Goal: Information Seeking & Learning: Learn about a topic

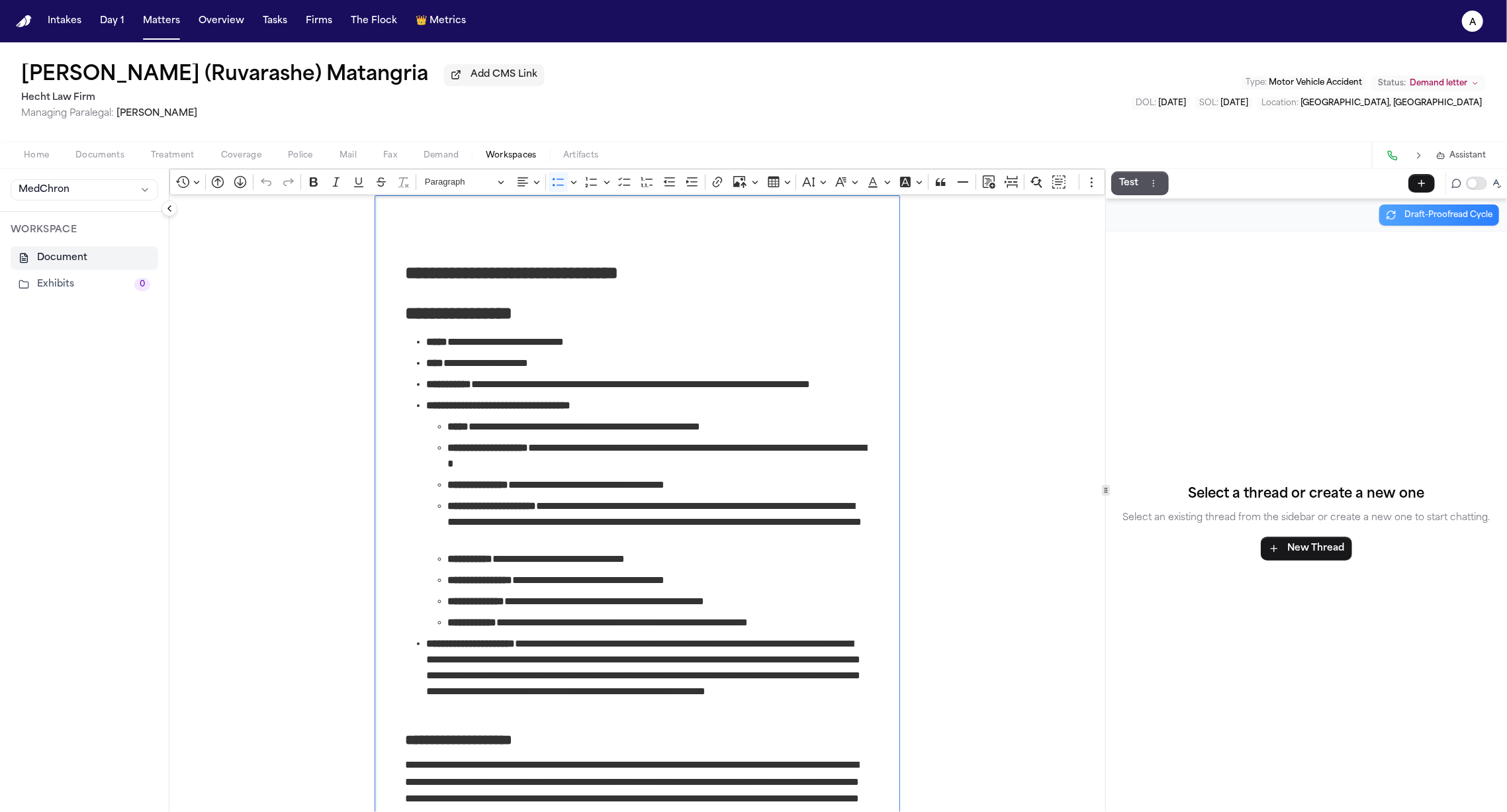
click at [81, 70] on h1 "[PERSON_NAME] (Ruvarashe) Matangria" at bounding box center [224, 75] width 407 height 24
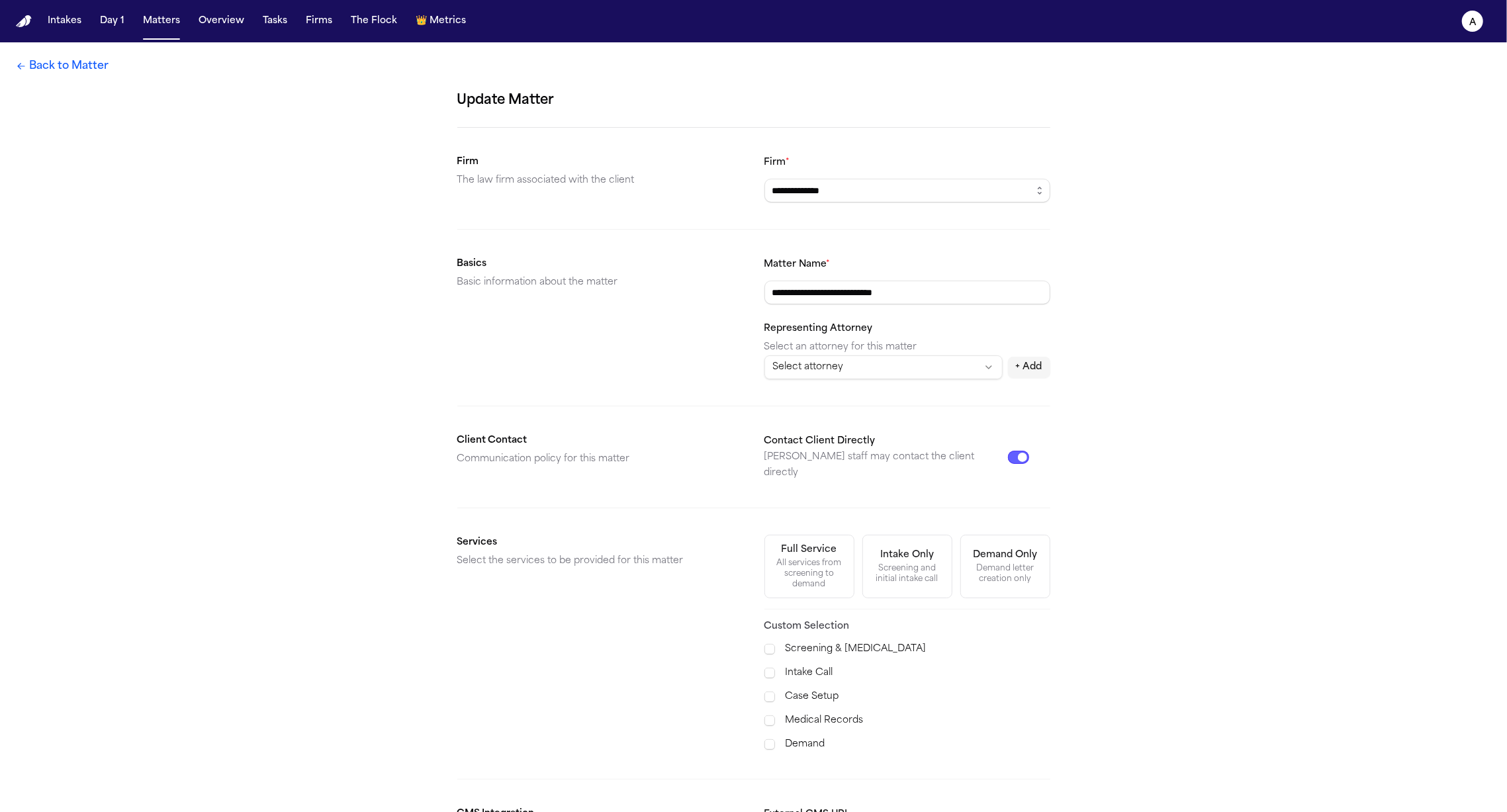
click at [60, 68] on link "Back to Matter" at bounding box center [62, 66] width 93 height 16
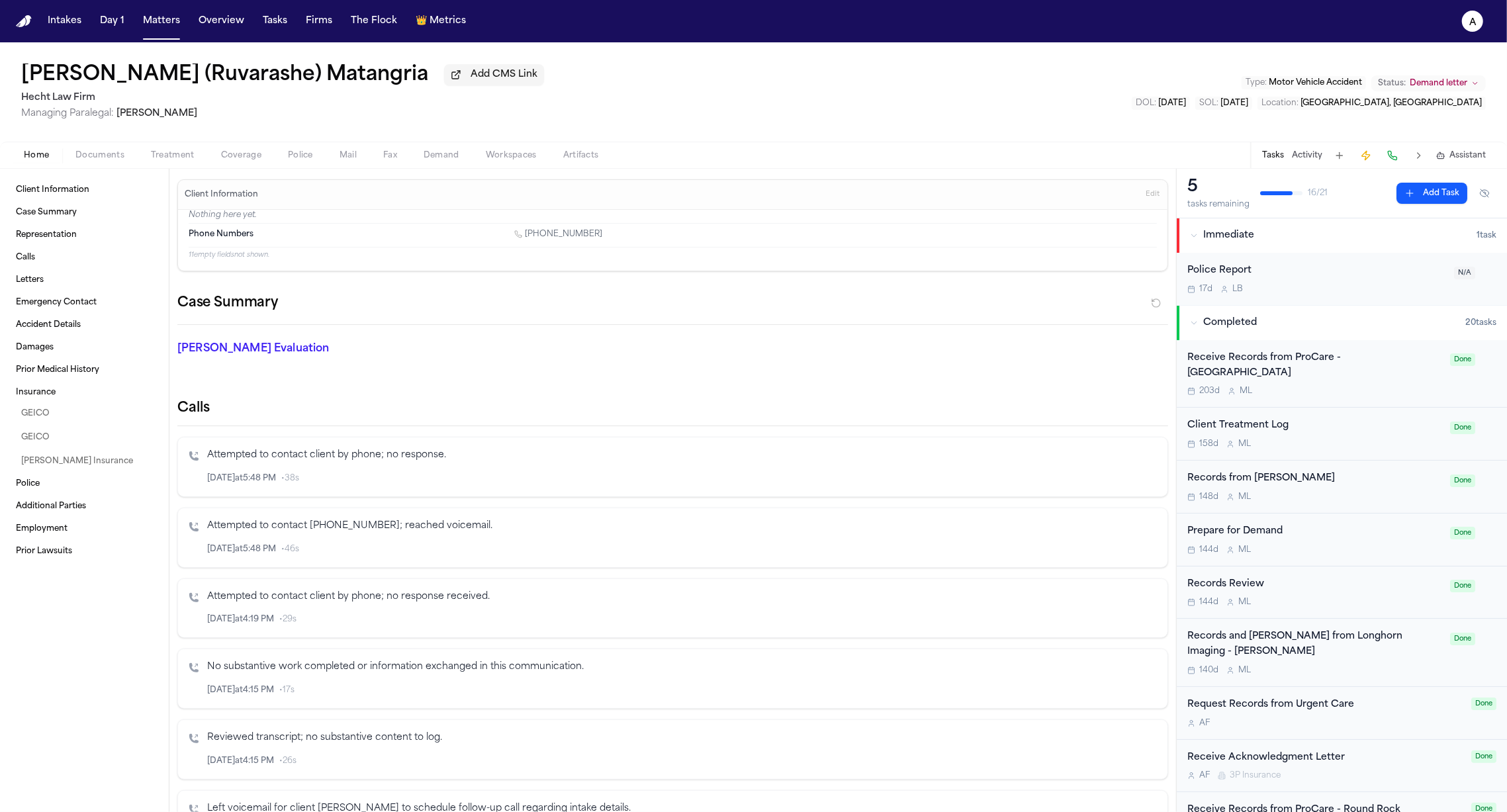
click at [168, 161] on span "Treatment" at bounding box center [173, 155] width 44 height 11
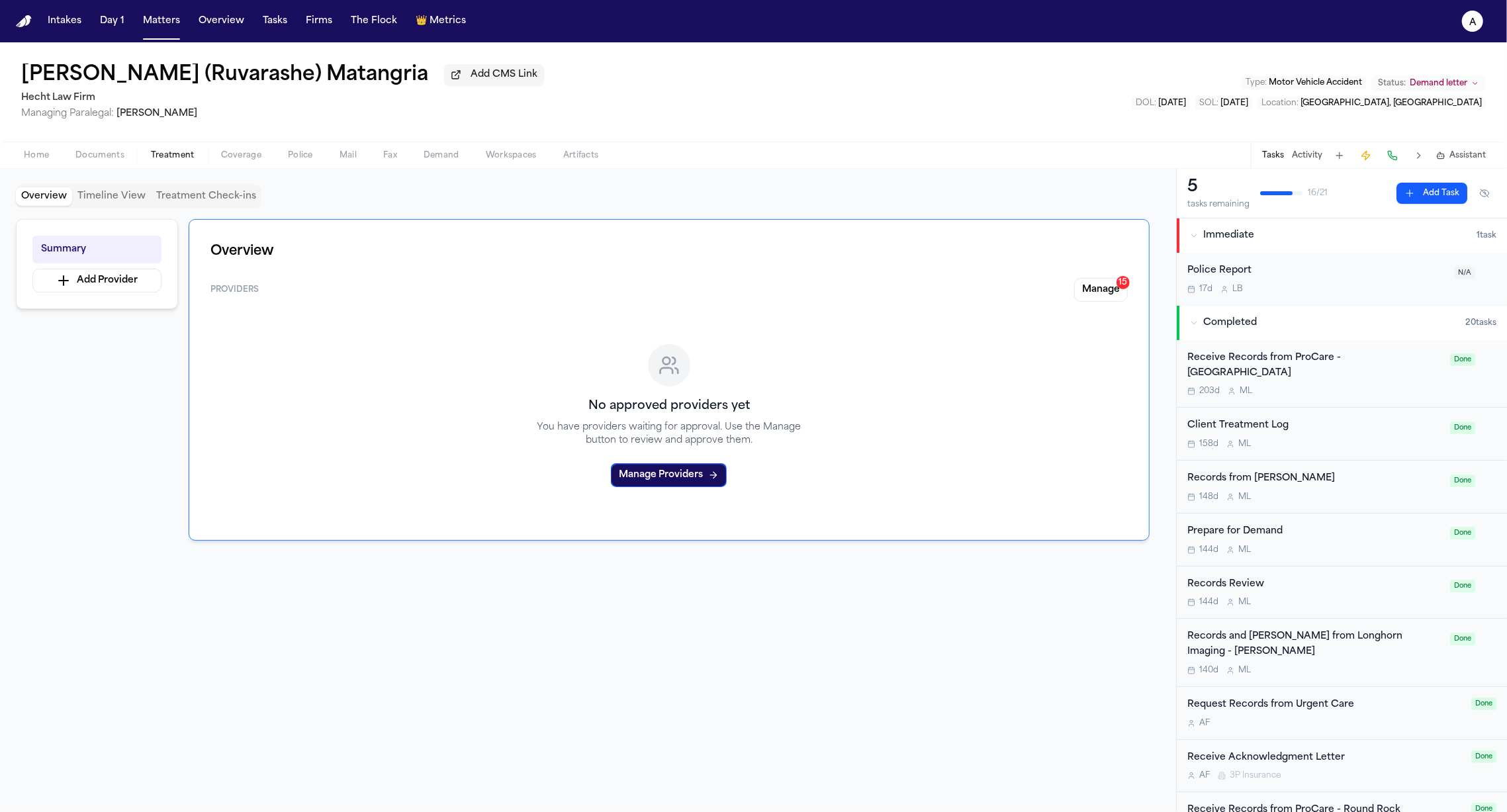
click at [246, 160] on span "Coverage" at bounding box center [241, 155] width 41 height 11
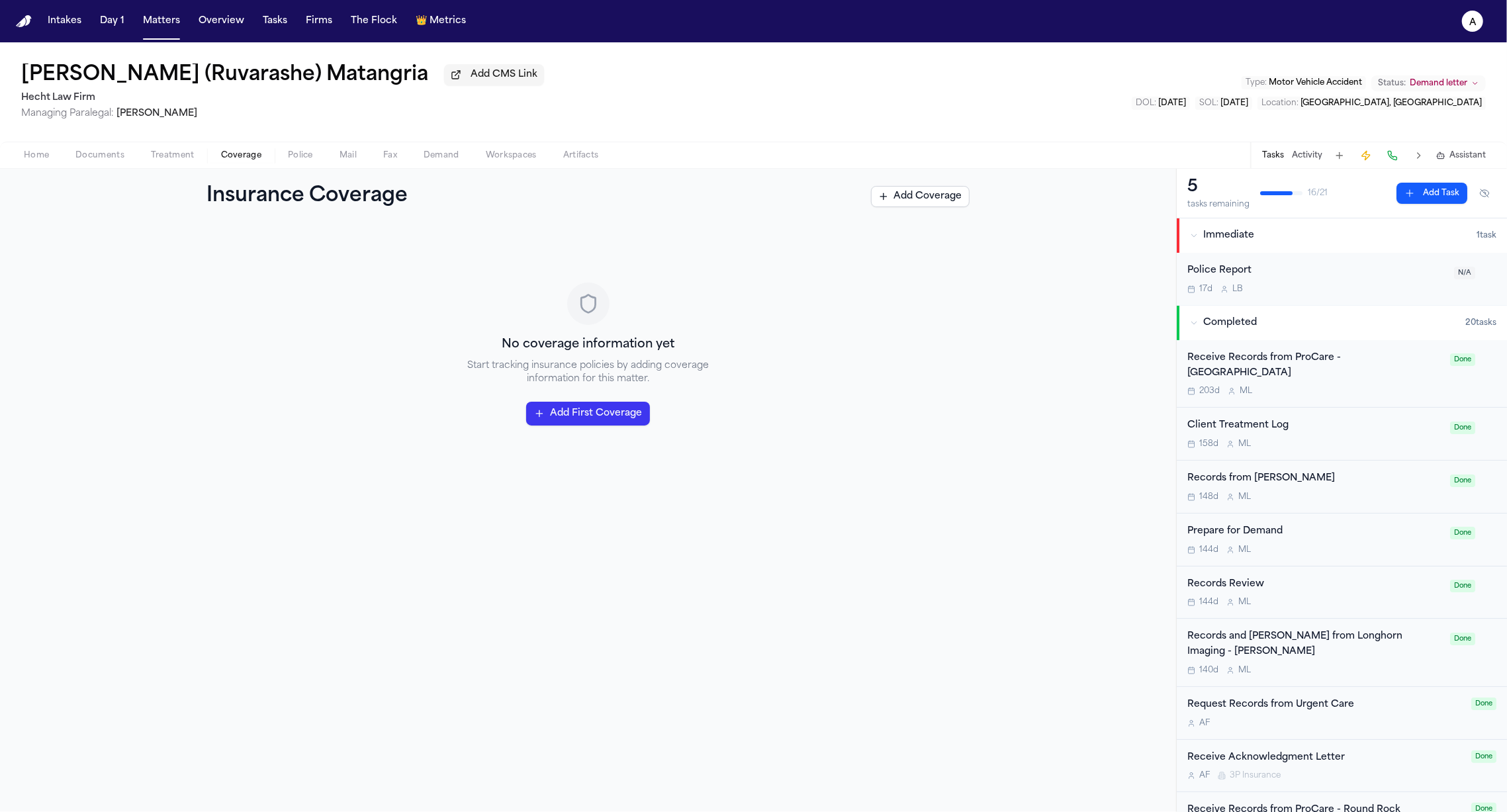
click at [300, 158] on span "Police" at bounding box center [300, 155] width 25 height 11
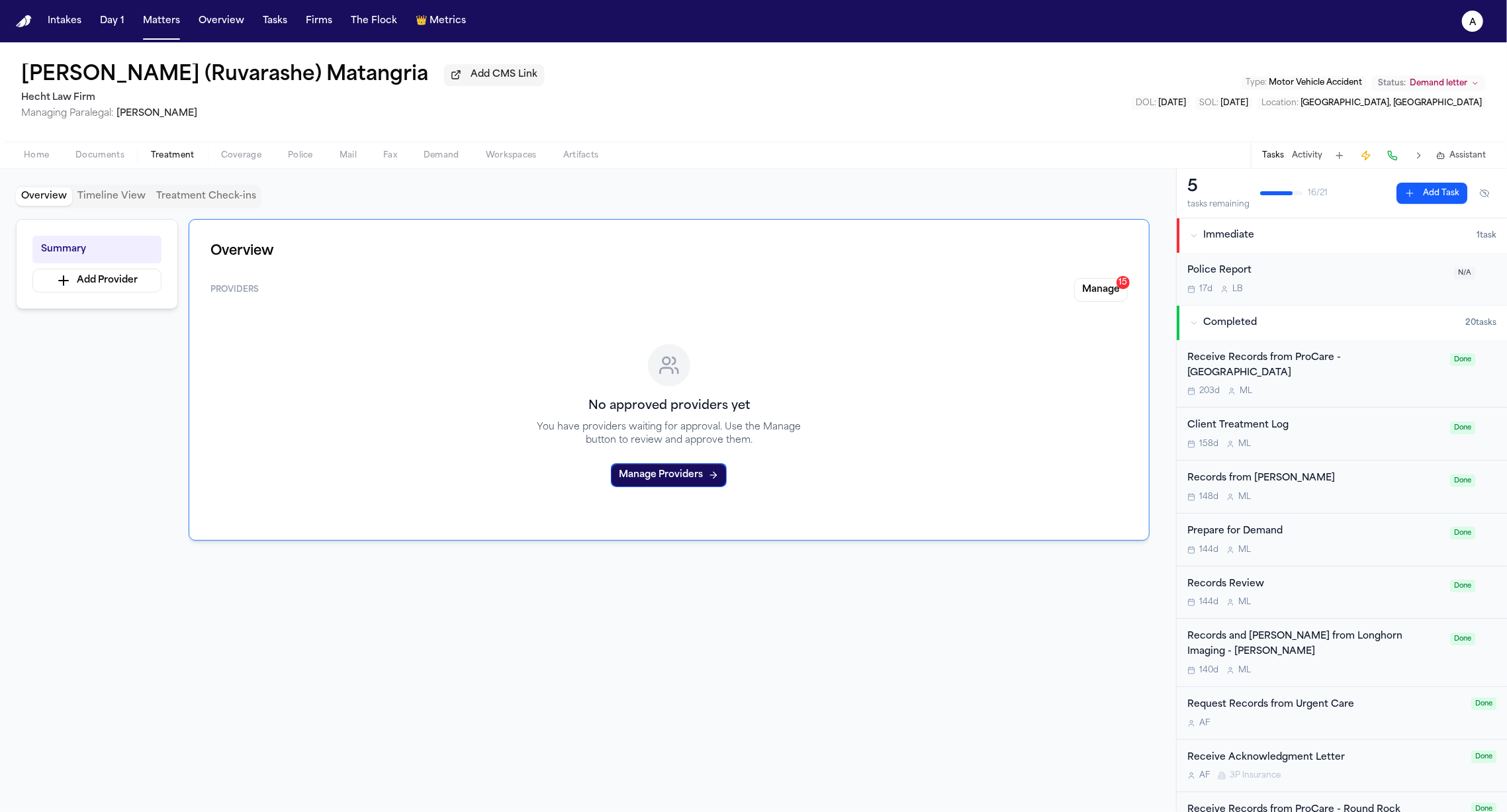
click at [173, 153] on span "Treatment" at bounding box center [173, 155] width 44 height 11
click at [242, 161] on span "Coverage" at bounding box center [241, 155] width 41 height 11
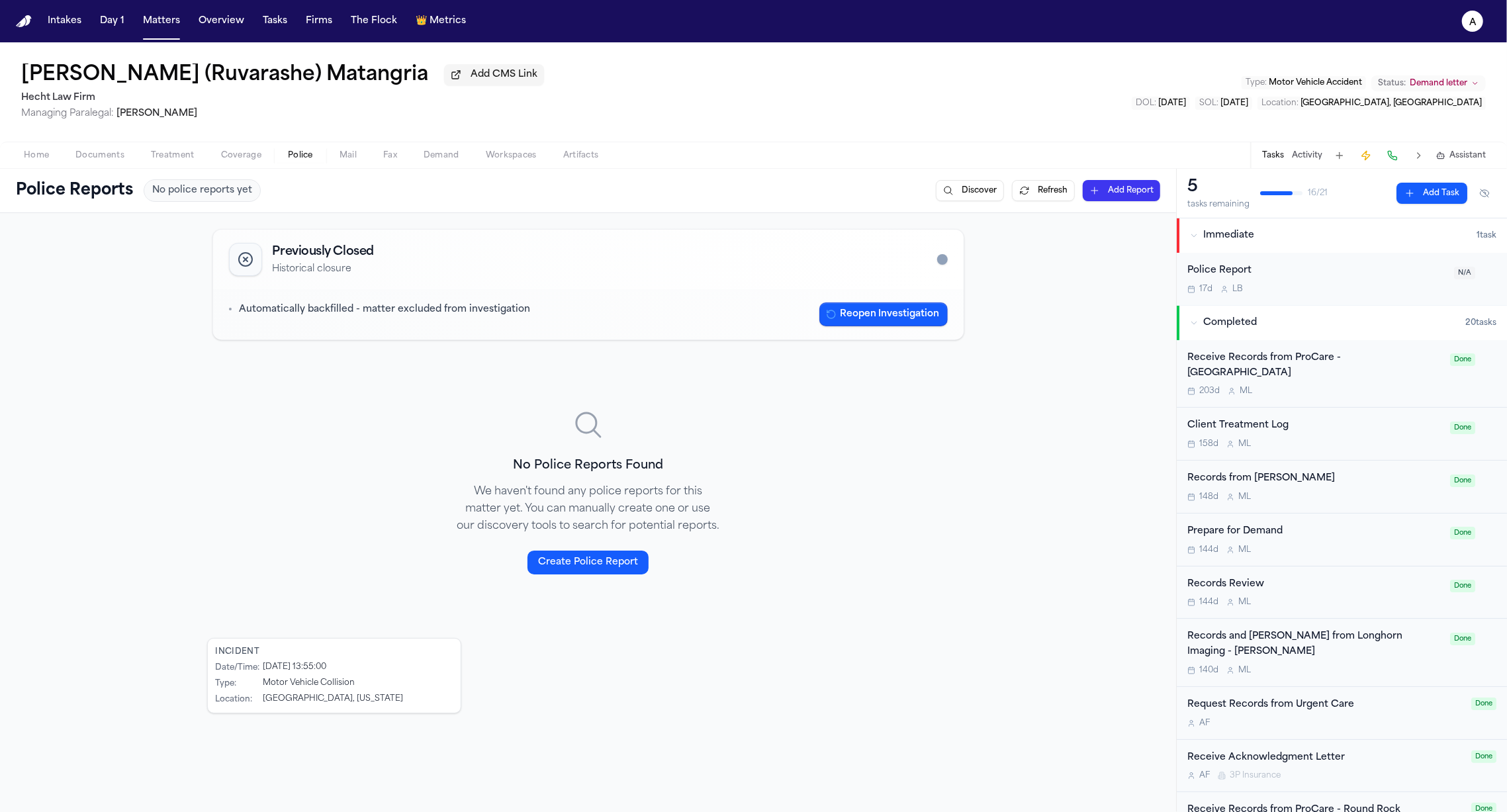
click at [286, 158] on button "Police" at bounding box center [300, 155] width 52 height 16
click at [180, 158] on span "Treatment" at bounding box center [173, 155] width 44 height 11
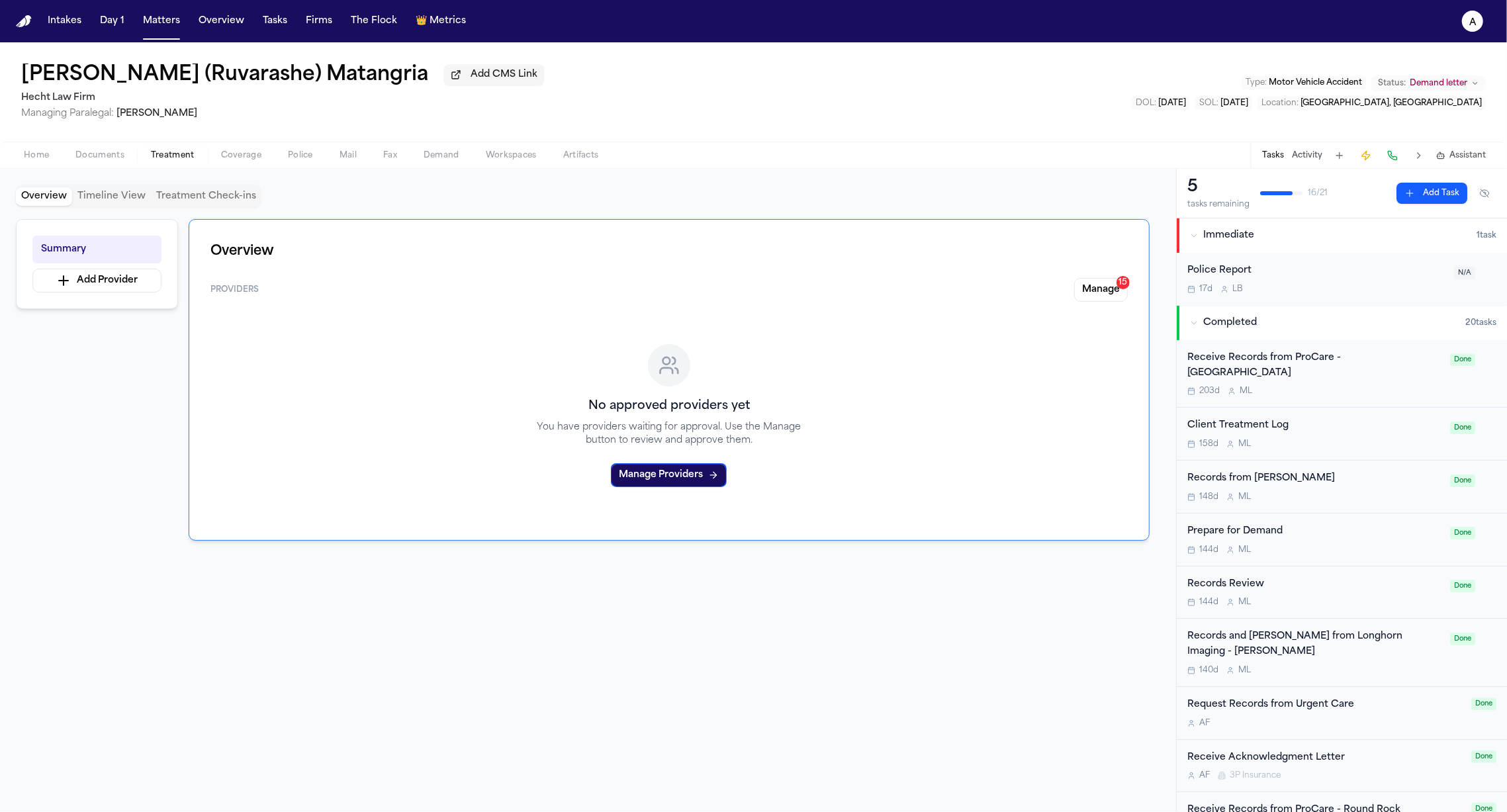
click at [1464, 158] on span "Assistant" at bounding box center [1467, 155] width 36 height 11
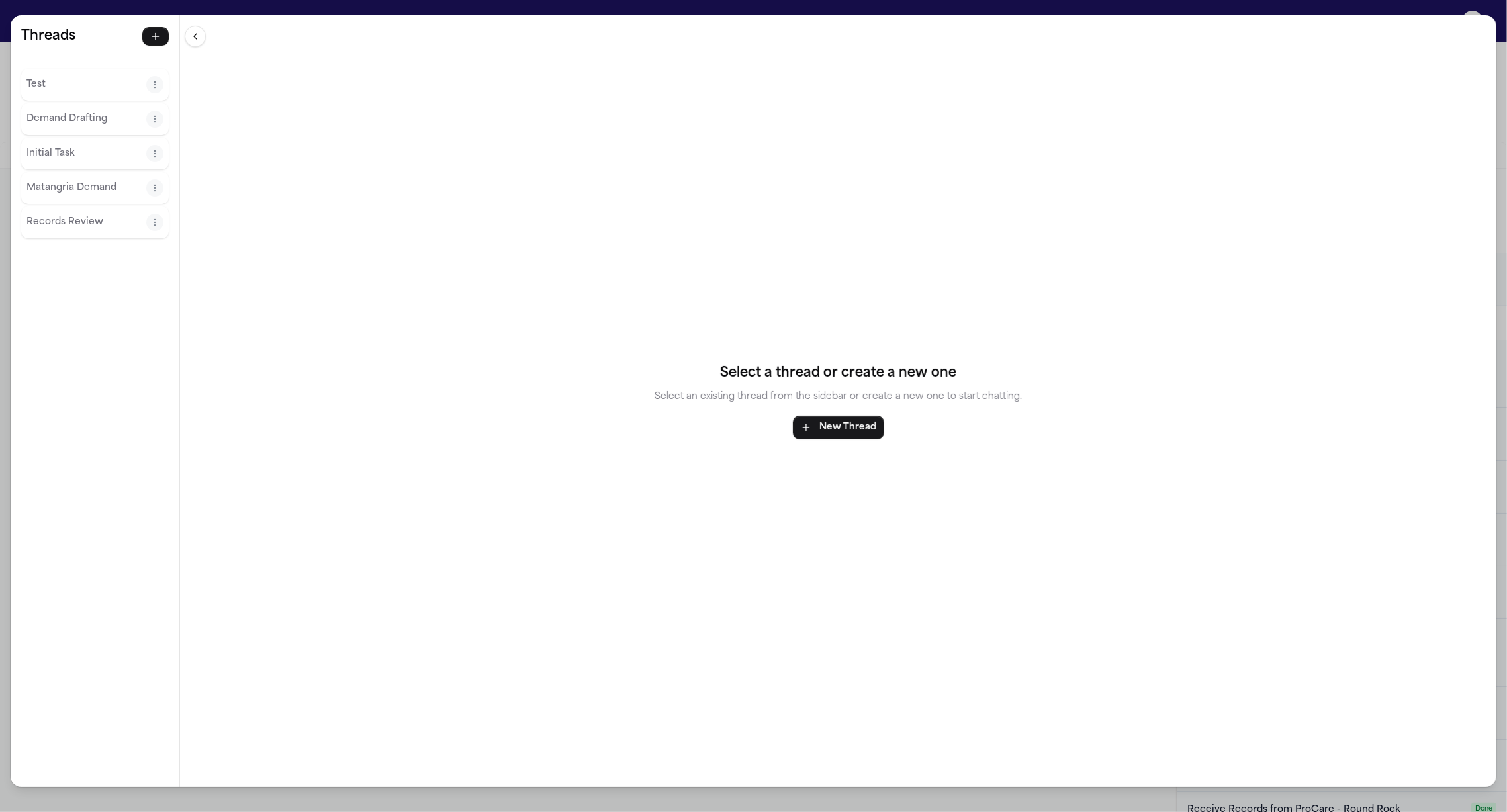
click at [59, 226] on p "Records Review" at bounding box center [86, 222] width 120 height 16
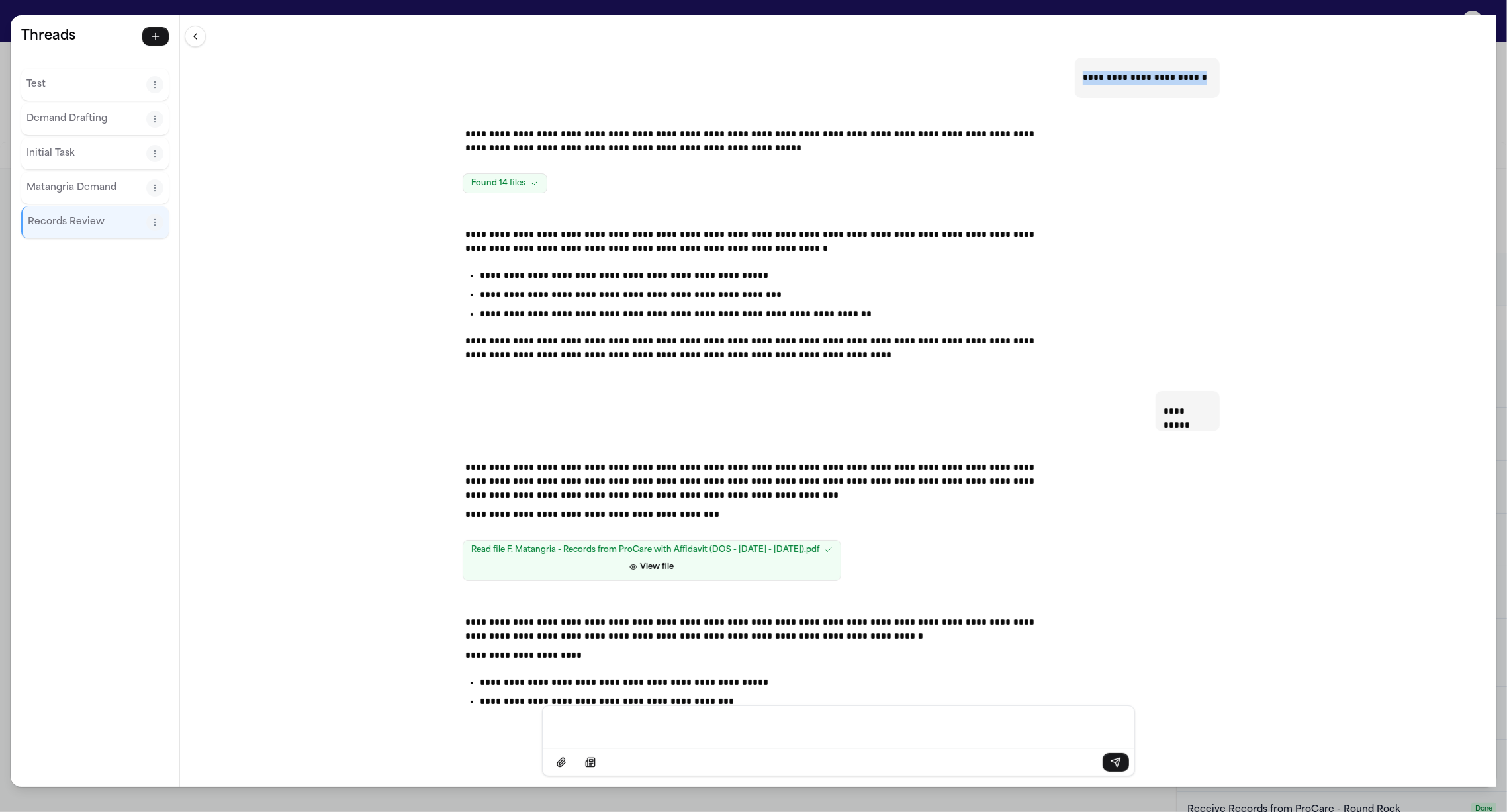
drag, startPoint x: 1084, startPoint y: 78, endPoint x: 1214, endPoint y: 78, distance: 130.0
click at [1214, 78] on div "**********" at bounding box center [1147, 78] width 145 height 41
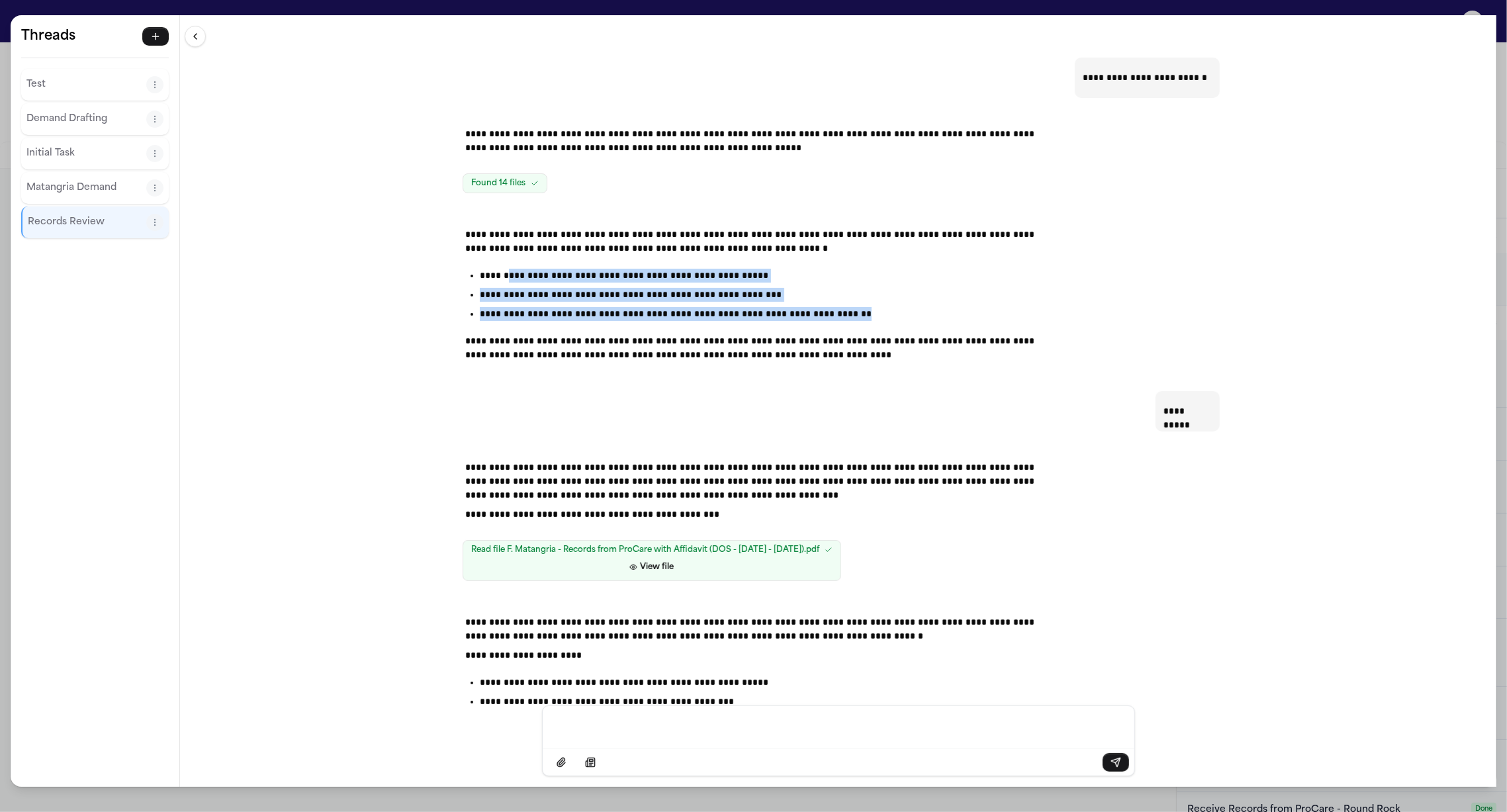
drag, startPoint x: 848, startPoint y: 315, endPoint x: 504, endPoint y: 277, distance: 346.1
click at [506, 277] on ul "**********" at bounding box center [750, 295] width 563 height 52
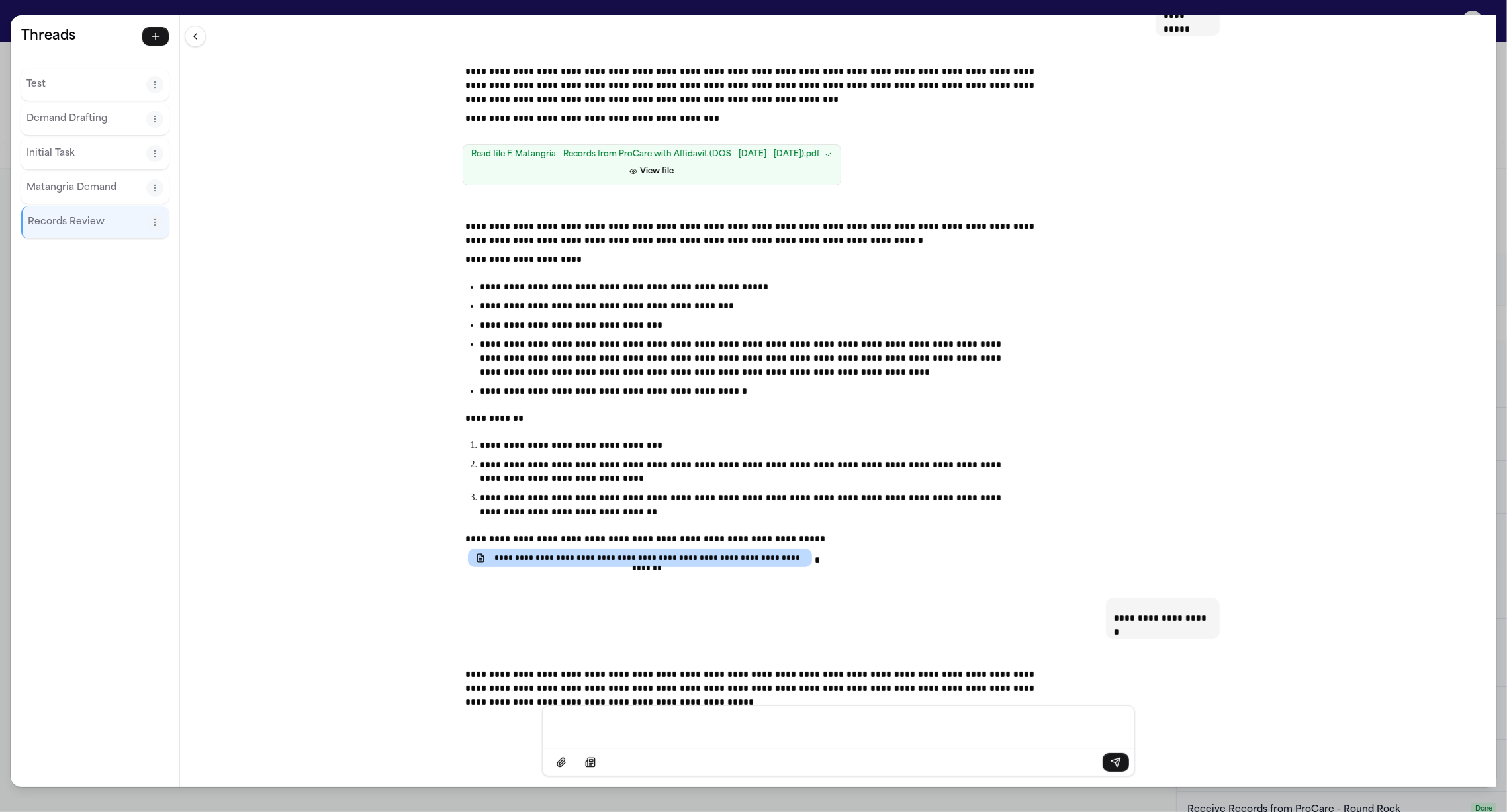
scroll to position [394, 0]
click at [649, 170] on span "View file" at bounding box center [657, 173] width 33 height 11
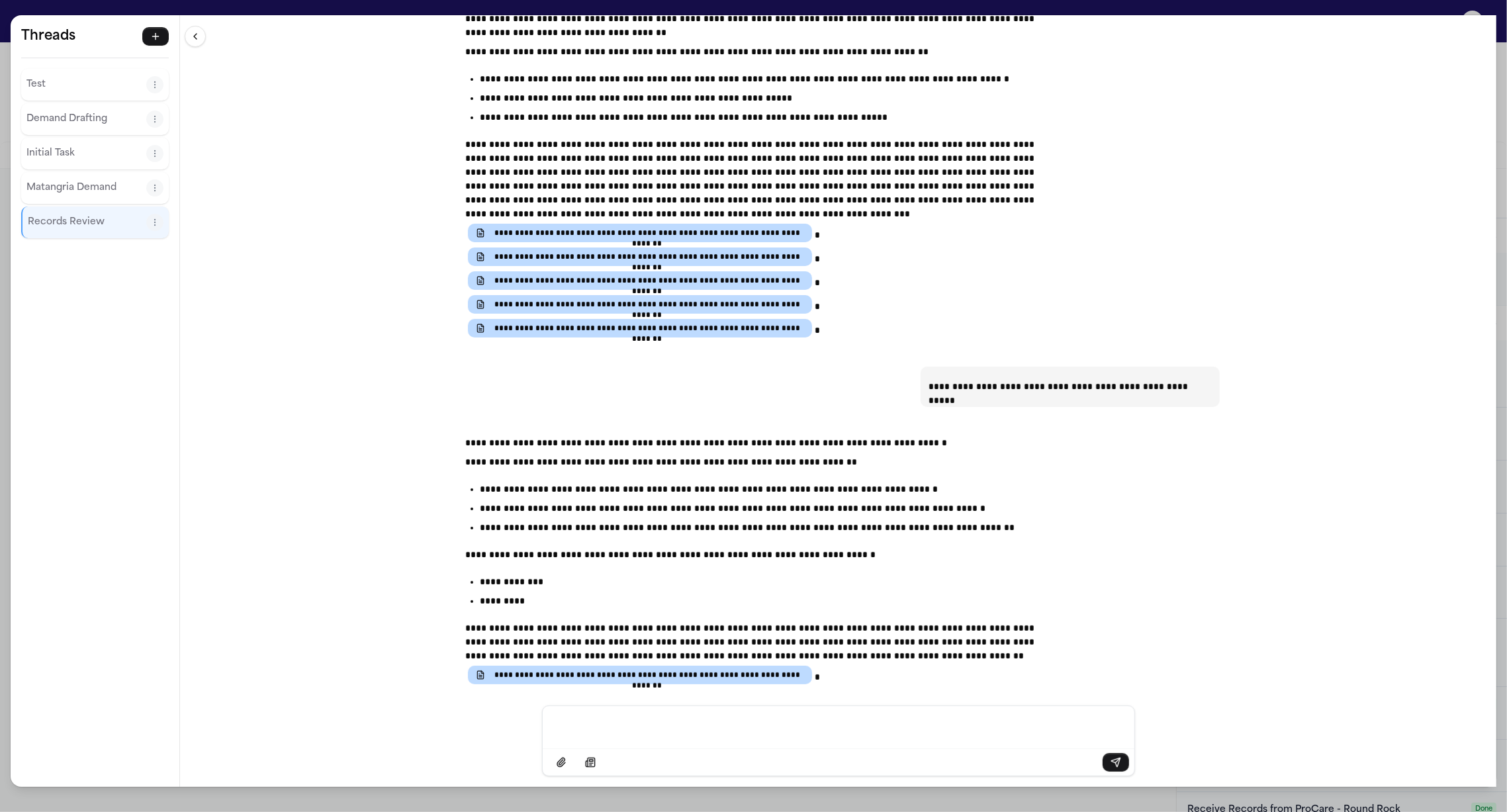
scroll to position [1251, 0]
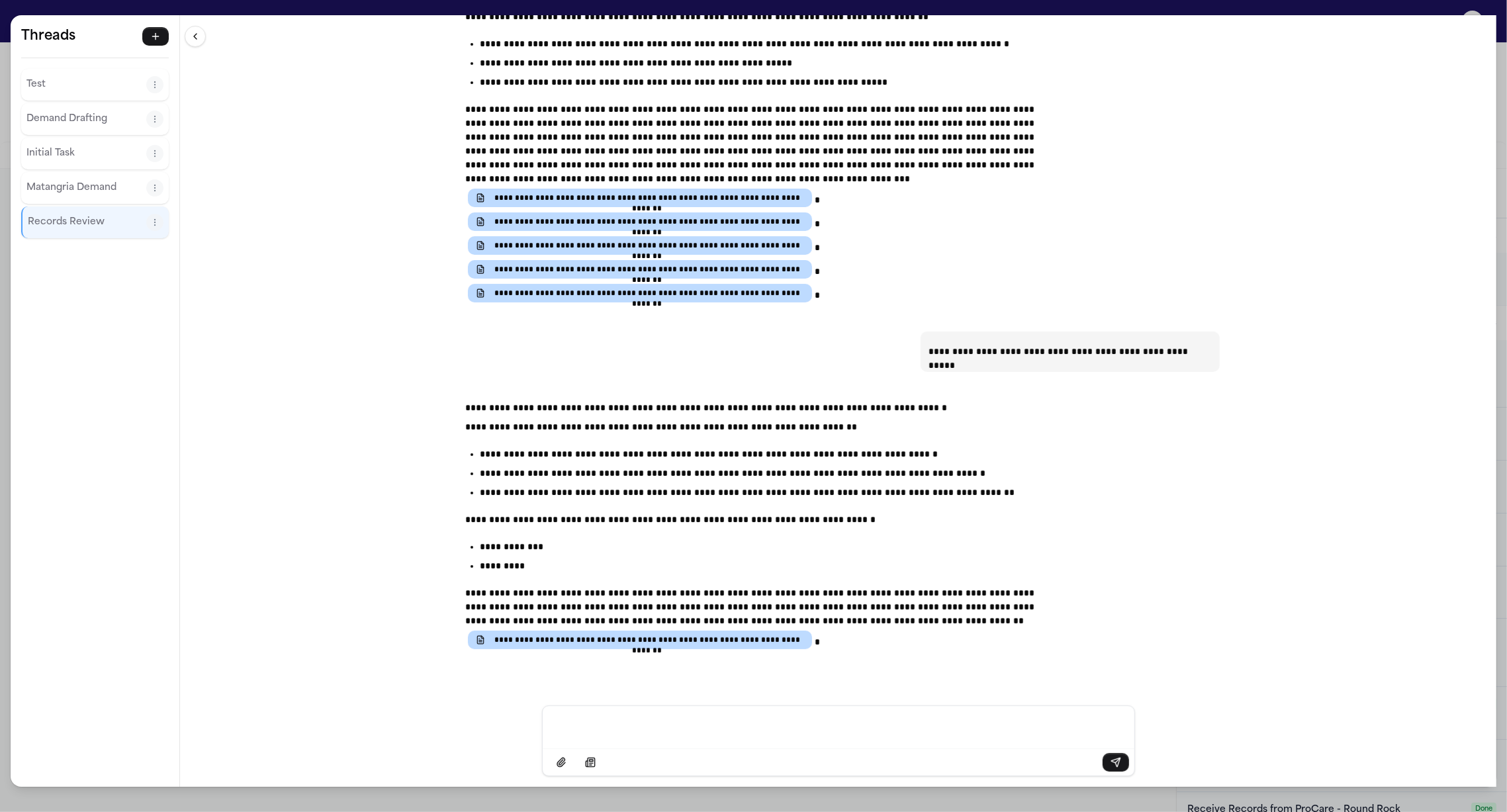
click at [81, 124] on p "Demand Drafting" at bounding box center [86, 119] width 120 height 16
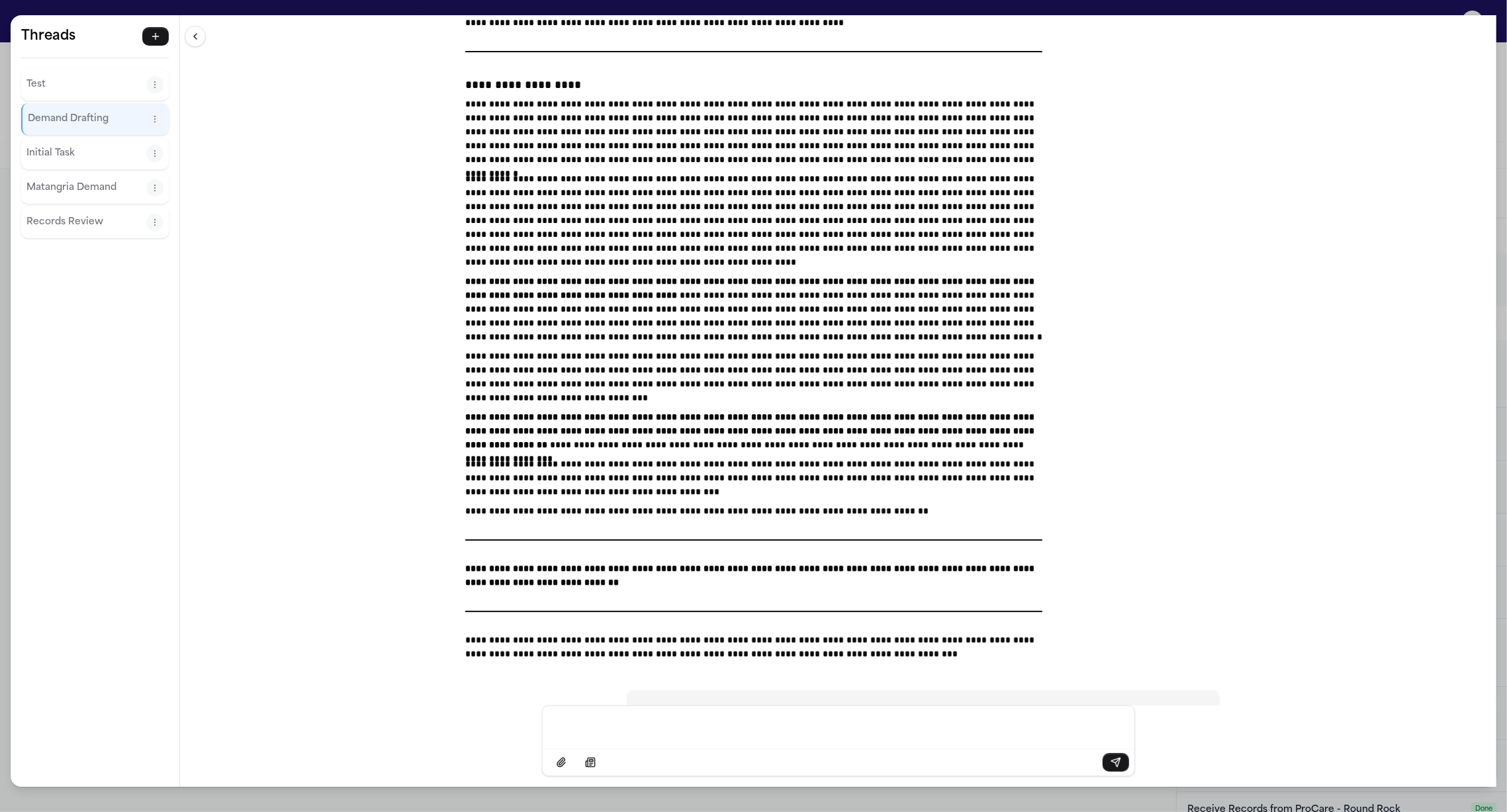
scroll to position [27485, 0]
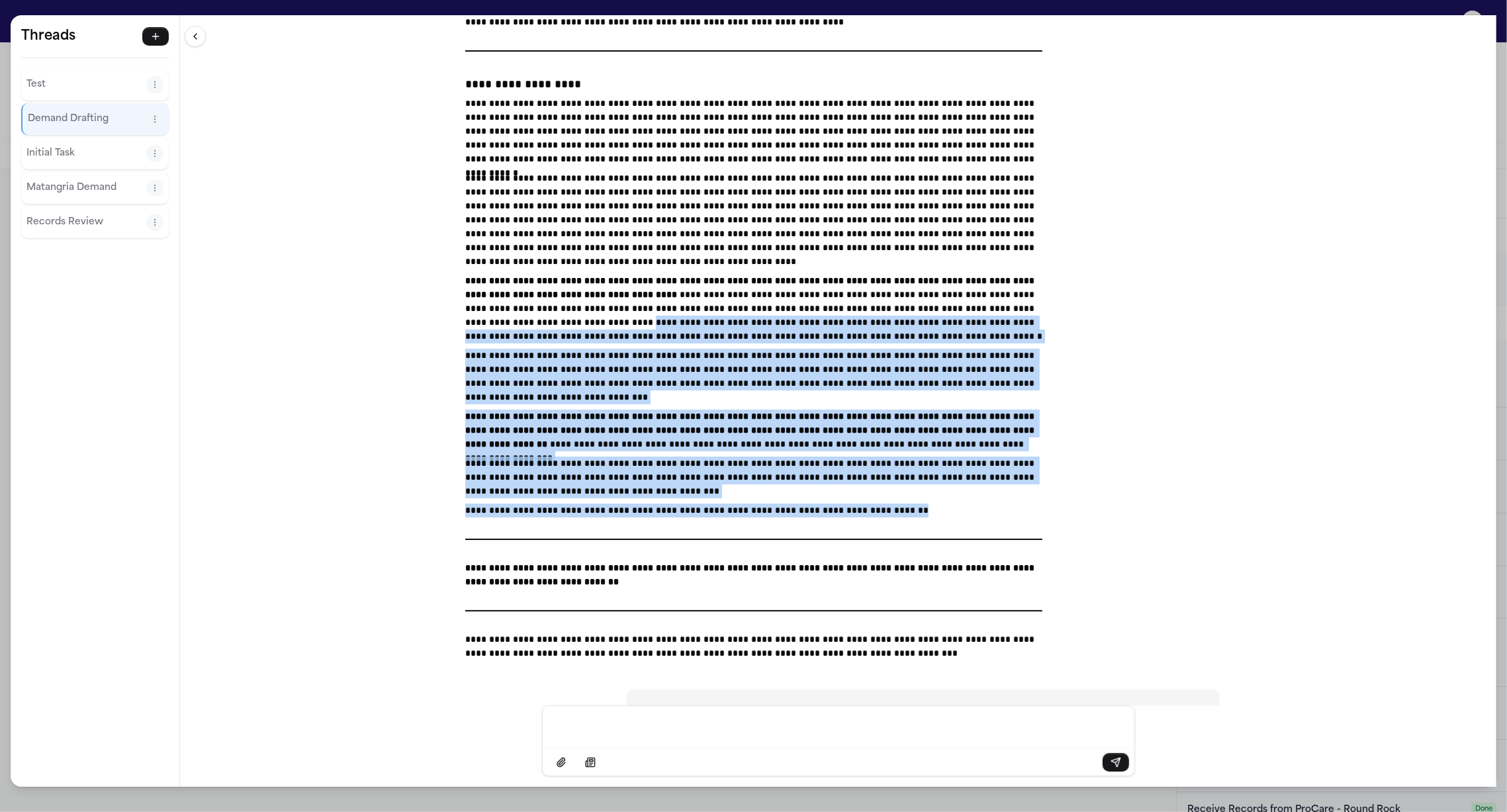
drag, startPoint x: 919, startPoint y: 474, endPoint x: 614, endPoint y: 280, distance: 361.5
click at [614, 280] on div "**********" at bounding box center [754, 331] width 577 height 659
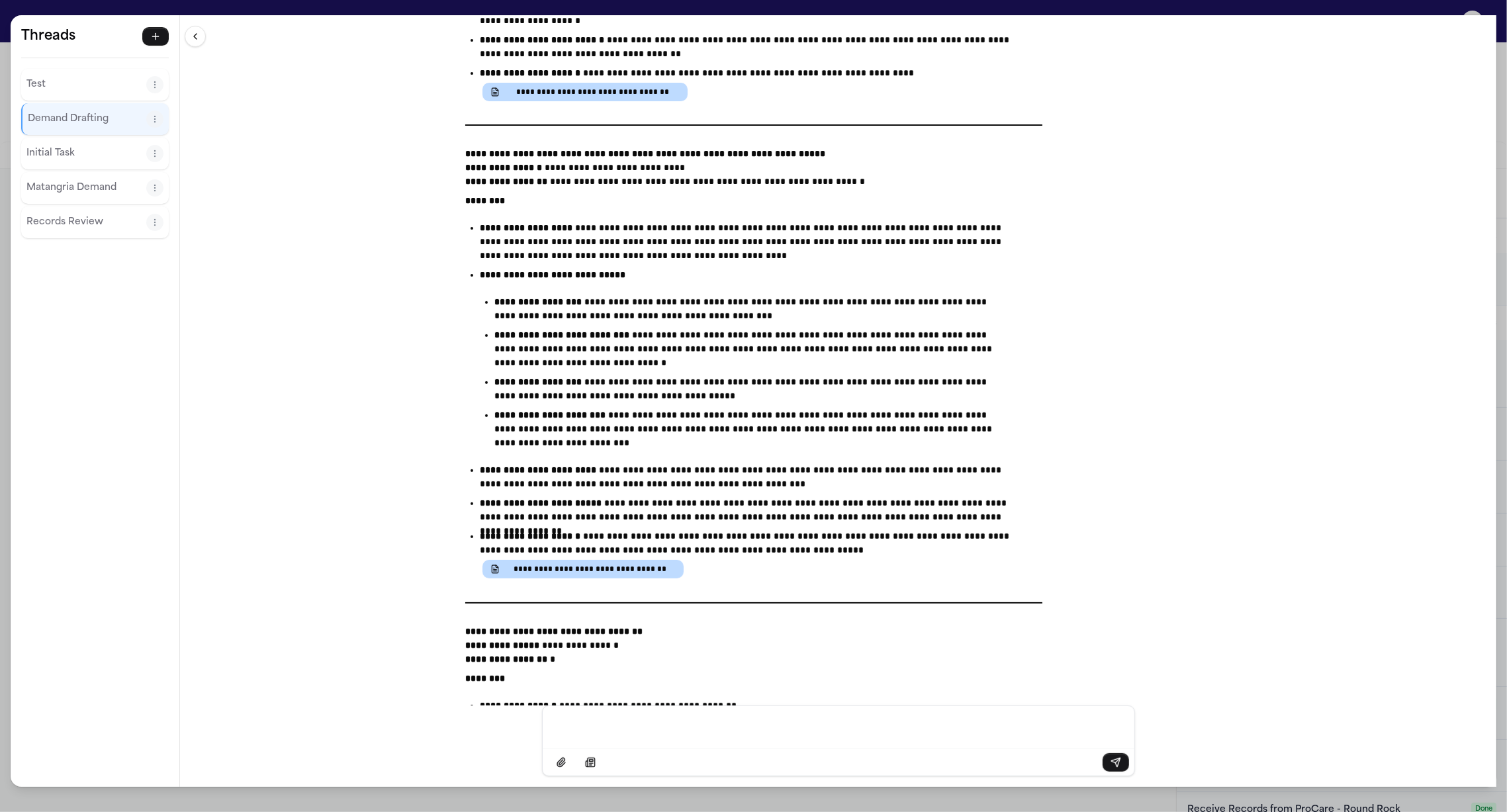
scroll to position [16727, 0]
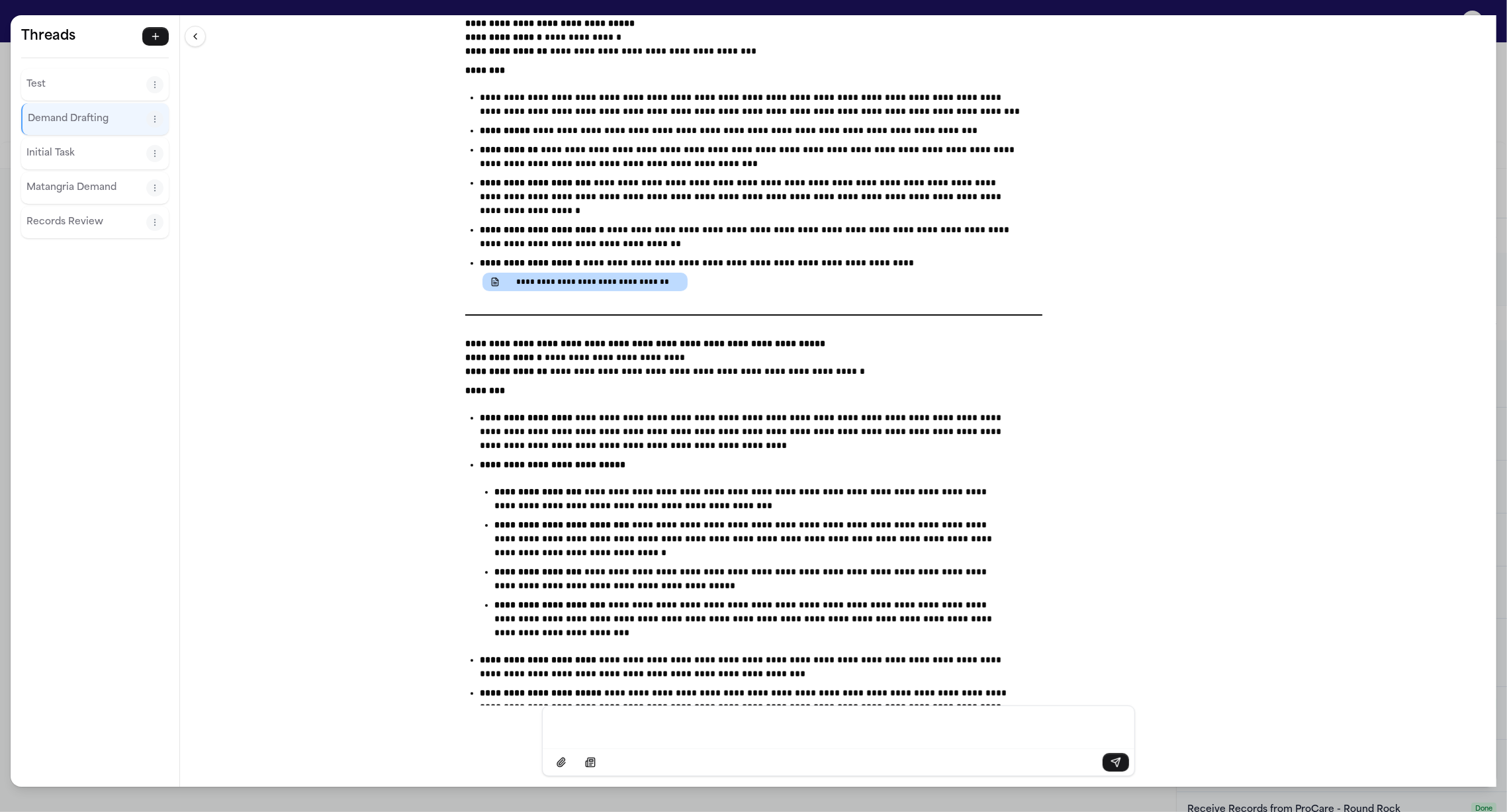
click at [192, 38] on button at bounding box center [195, 36] width 21 height 21
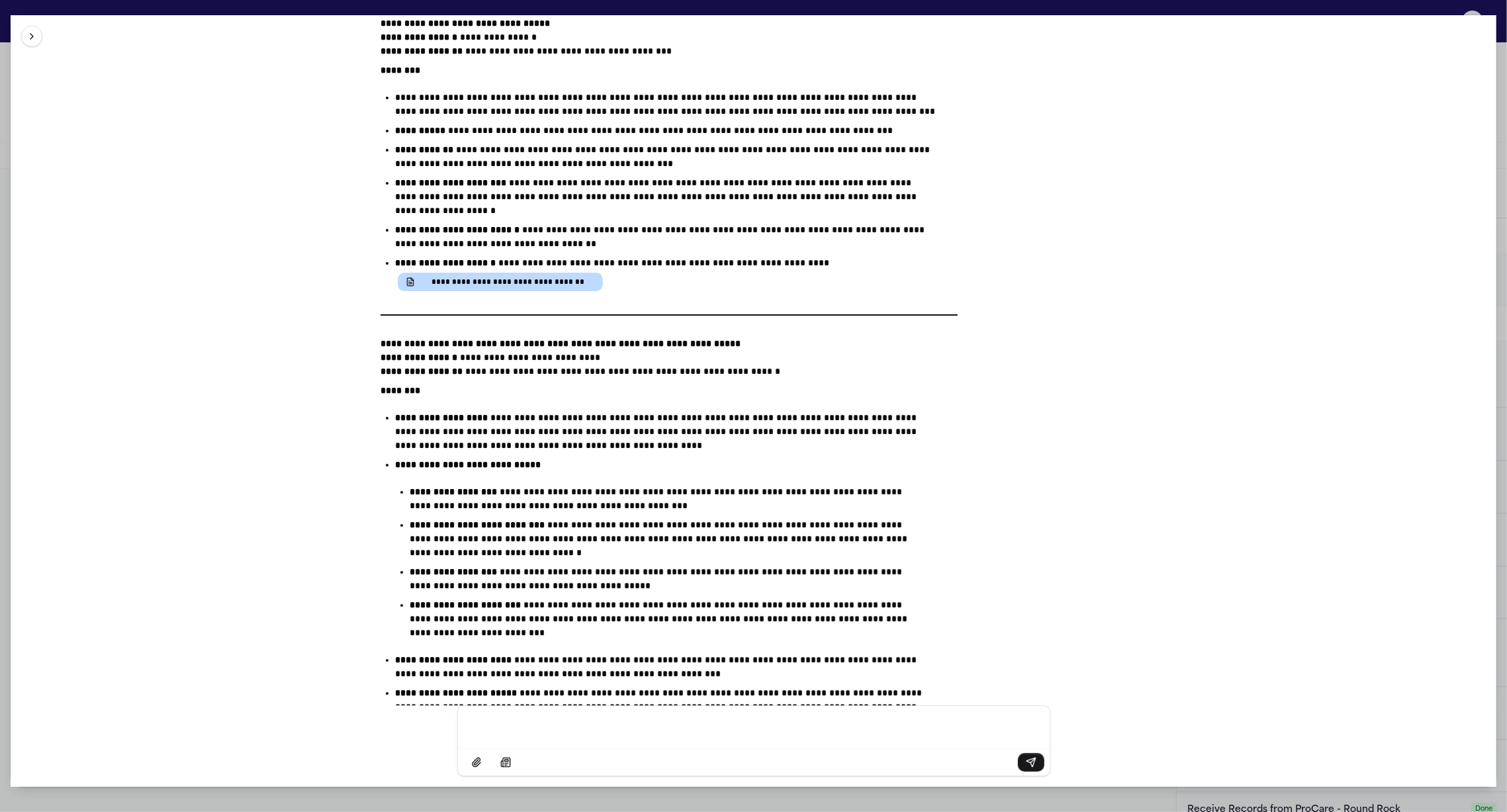
click at [34, 35] on button at bounding box center [31, 36] width 21 height 21
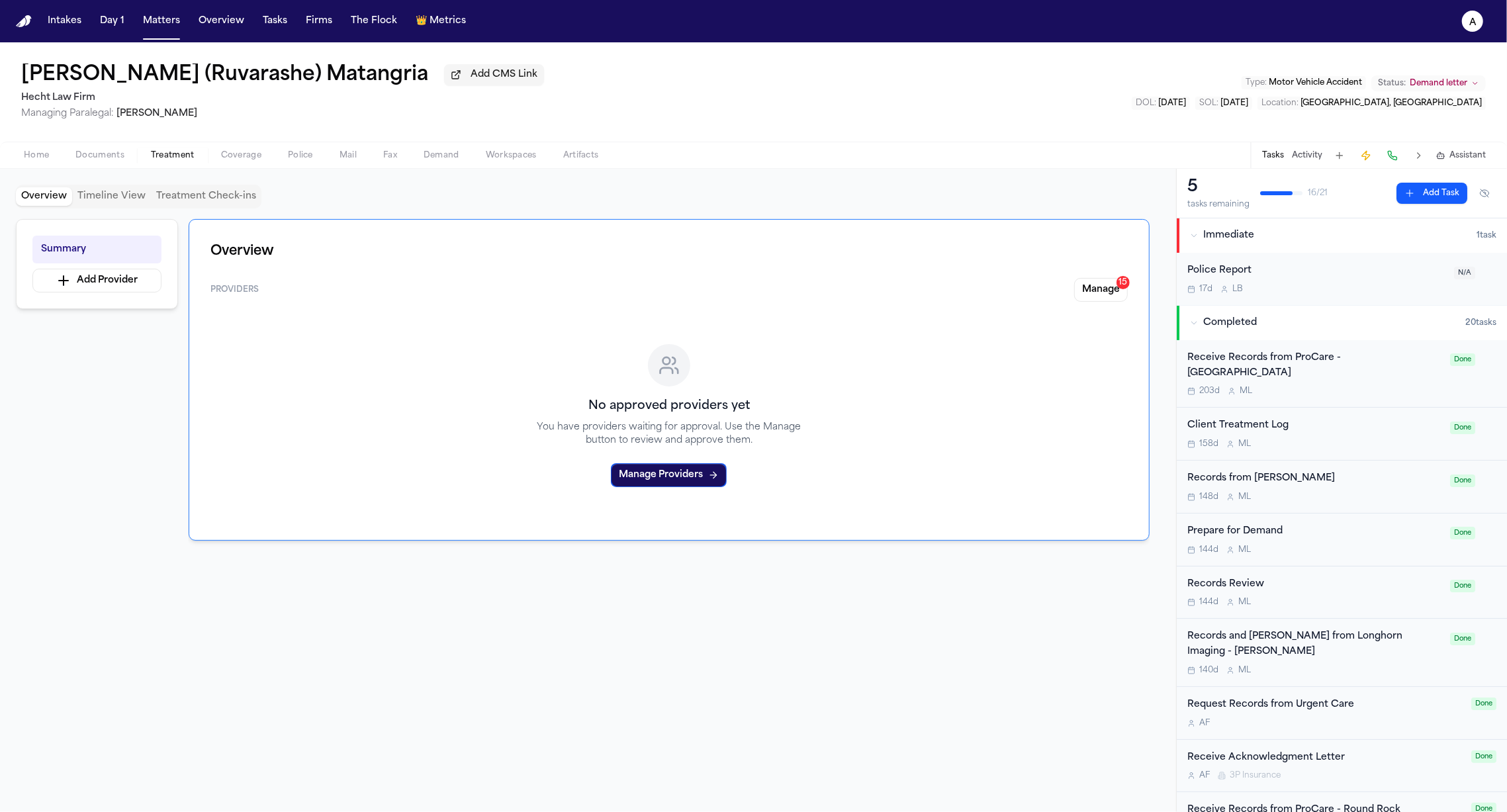
click at [441, 161] on span "Demand" at bounding box center [441, 155] width 36 height 11
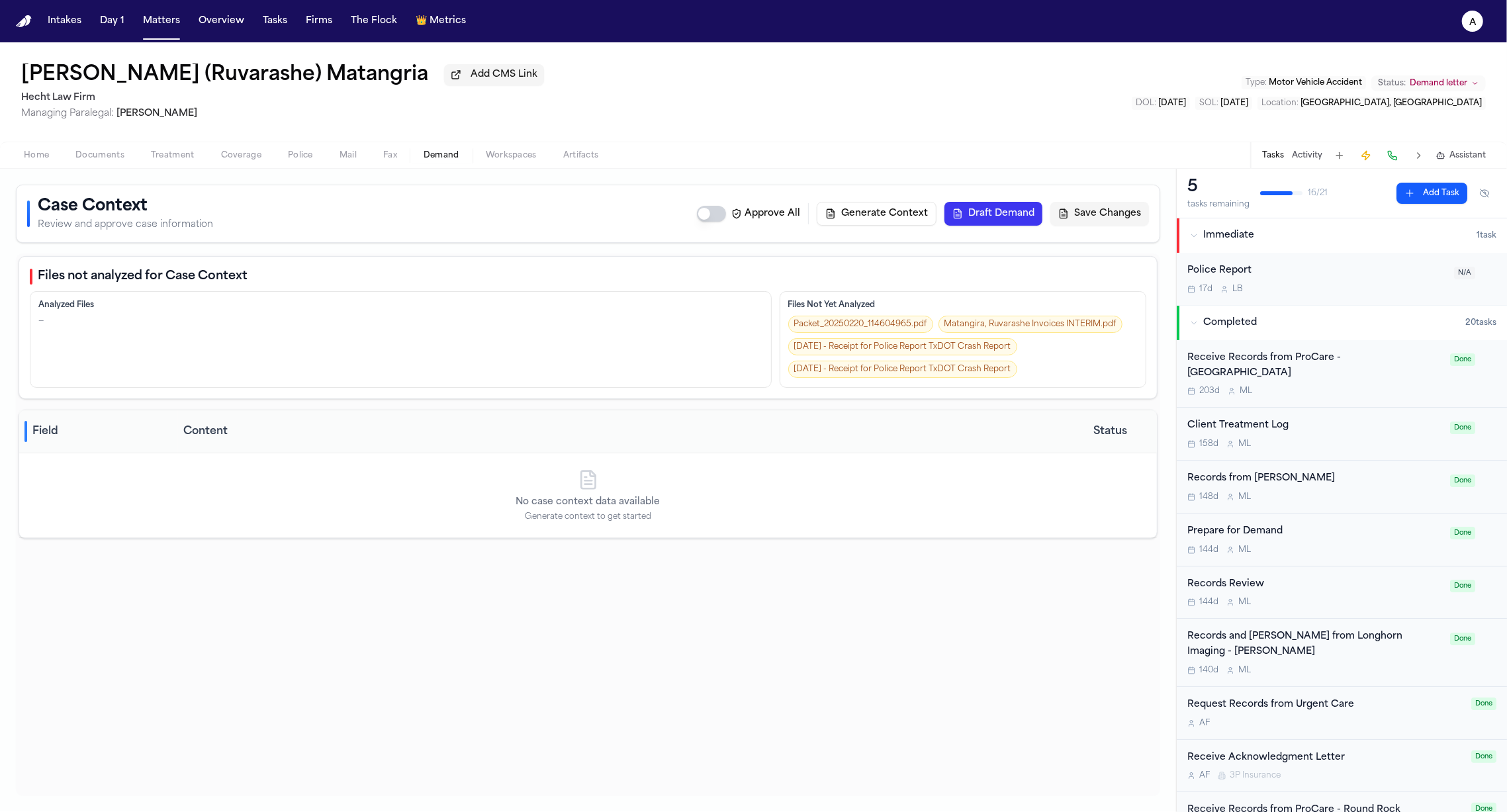
click at [1467, 159] on span "Assistant" at bounding box center [1467, 155] width 36 height 11
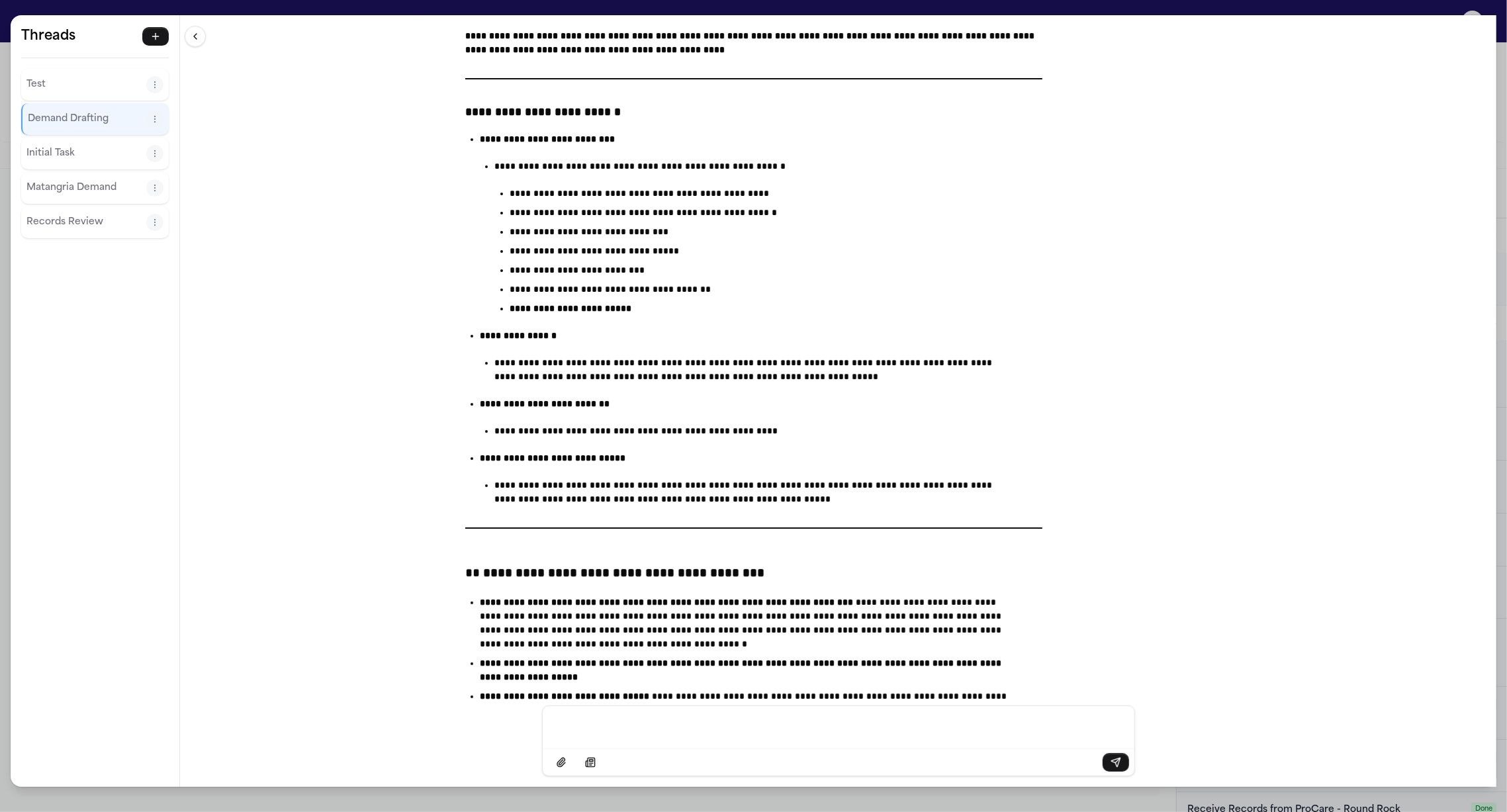
scroll to position [28855, 0]
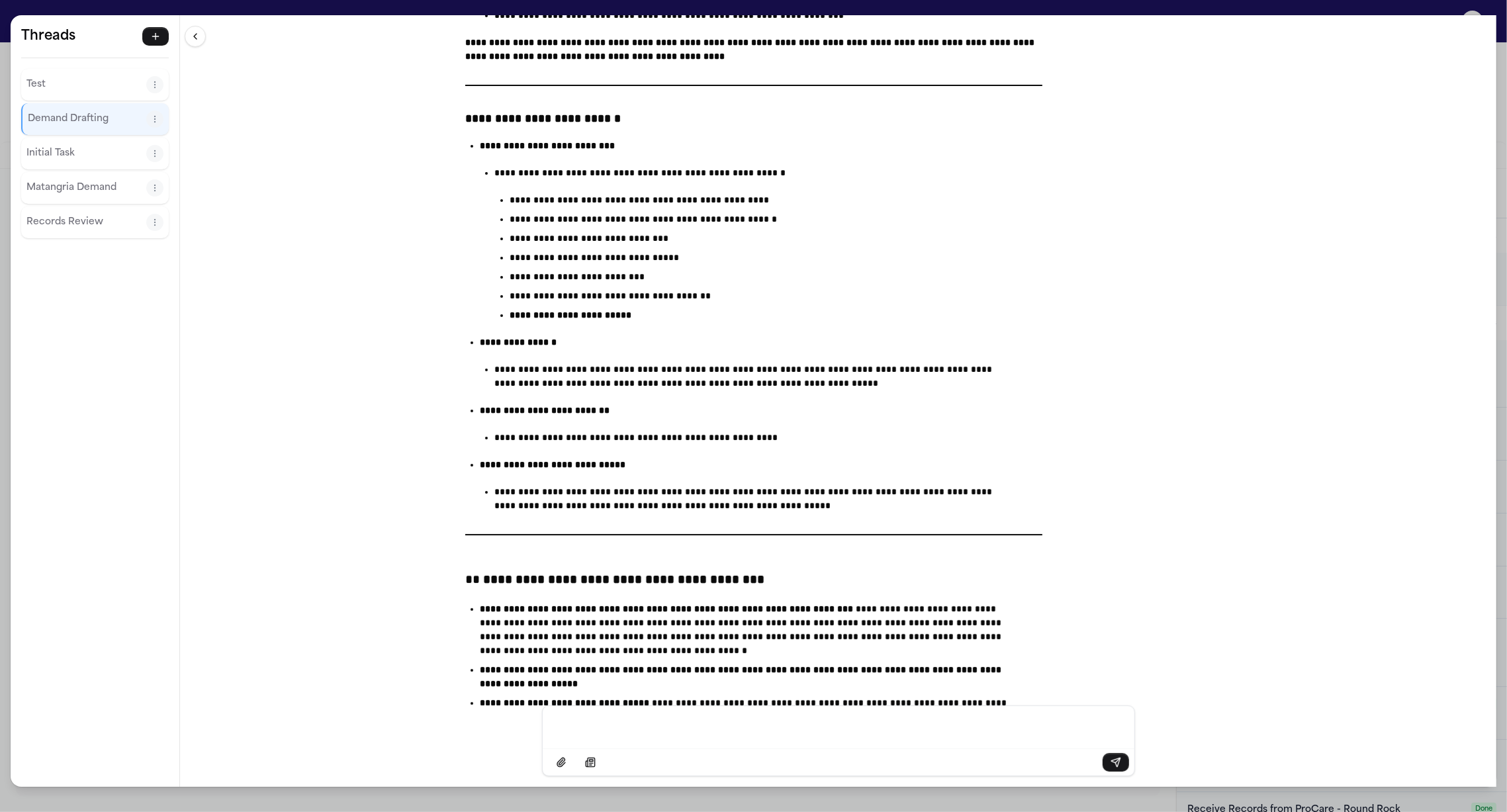
click at [73, 170] on div "Test Demand Drafting Initial Task Matangria Demand Records Review" at bounding box center [94, 153] width 147 height 169
click at [57, 153] on p "Initial Task" at bounding box center [86, 153] width 120 height 16
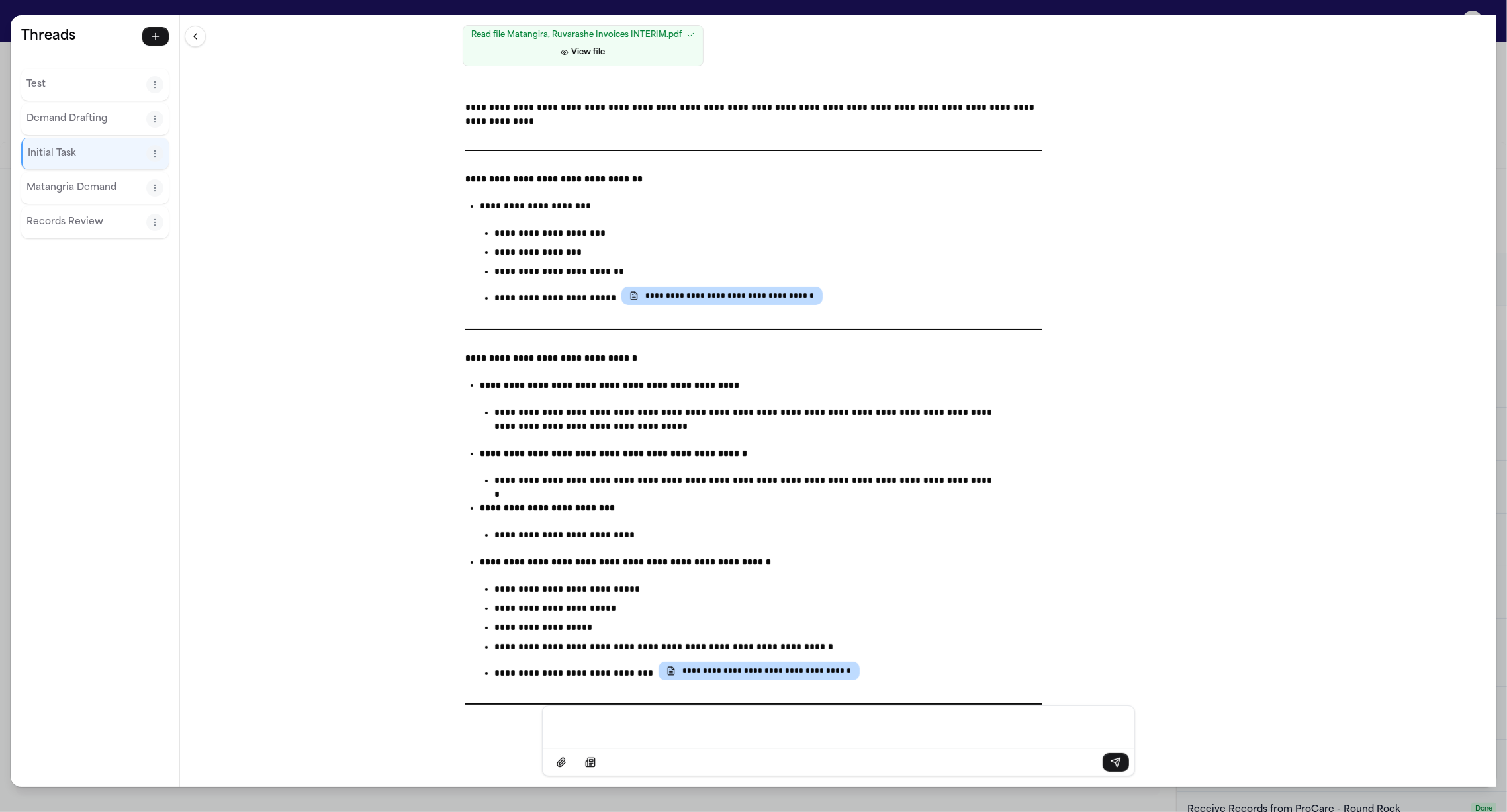
scroll to position [10528, 0]
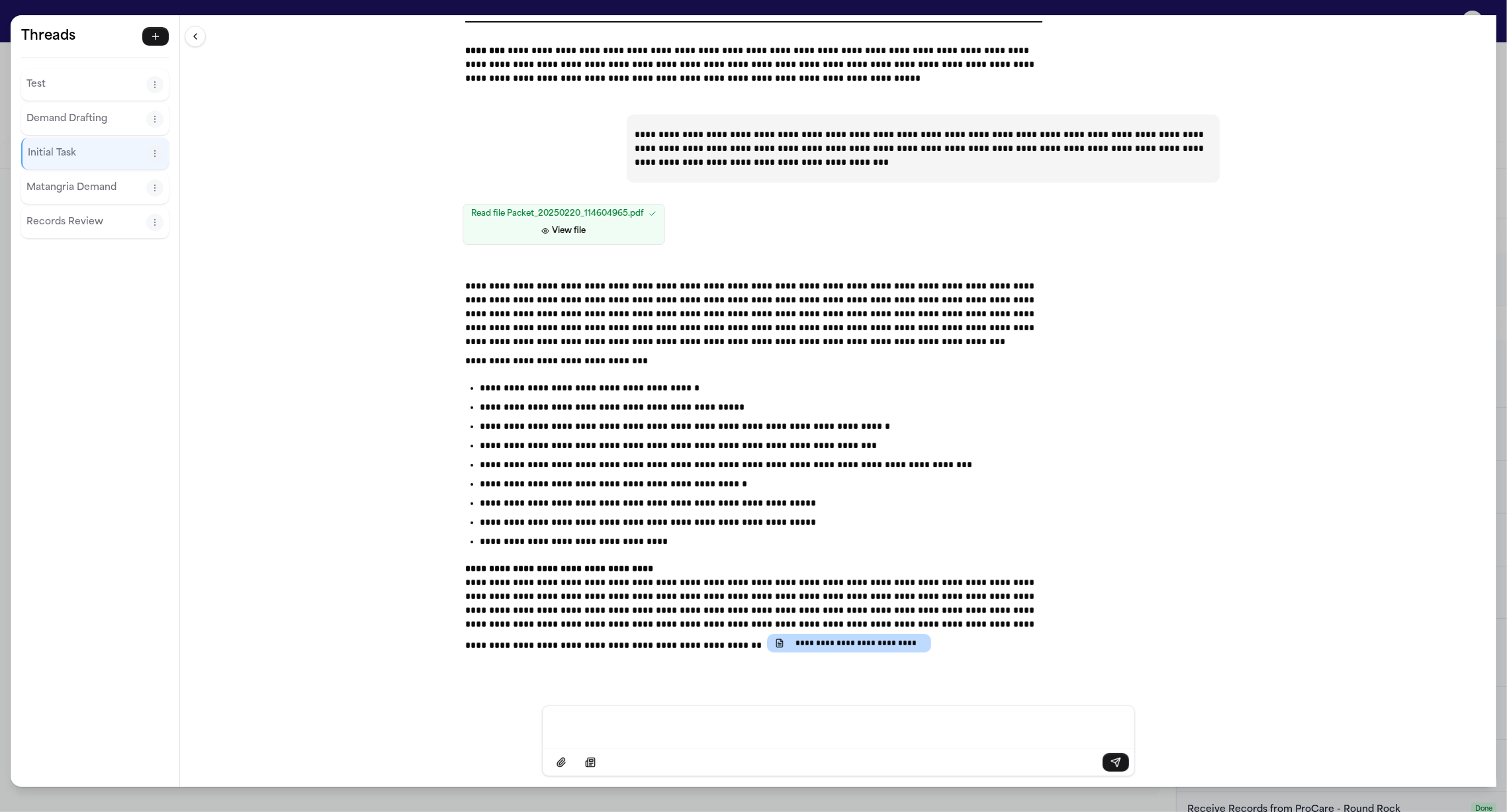
click at [71, 118] on p "Demand Drafting" at bounding box center [86, 119] width 120 height 16
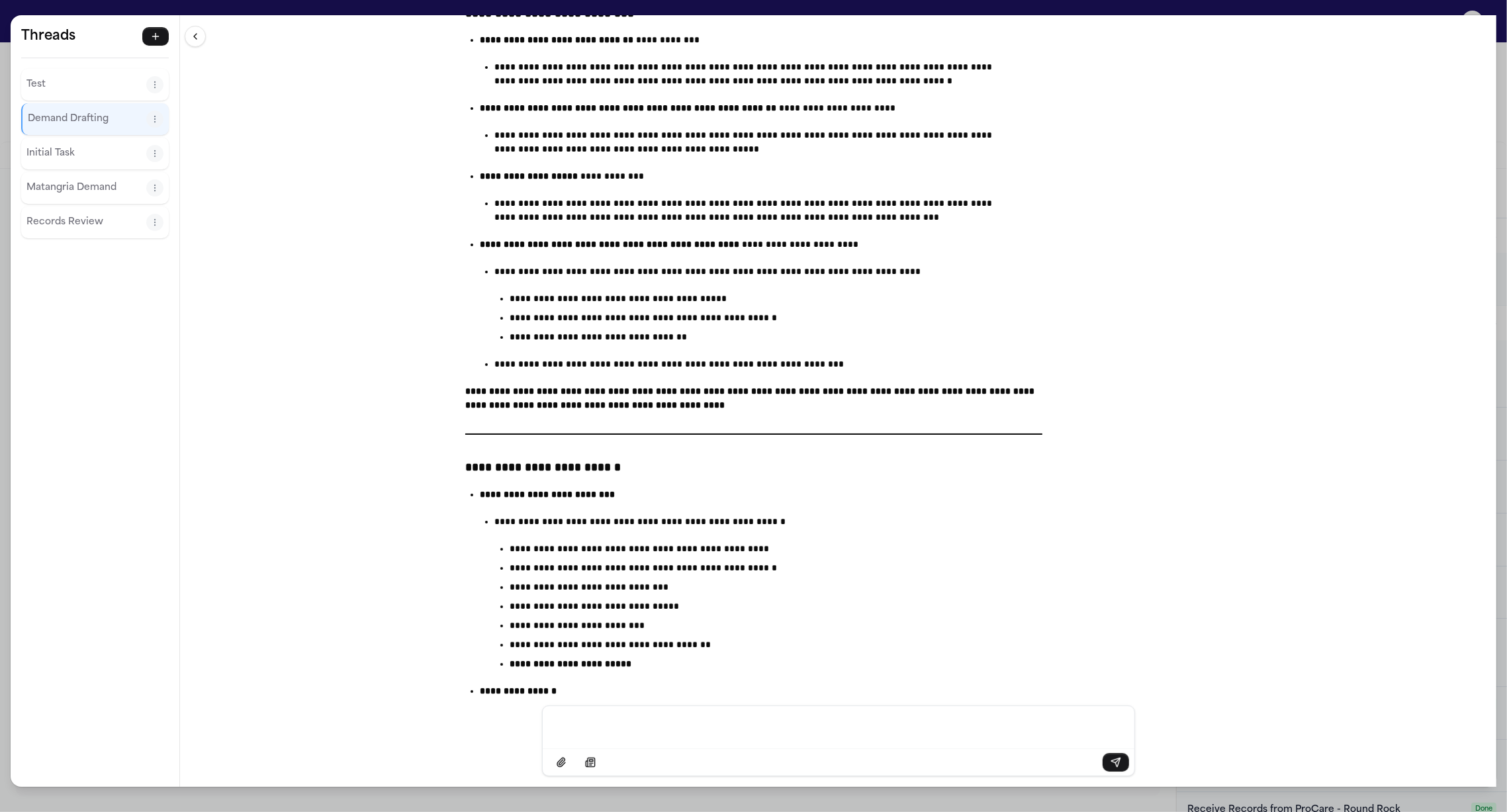
scroll to position [29291, 0]
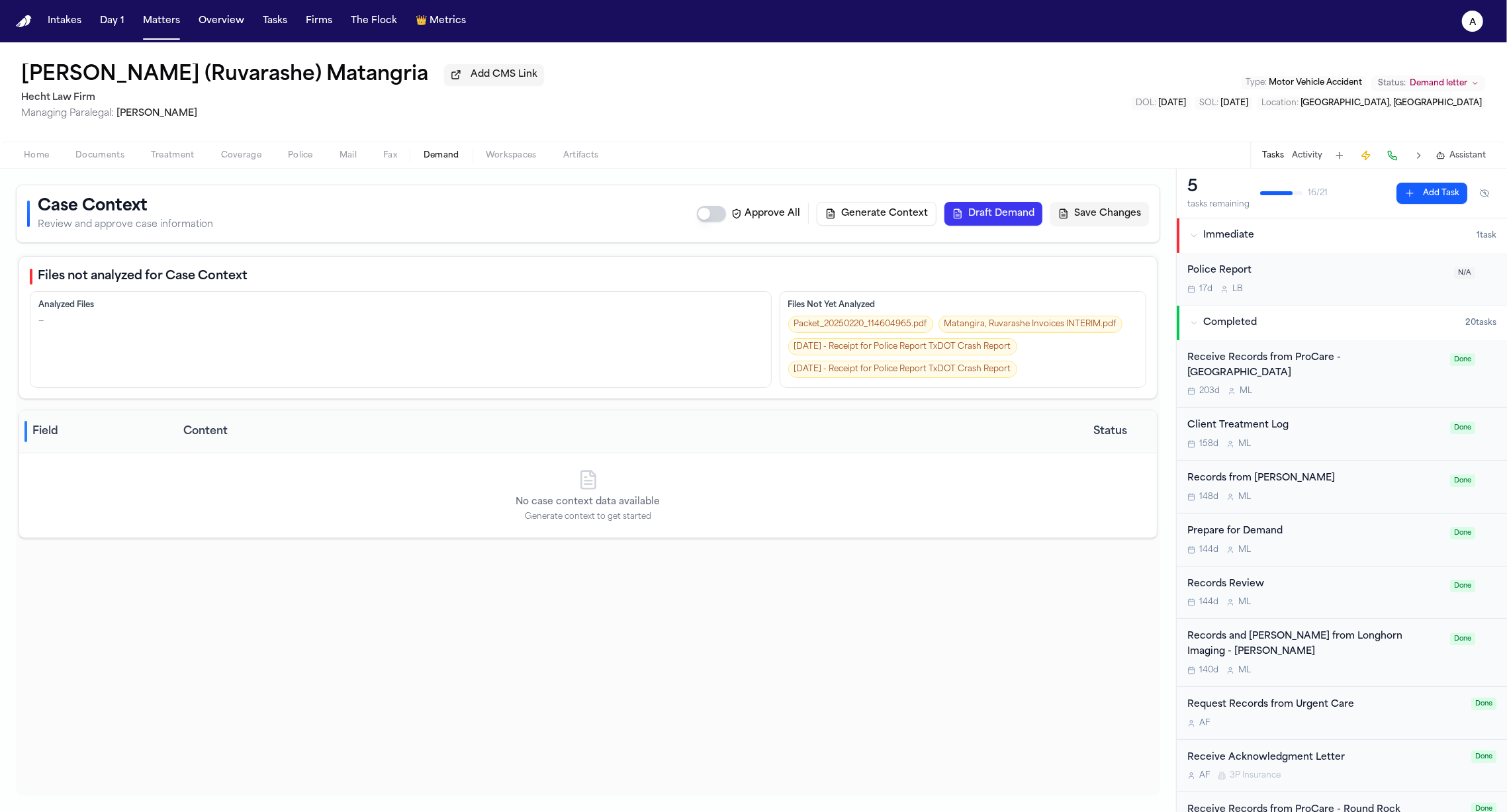
click at [434, 159] on span "Demand" at bounding box center [441, 155] width 36 height 11
click at [501, 158] on span "Workspaces" at bounding box center [511, 155] width 51 height 11
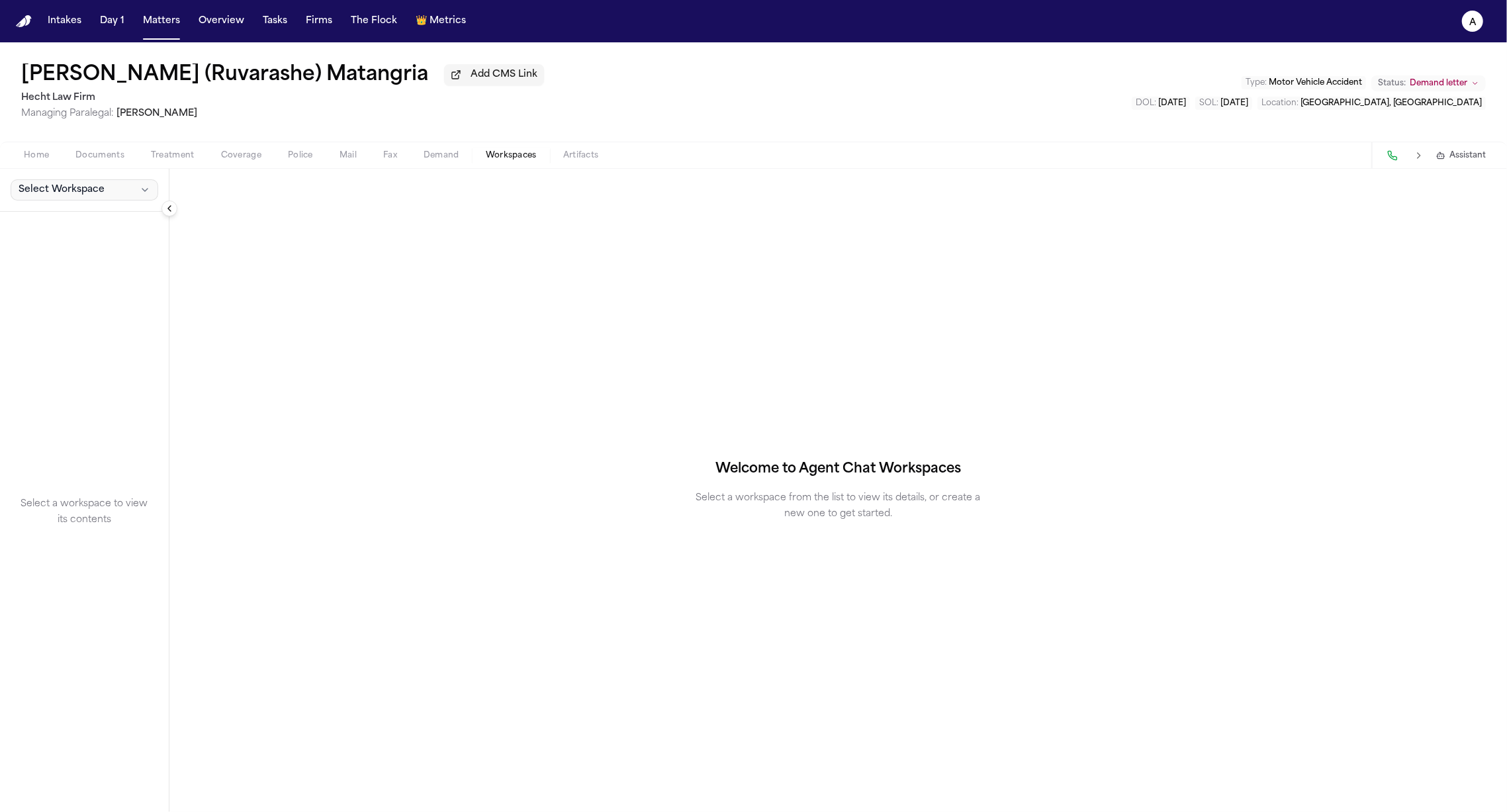
click at [86, 196] on span "Select Workspace" at bounding box center [62, 190] width 86 height 13
click at [62, 225] on span "MedChron" at bounding box center [75, 222] width 120 height 13
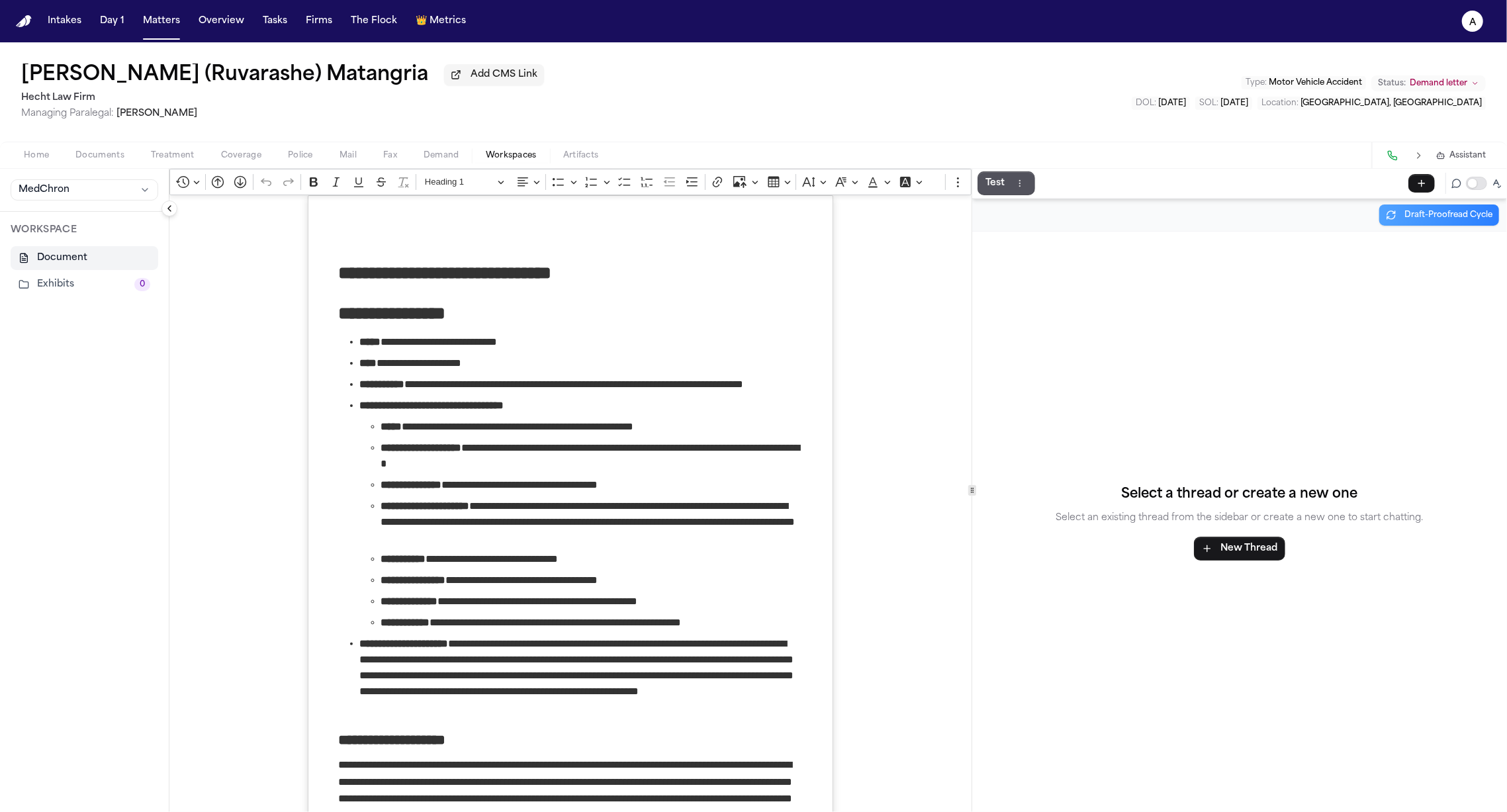
click at [60, 286] on button "Exhibits 0" at bounding box center [84, 284] width 147 height 24
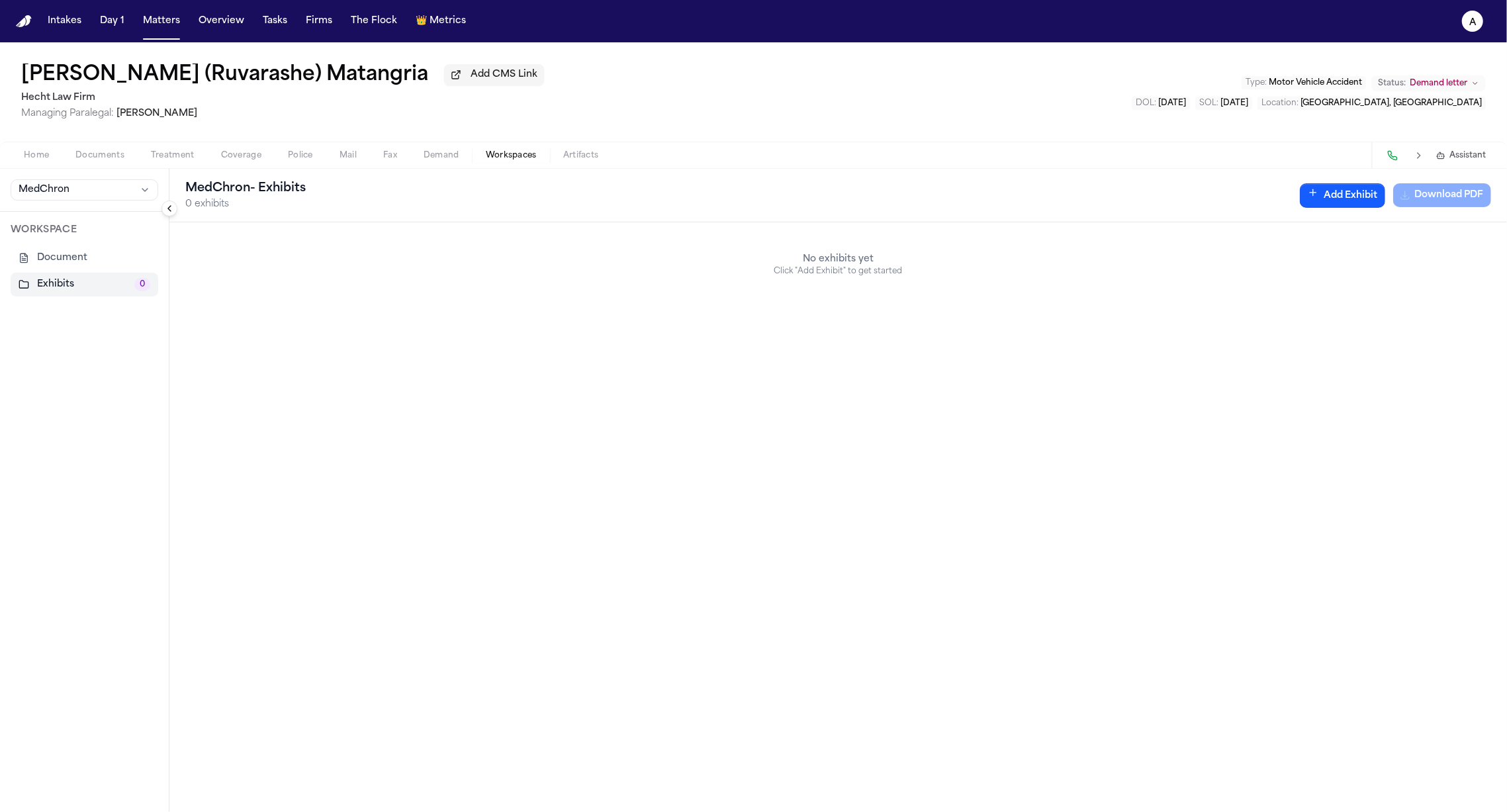
click at [56, 262] on button "Document" at bounding box center [84, 258] width 147 height 24
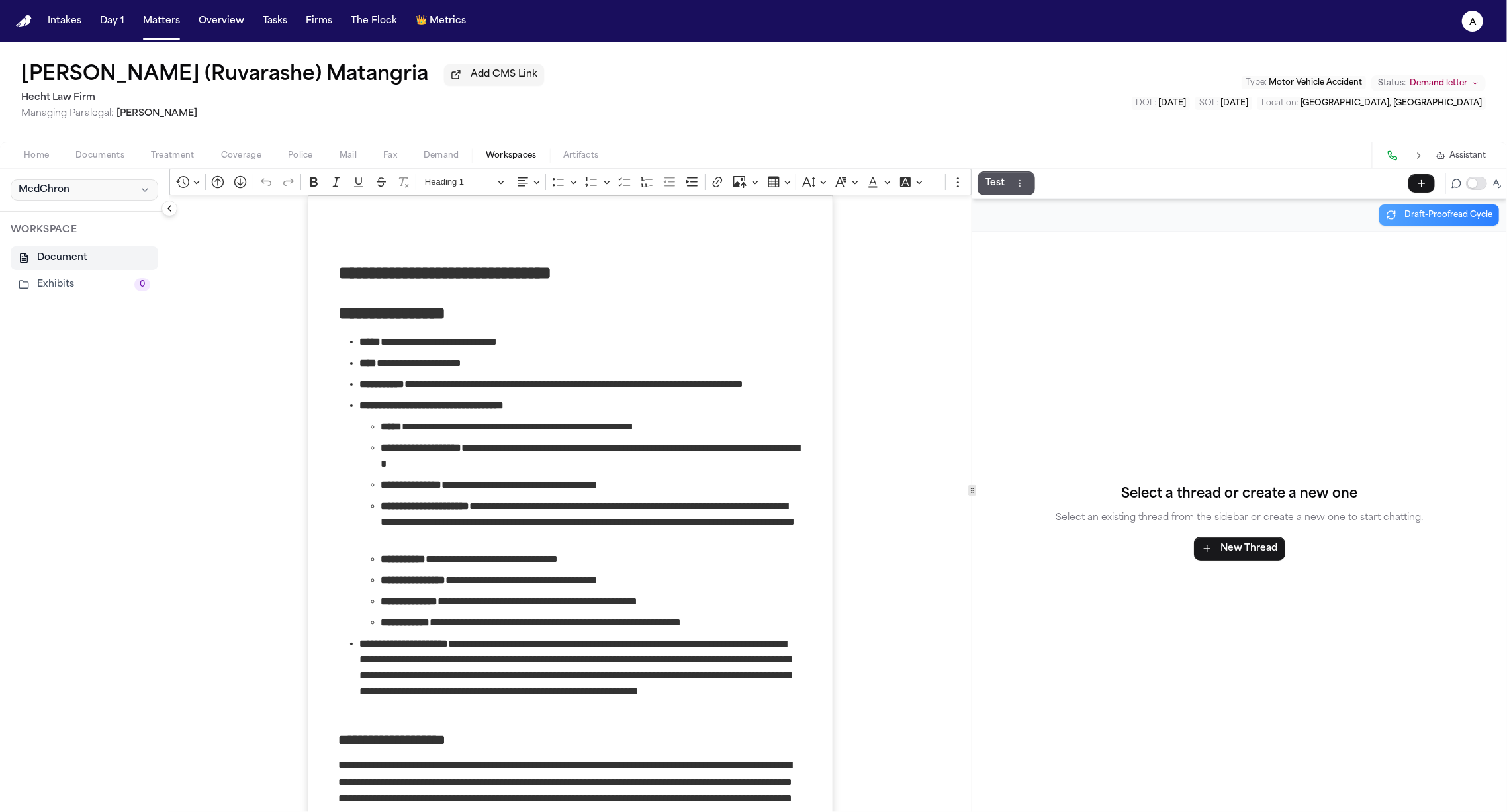
click at [68, 192] on span "MedChron" at bounding box center [44, 190] width 51 height 13
click at [76, 219] on span "MedChron" at bounding box center [75, 222] width 120 height 13
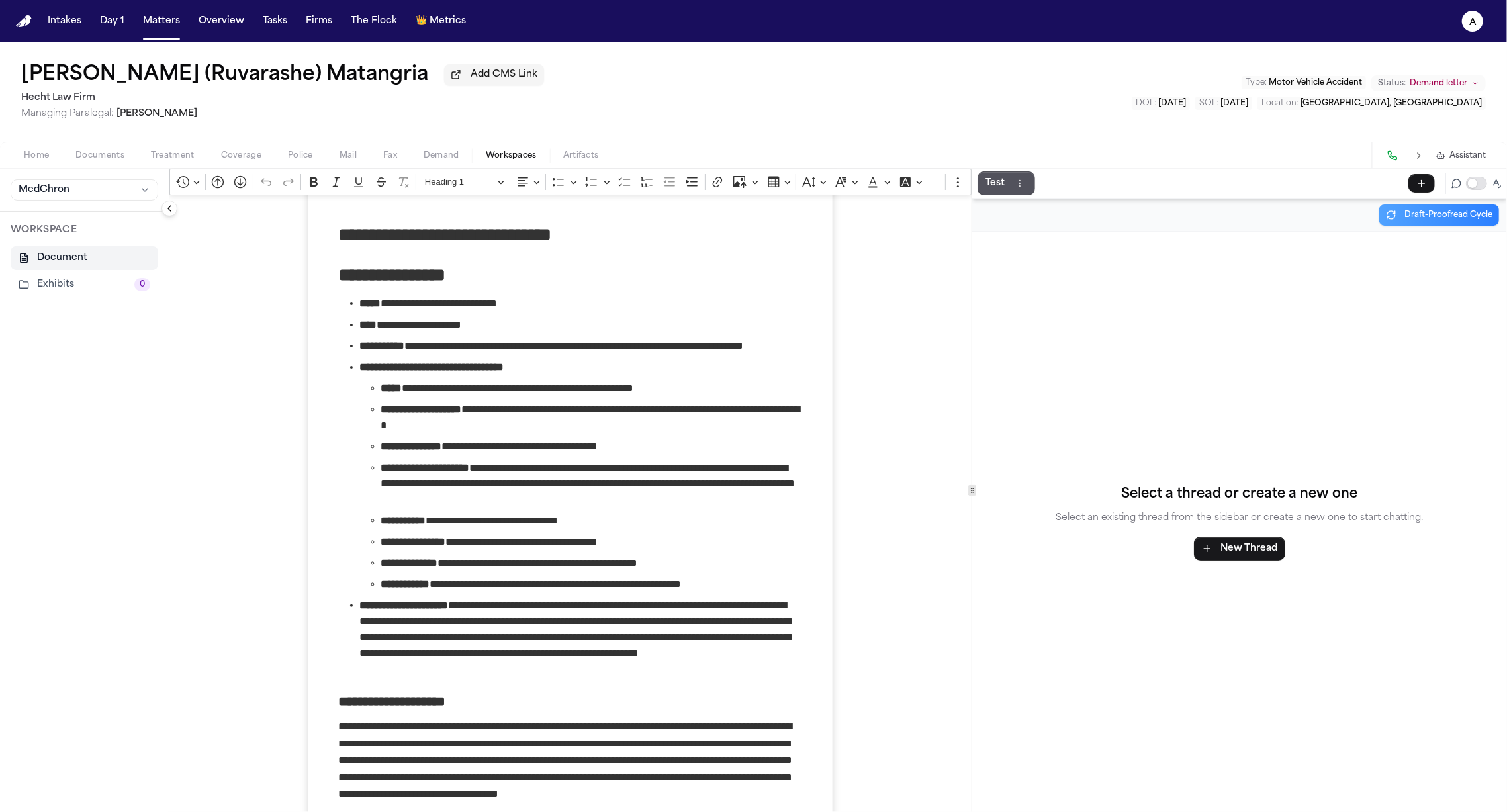
scroll to position [9, 0]
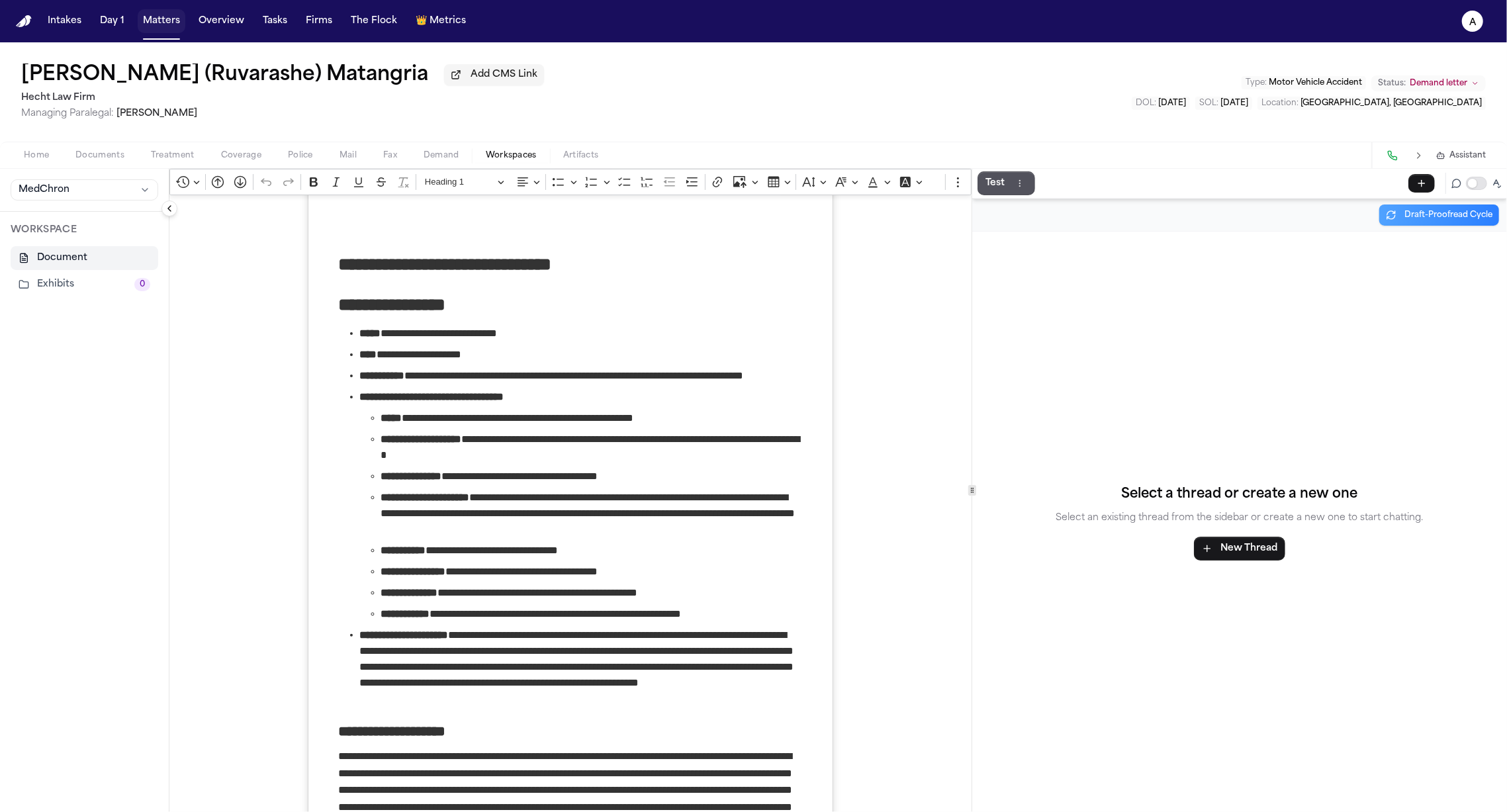
click at [161, 19] on button "Matters" at bounding box center [162, 21] width 48 height 24
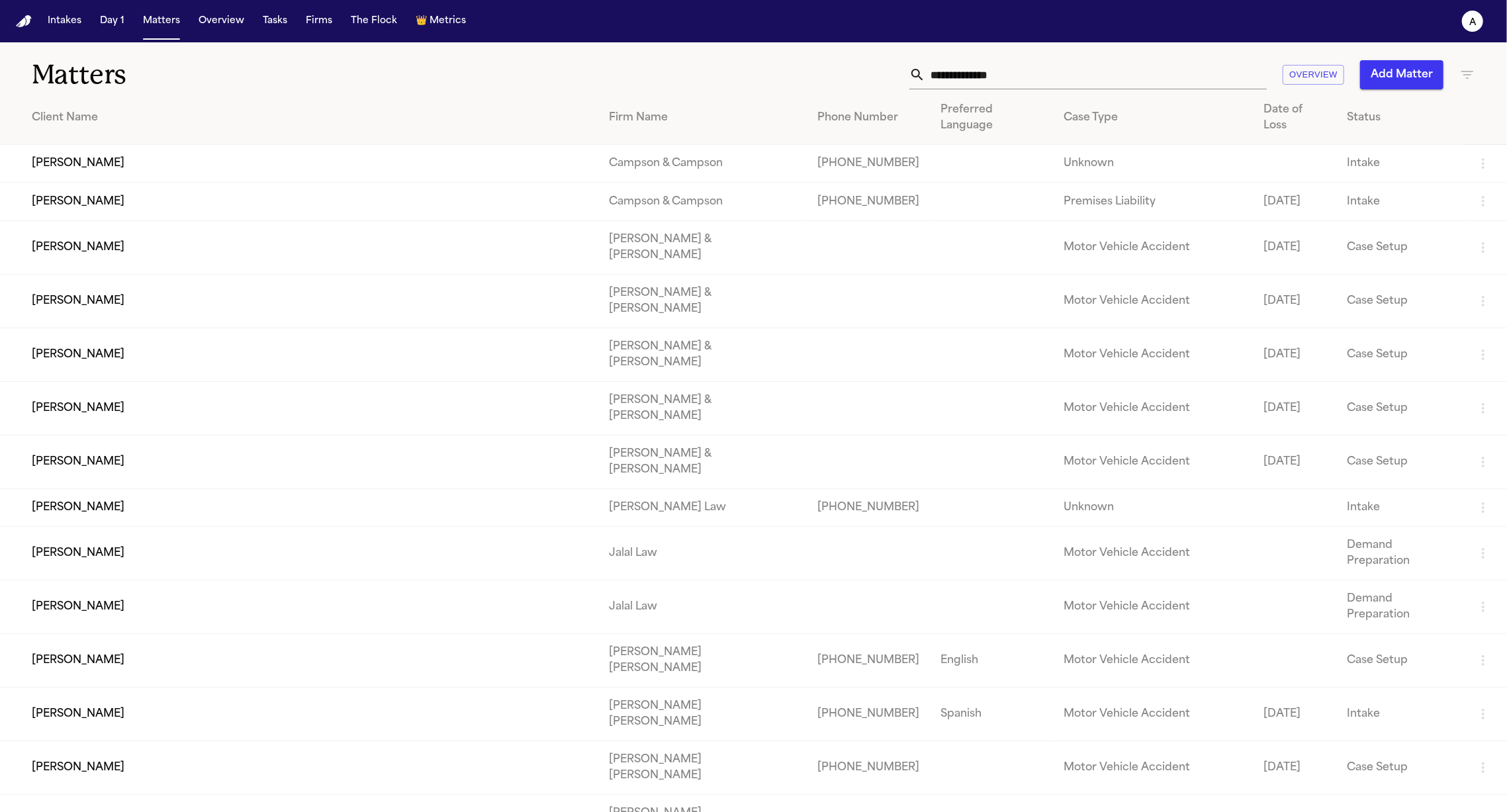
click at [1469, 68] on icon "button" at bounding box center [1467, 75] width 16 height 16
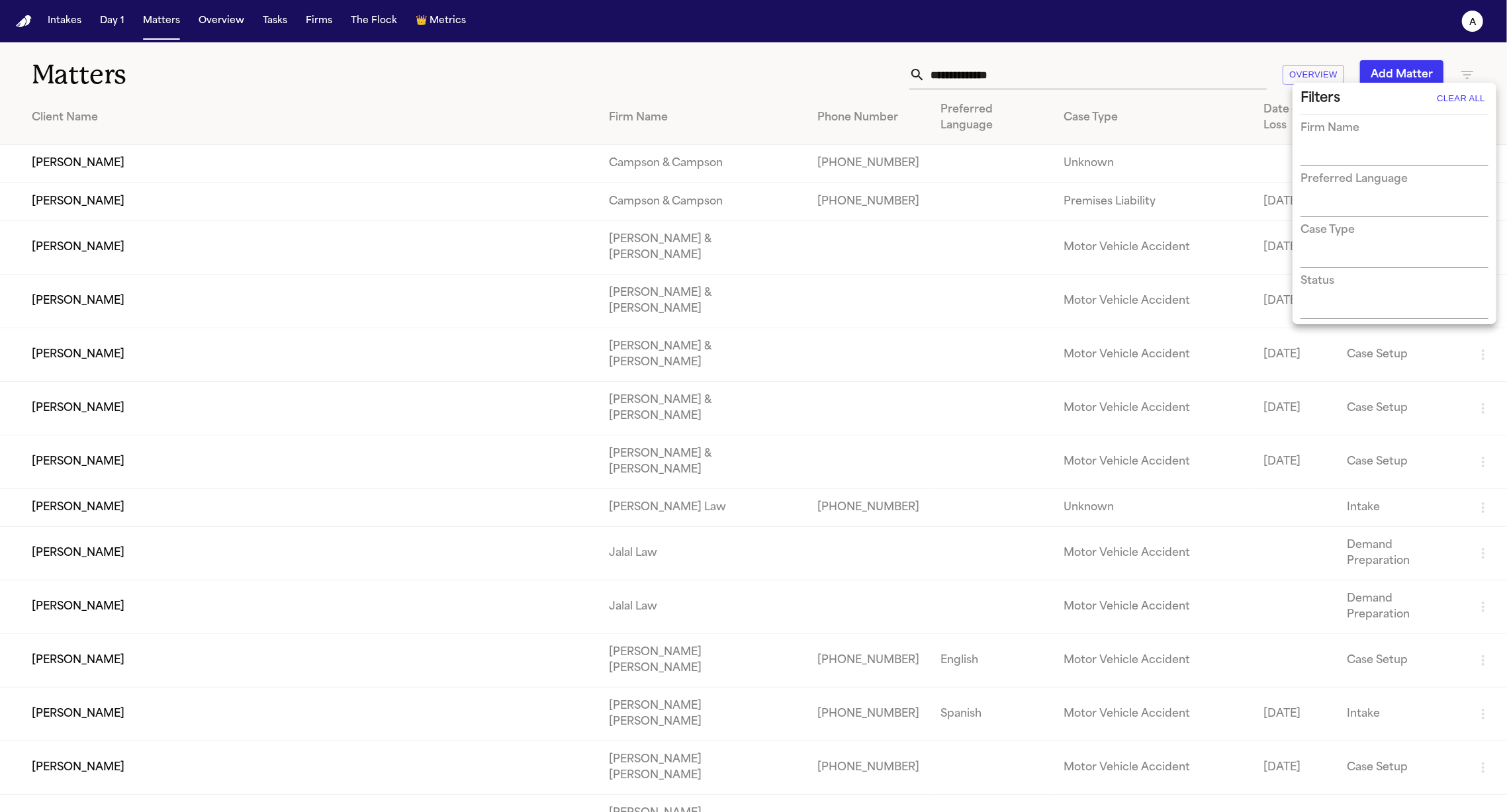
click at [1320, 300] on input "text" at bounding box center [1384, 309] width 168 height 19
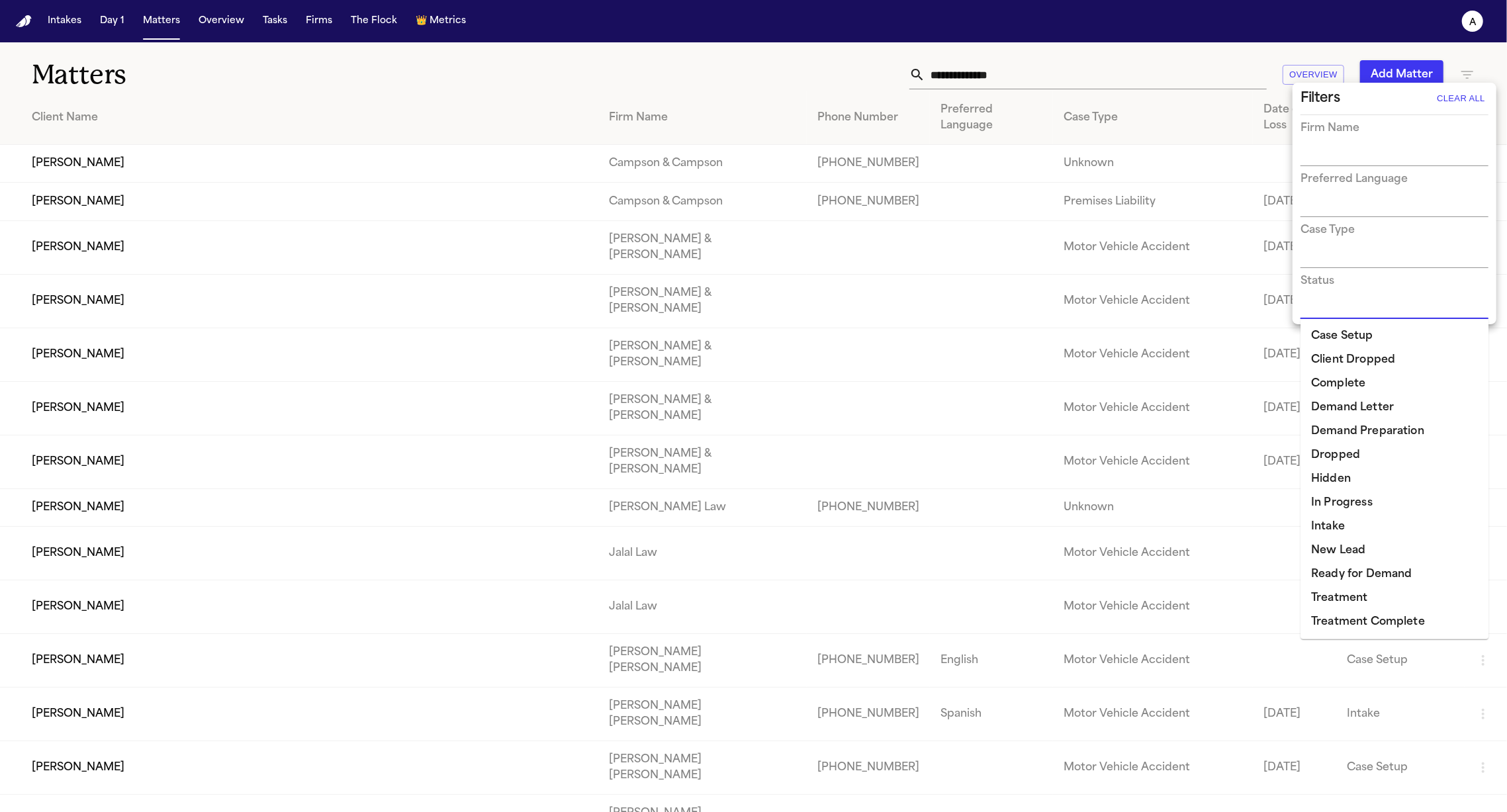
click at [1349, 413] on li "Demand Letter" at bounding box center [1394, 407] width 188 height 24
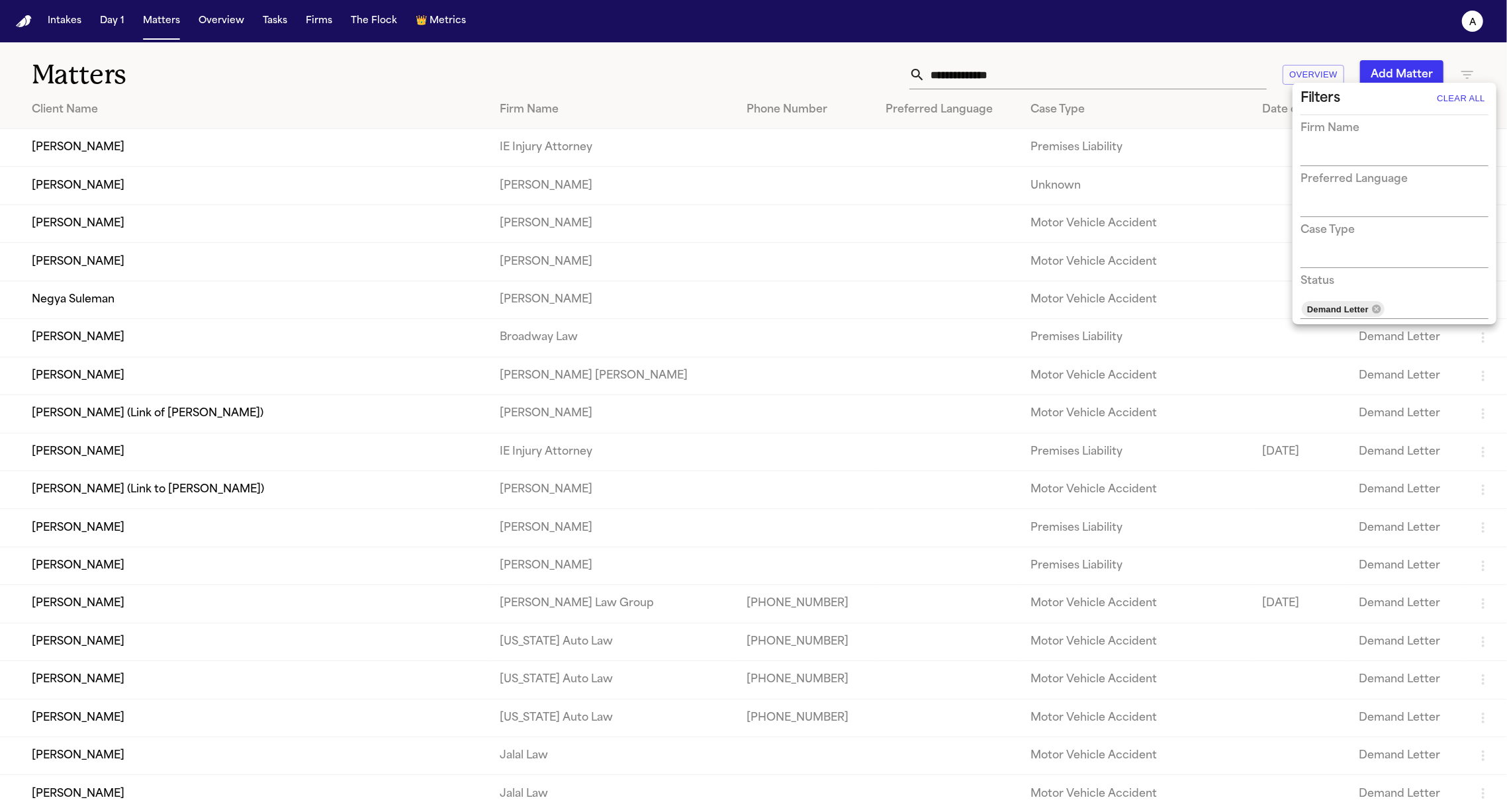
click at [133, 232] on div at bounding box center [753, 406] width 1507 height 812
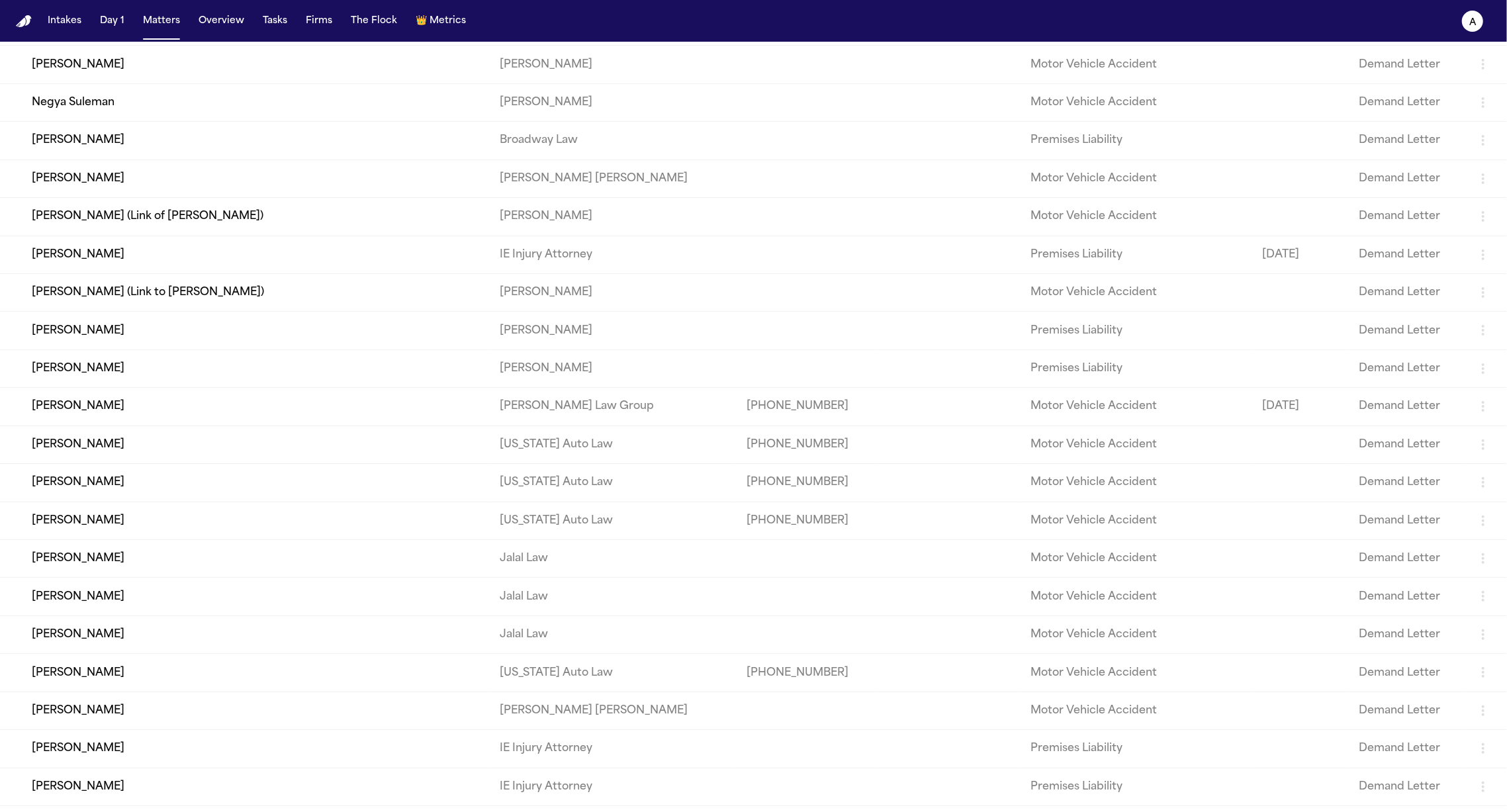
scroll to position [205, 0]
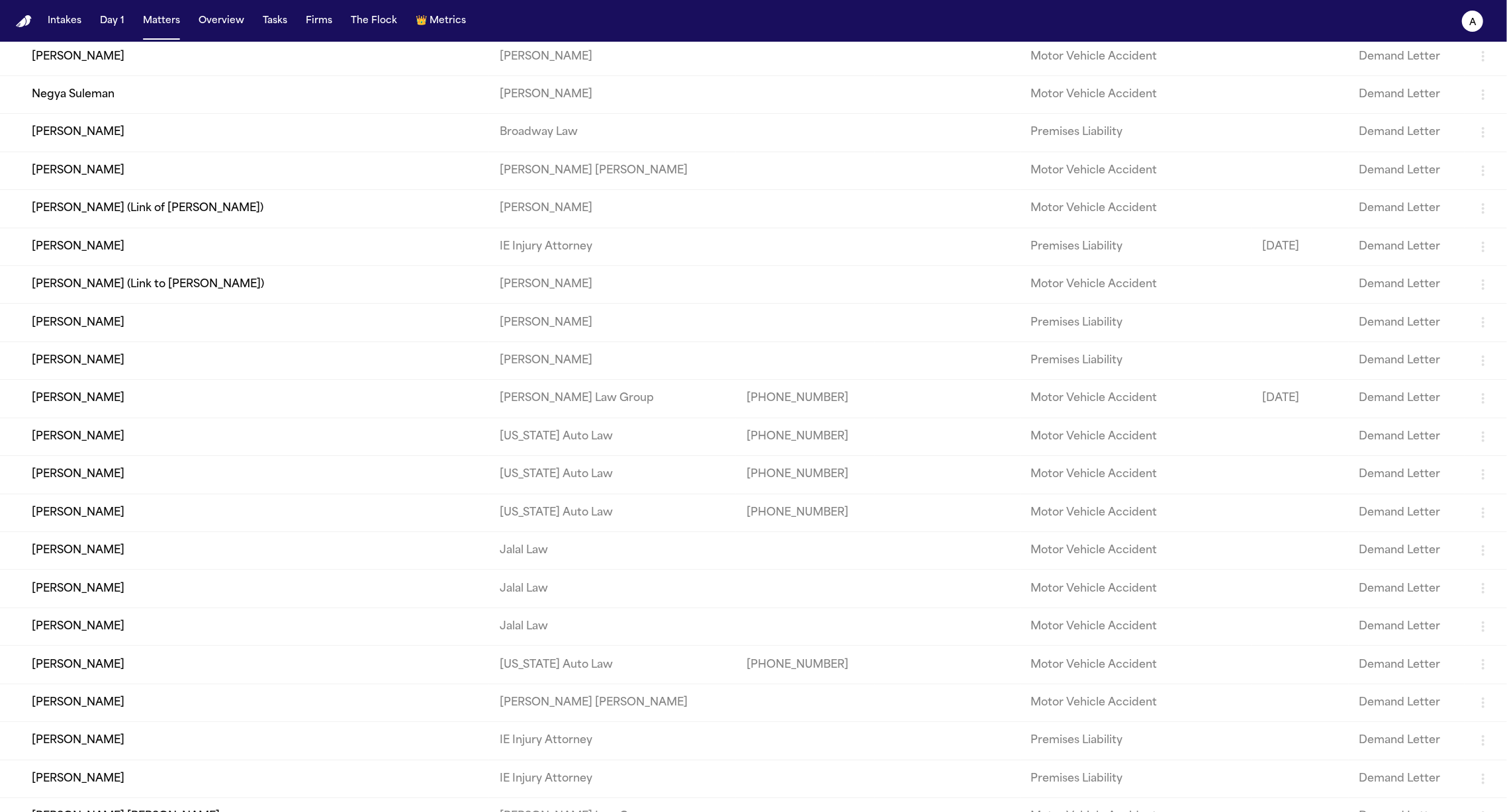
click at [63, 454] on td "[PERSON_NAME]" at bounding box center [244, 437] width 489 height 38
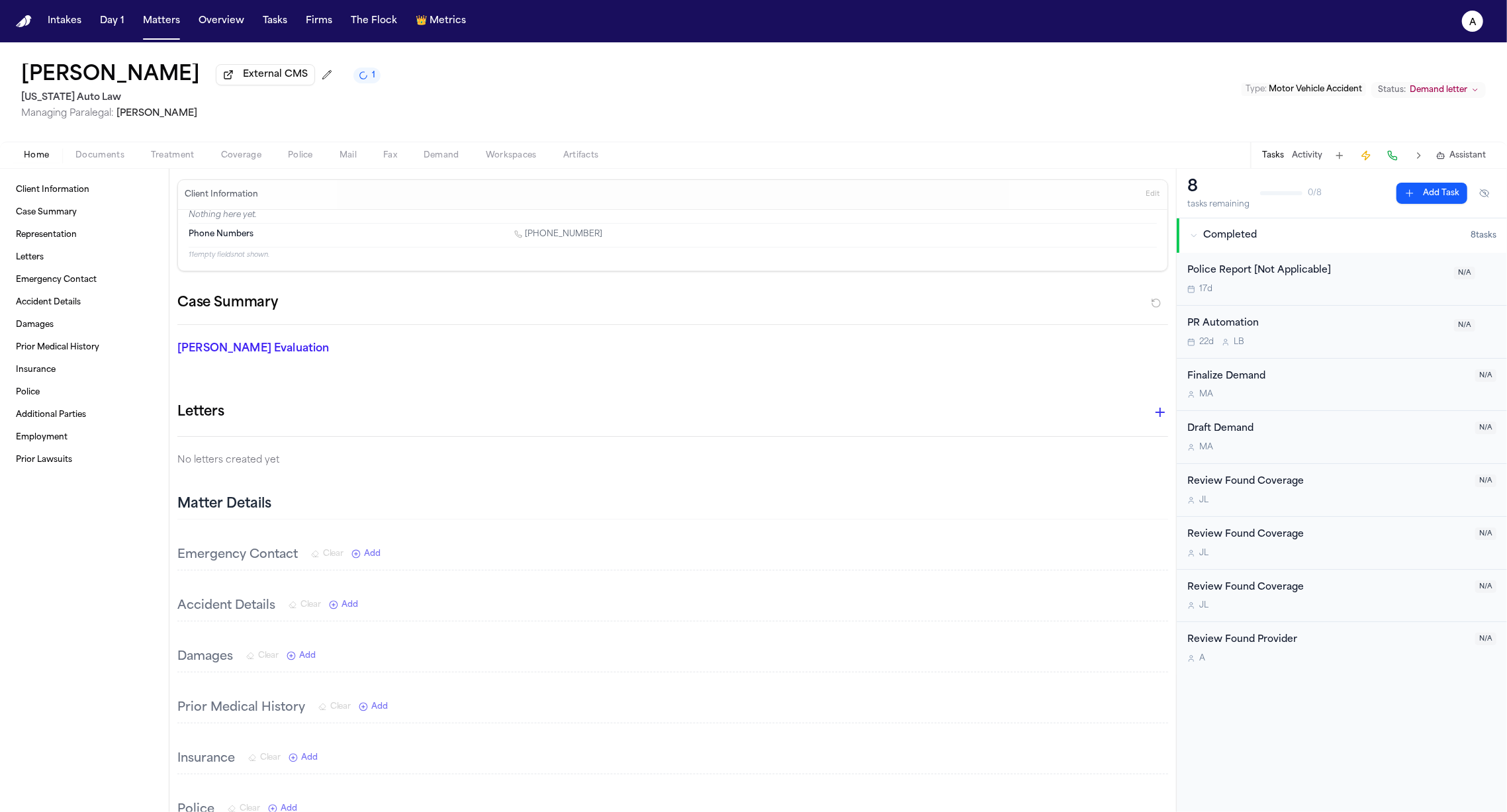
click at [521, 161] on span "Workspaces" at bounding box center [511, 155] width 51 height 11
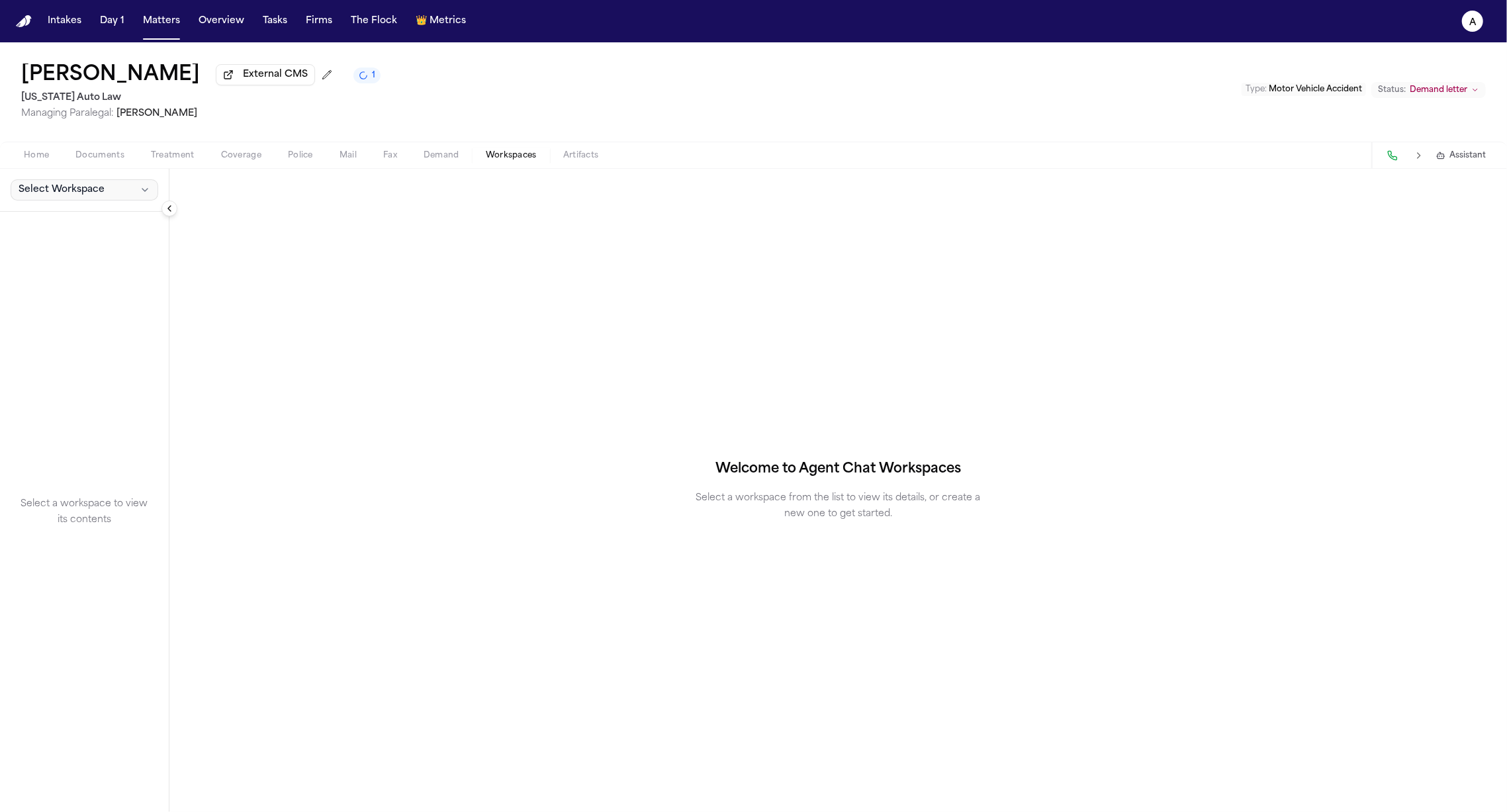
click at [110, 195] on button "Select Workspace" at bounding box center [84, 190] width 147 height 21
click at [78, 224] on span "[PERSON_NAME] Agent Demand" at bounding box center [92, 222] width 154 height 13
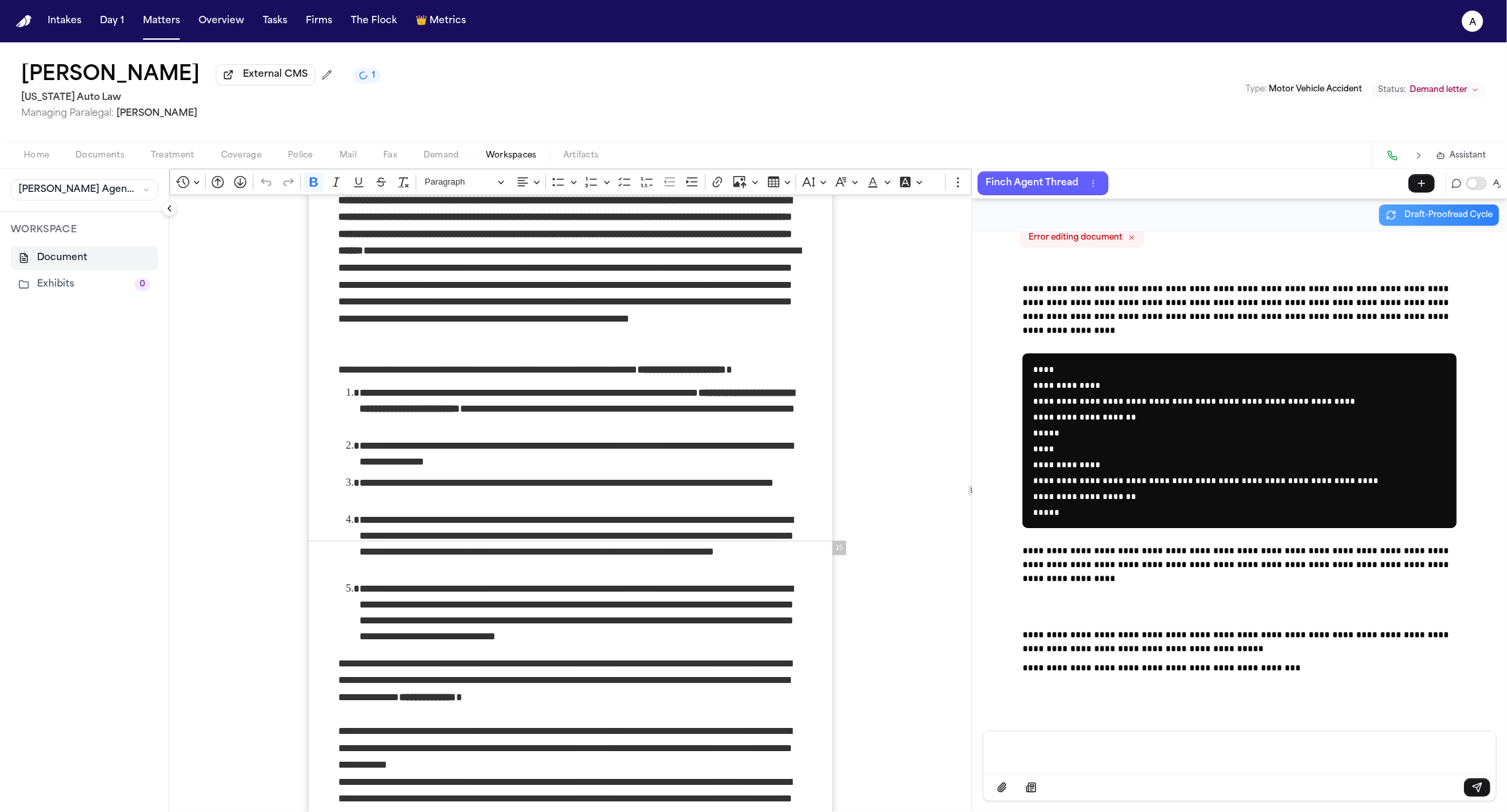
scroll to position [8657, 0]
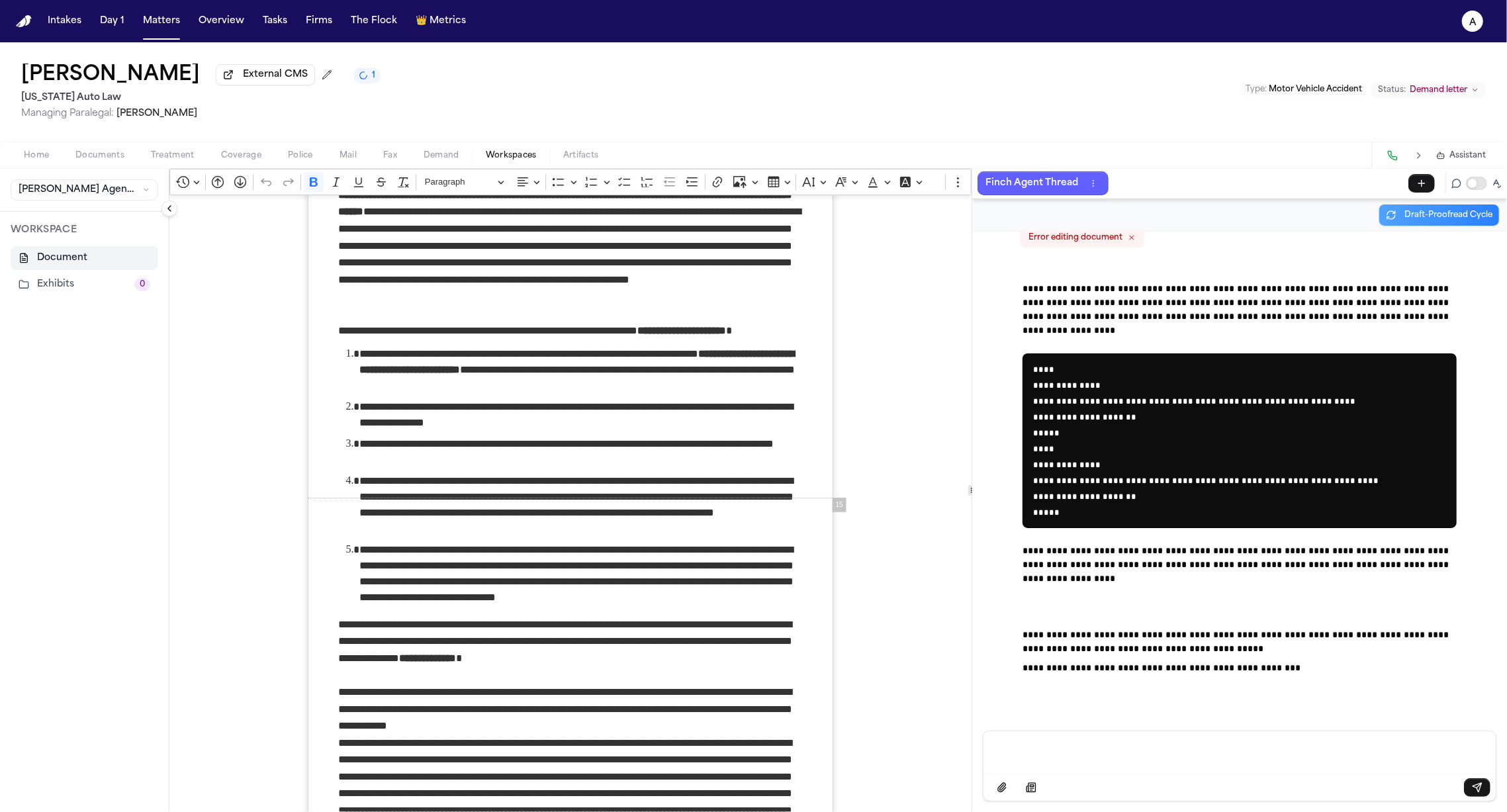
click at [229, 159] on span "Coverage" at bounding box center [241, 155] width 41 height 11
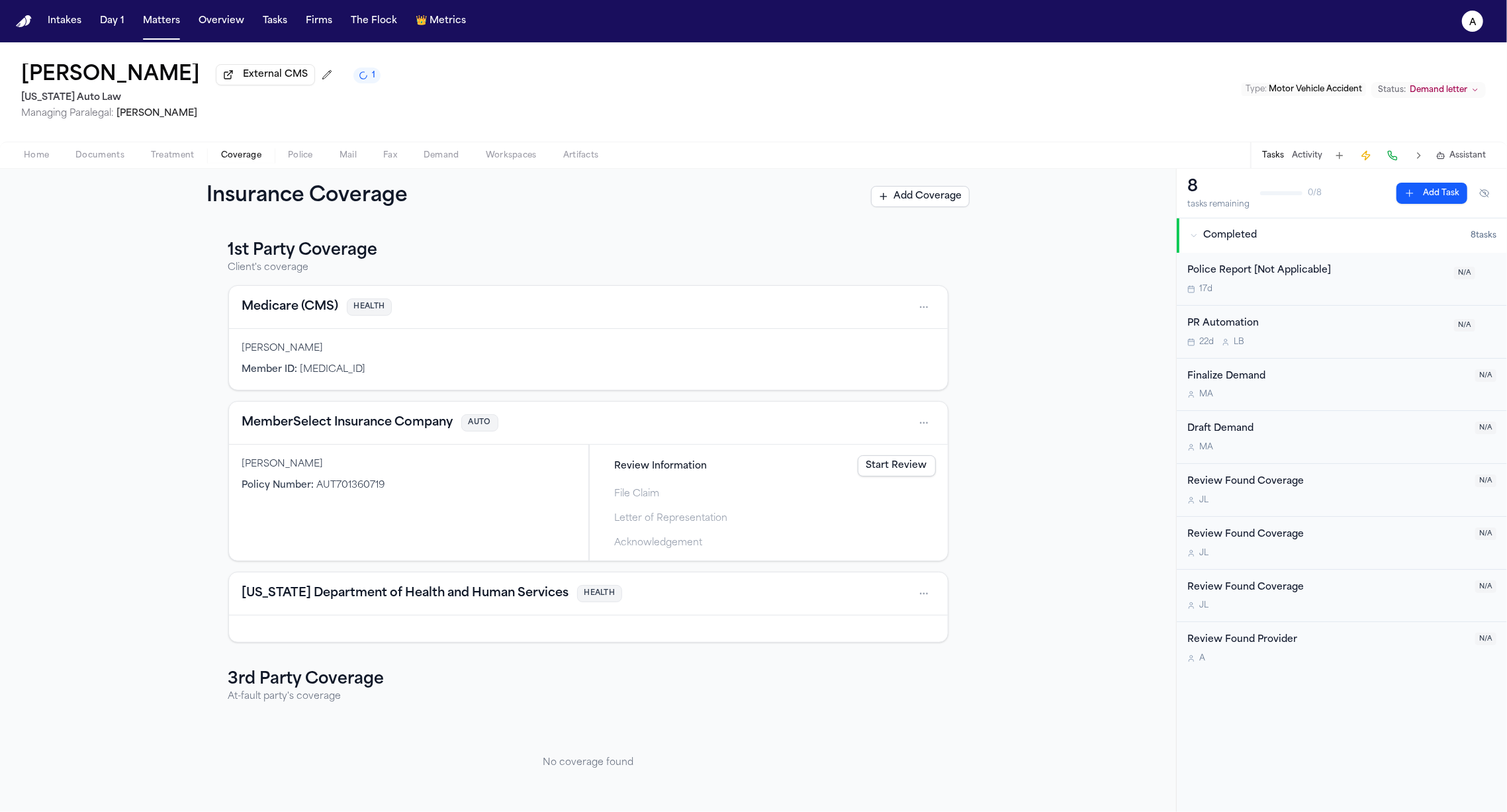
click at [293, 161] on span "Police" at bounding box center [300, 155] width 25 height 11
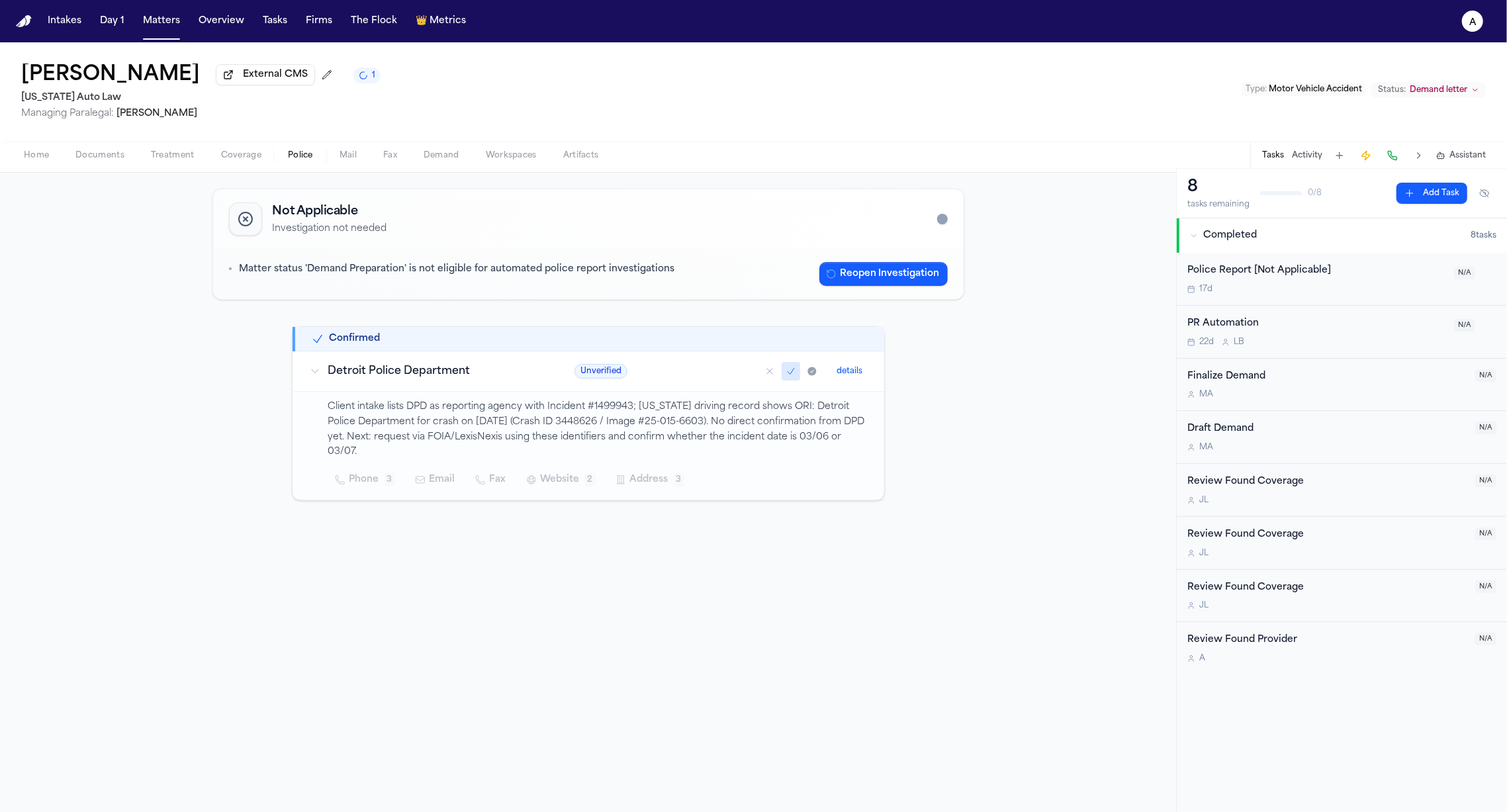
scroll to position [61, 0]
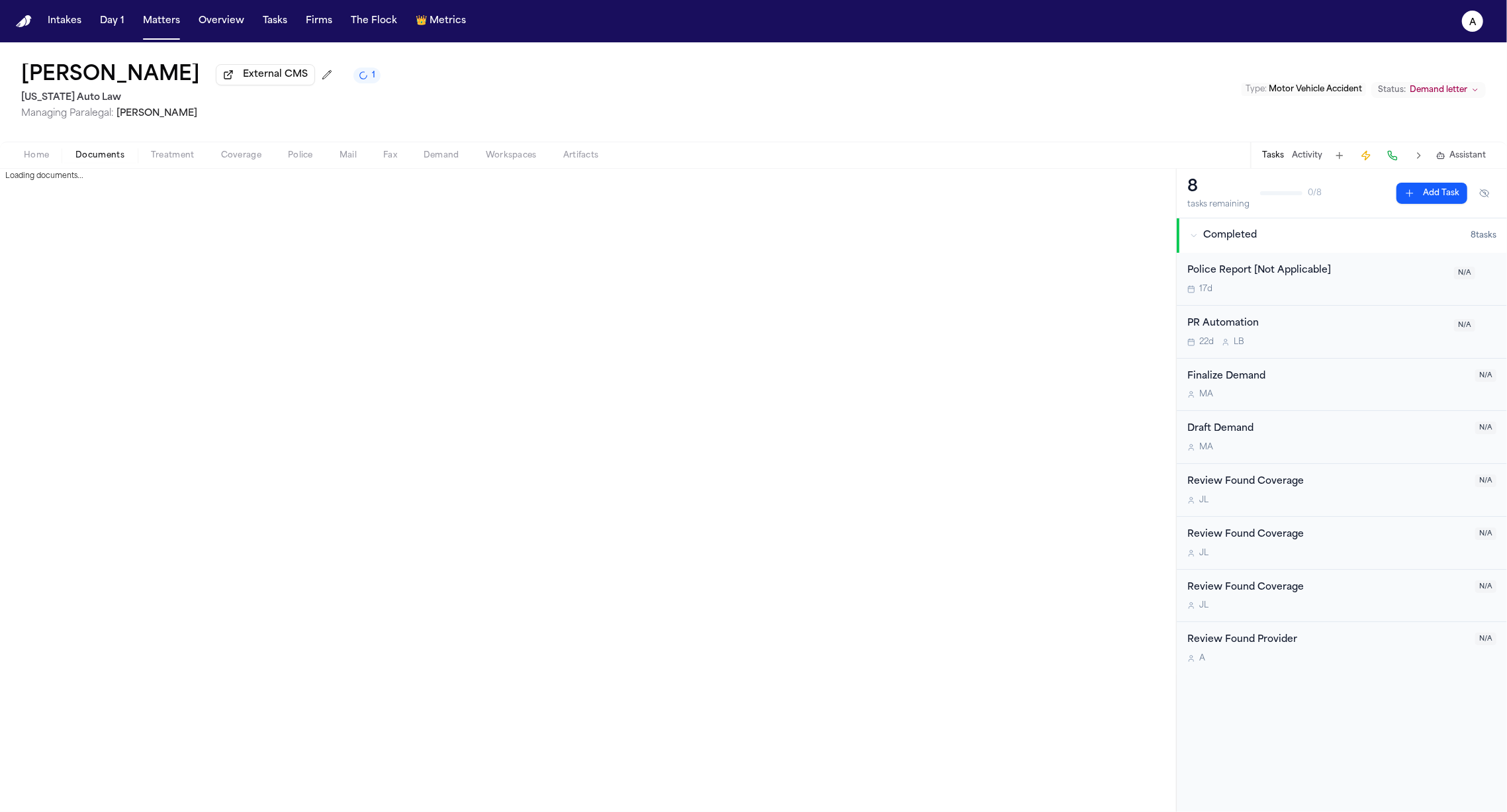
click at [101, 158] on span "Documents" at bounding box center [99, 155] width 49 height 11
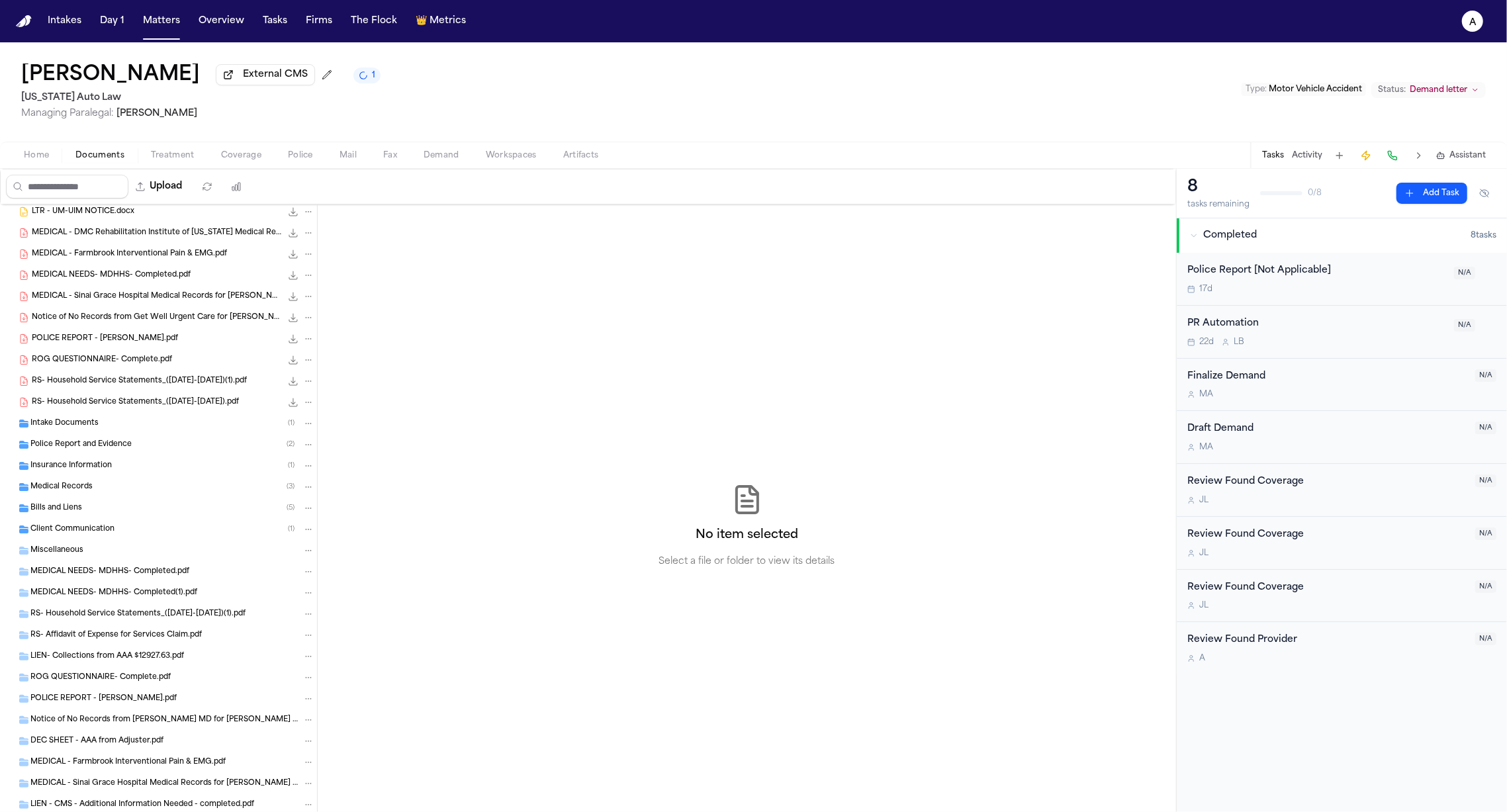
scroll to position [168, 0]
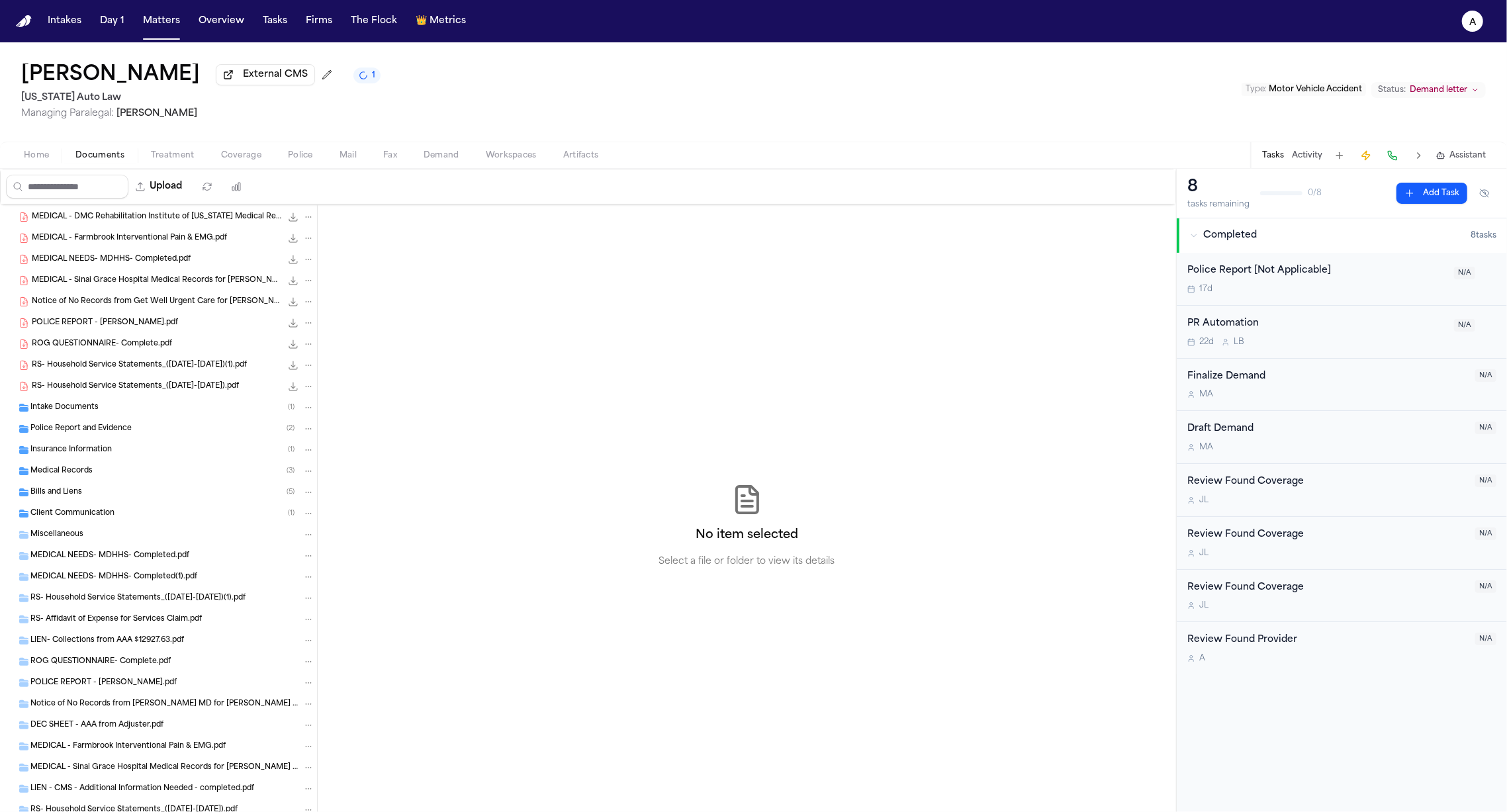
click at [68, 426] on span "Police Report and Evidence" at bounding box center [81, 429] width 101 height 11
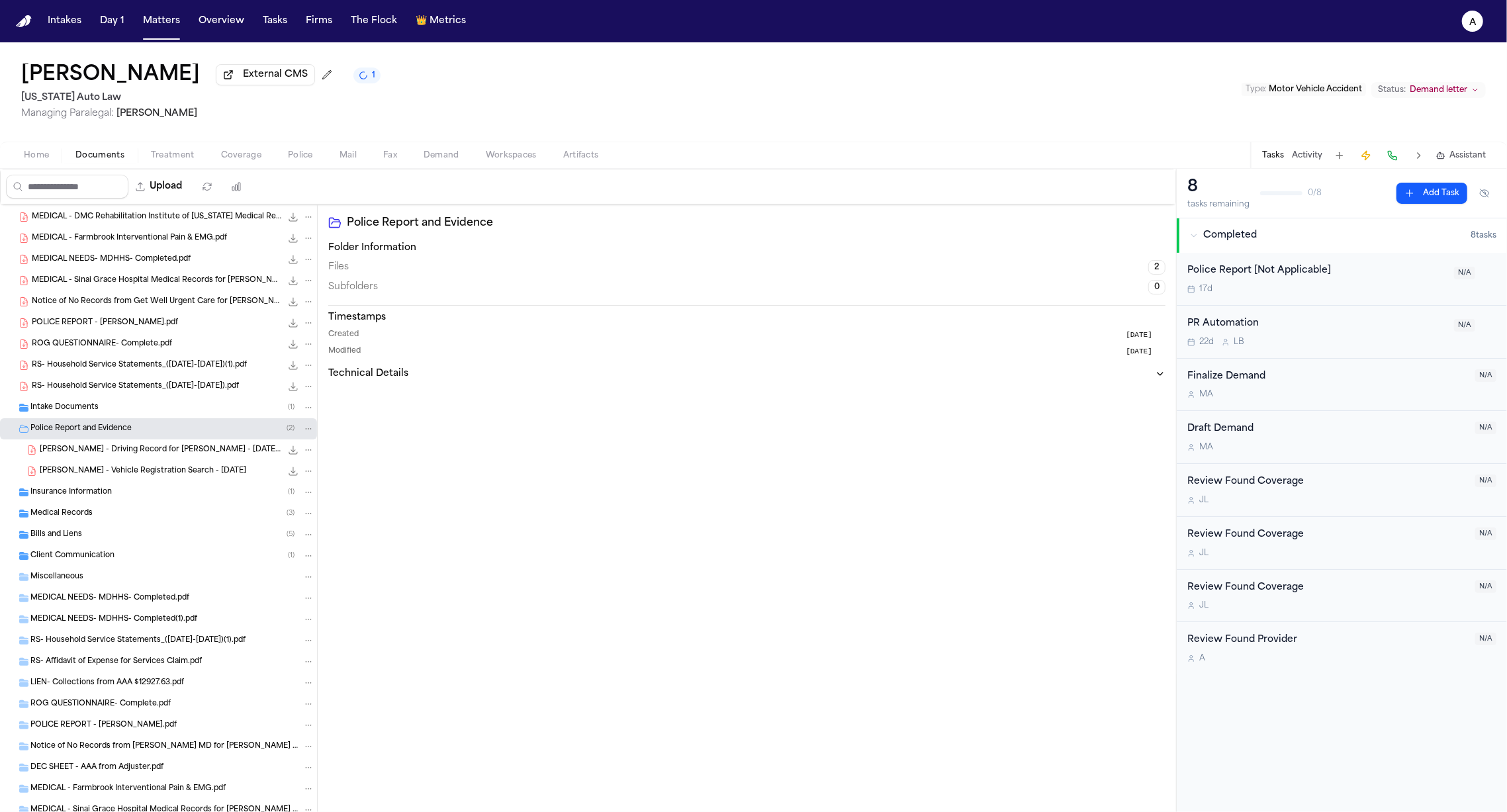
click at [92, 452] on span "[PERSON_NAME] - Driving Record for [PERSON_NAME] - [DATE] to [DATE]" at bounding box center [161, 450] width 242 height 11
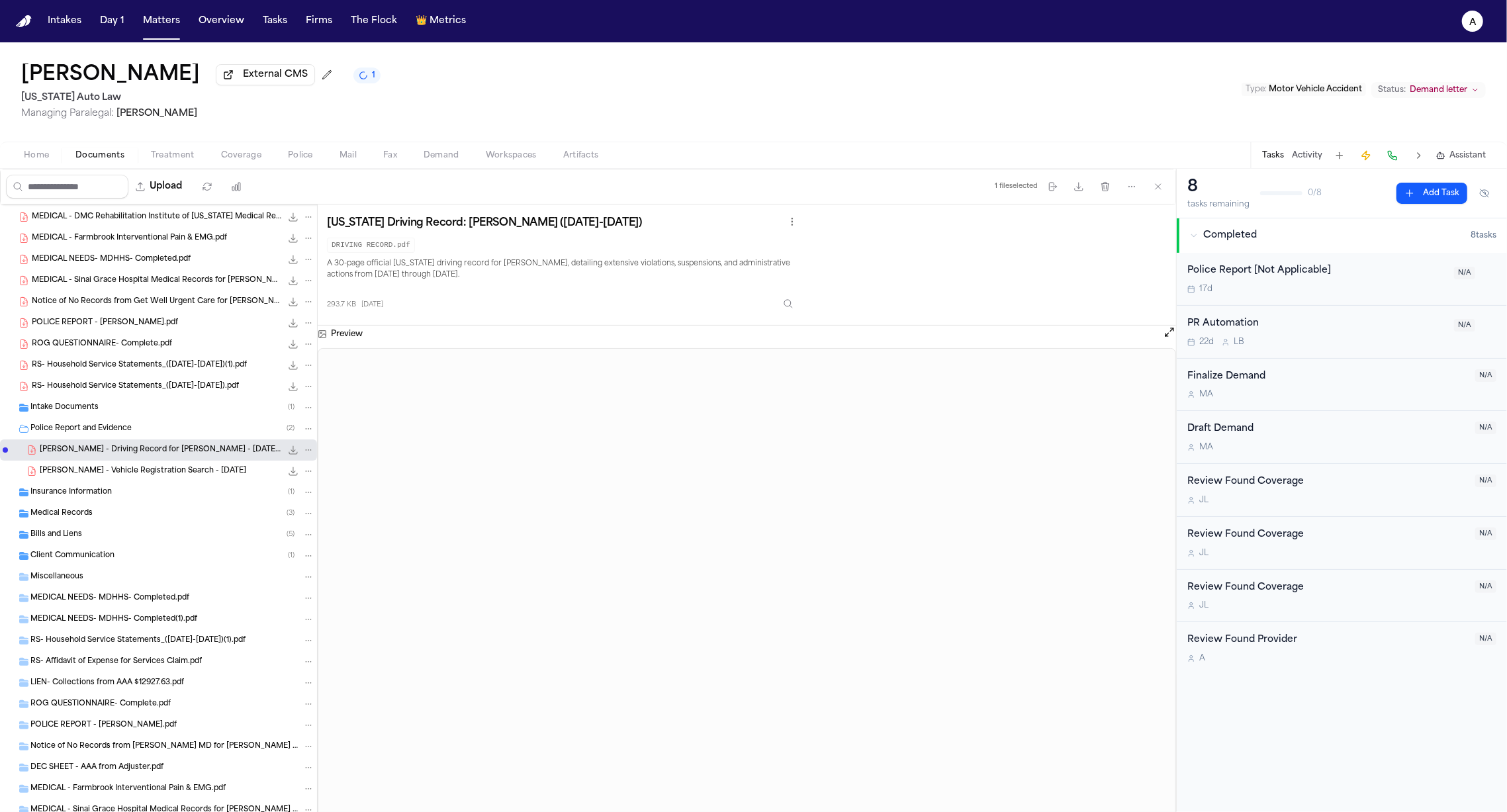
click at [98, 471] on span "[PERSON_NAME] - Vehicle Registration Search - [DATE]" at bounding box center [143, 471] width 206 height 11
click at [103, 456] on span "[PERSON_NAME] - Driving Record for [PERSON_NAME] - [DATE] to [DATE]" at bounding box center [161, 450] width 242 height 11
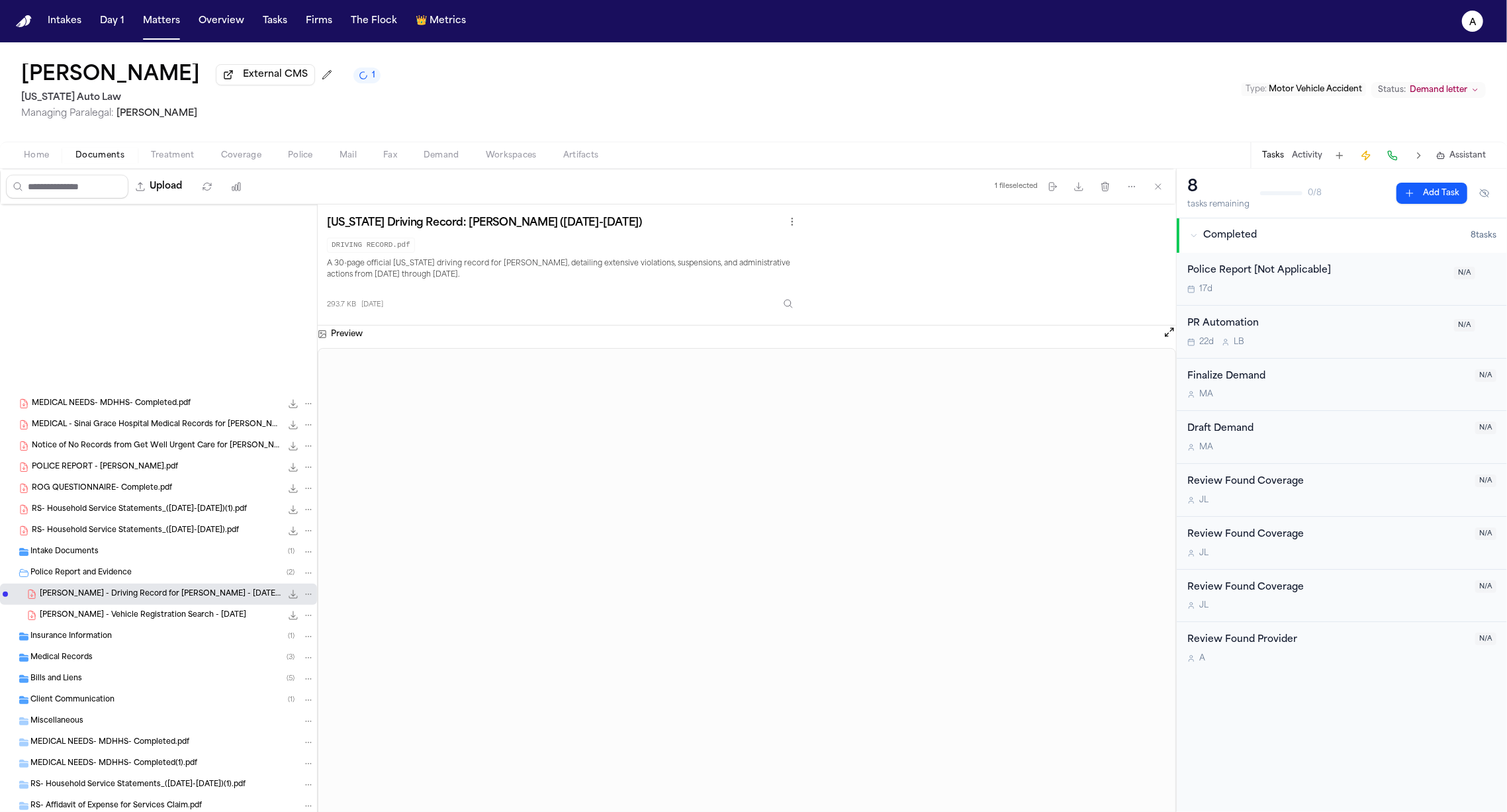
scroll to position [0, 0]
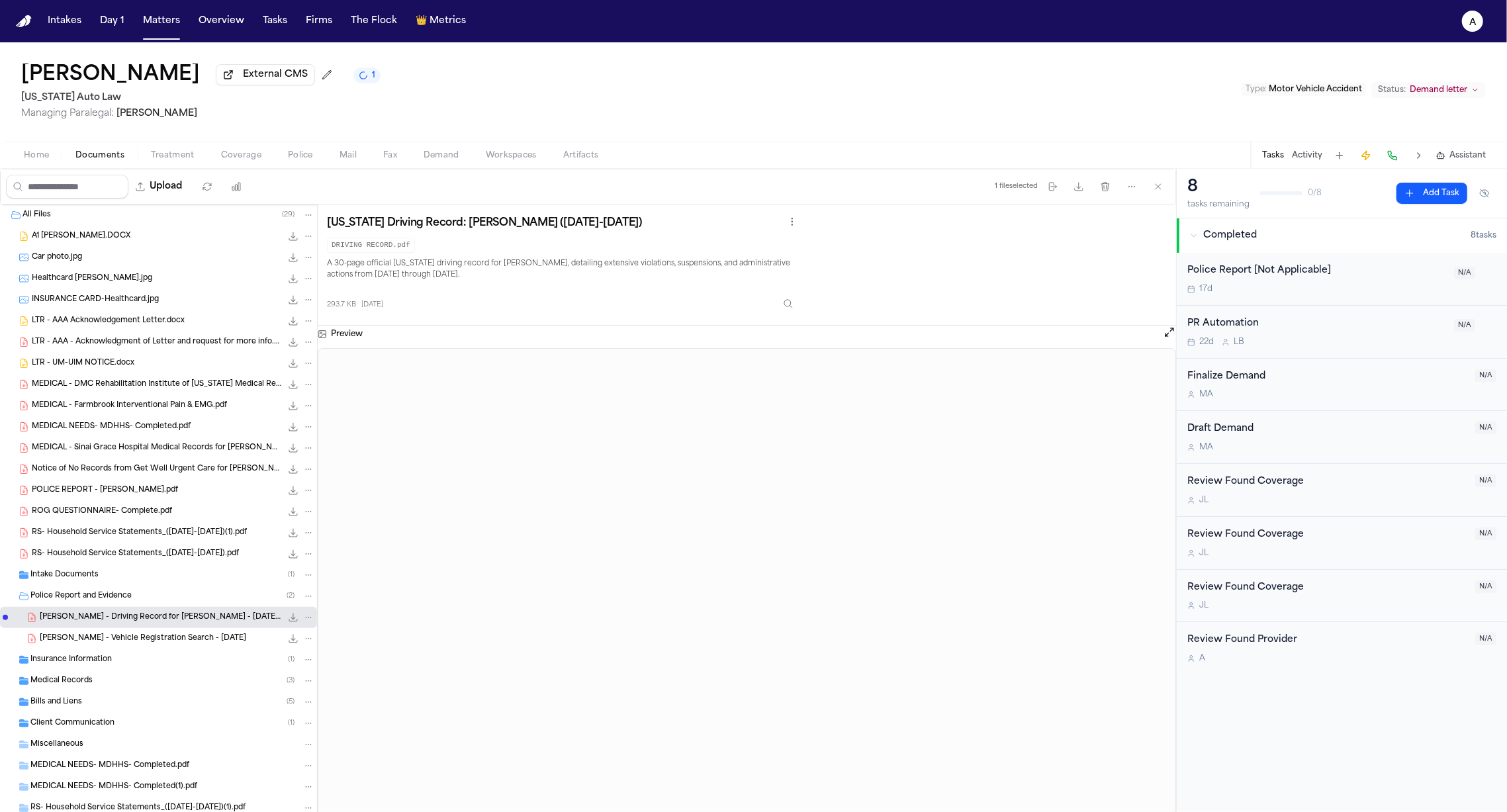
click at [127, 491] on span "POLICE REPORT - [PERSON_NAME].pdf" at bounding box center [105, 490] width 146 height 11
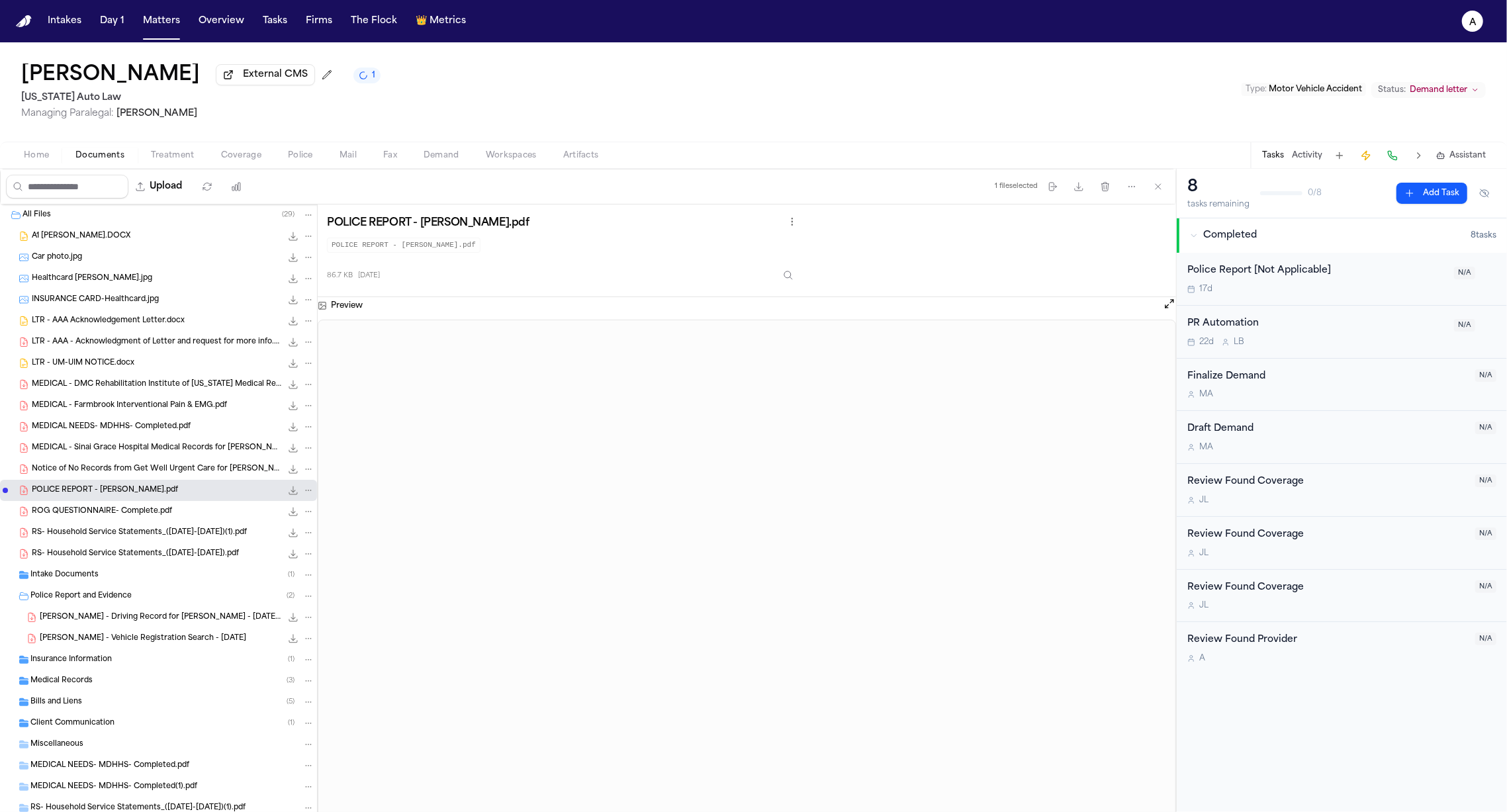
click at [293, 158] on span "Police" at bounding box center [300, 155] width 25 height 11
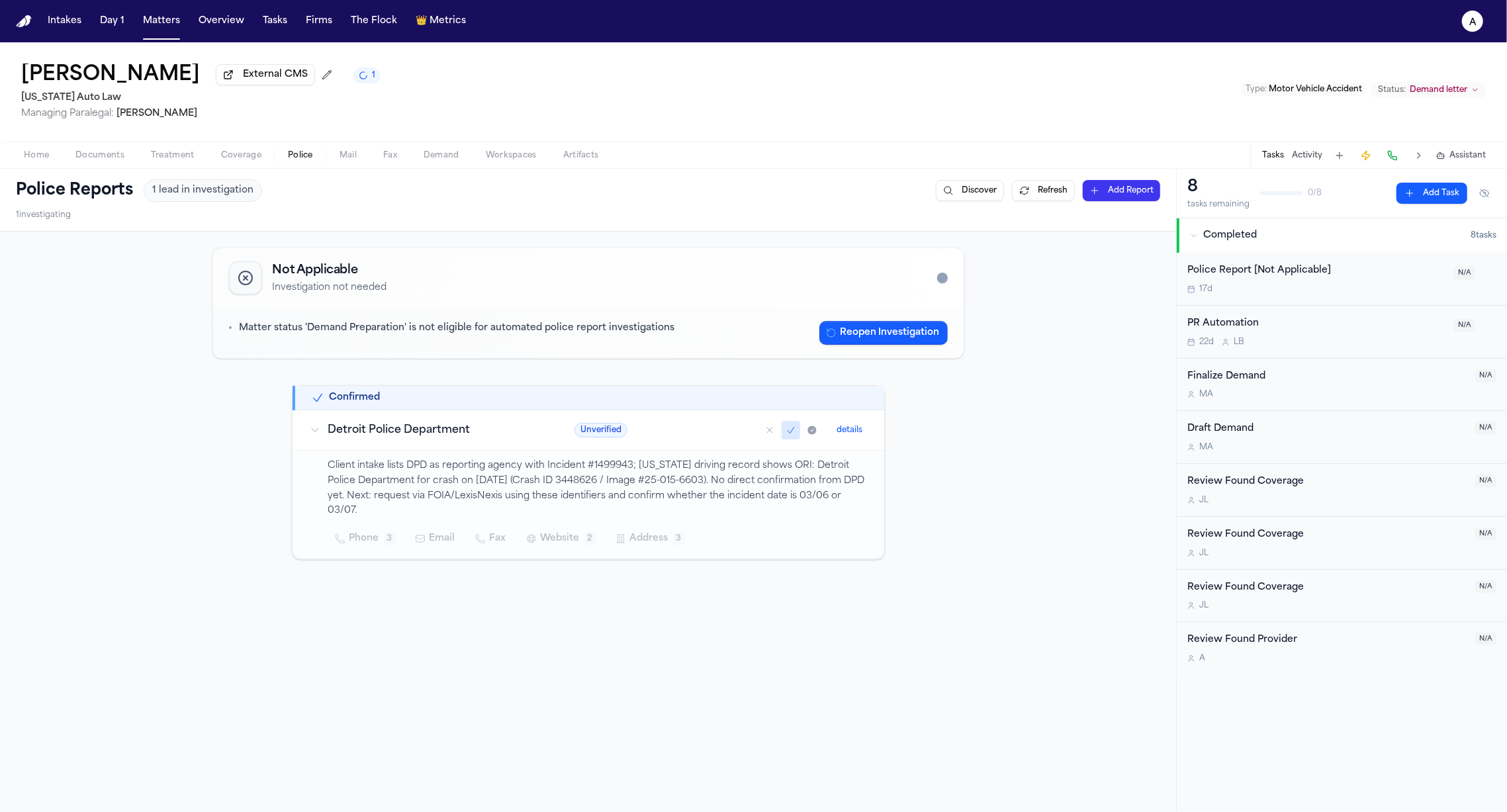
click at [345, 161] on span "Mail" at bounding box center [348, 155] width 17 height 11
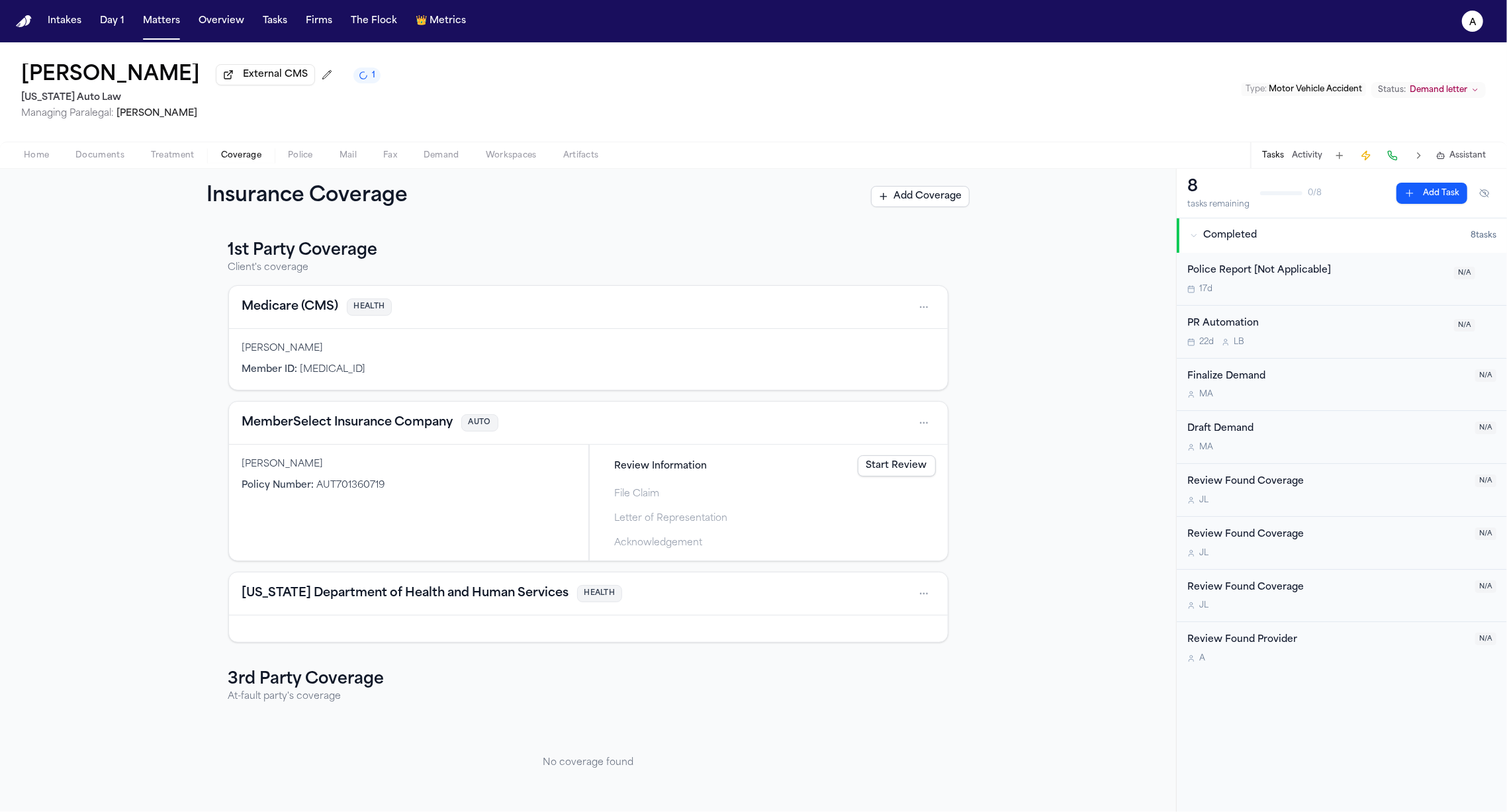
click at [236, 159] on span "Coverage" at bounding box center [241, 155] width 41 height 11
click at [176, 161] on span "Treatment" at bounding box center [173, 155] width 44 height 11
click at [222, 161] on span "Coverage" at bounding box center [241, 155] width 41 height 11
click at [98, 161] on span "Documents" at bounding box center [99, 155] width 49 height 11
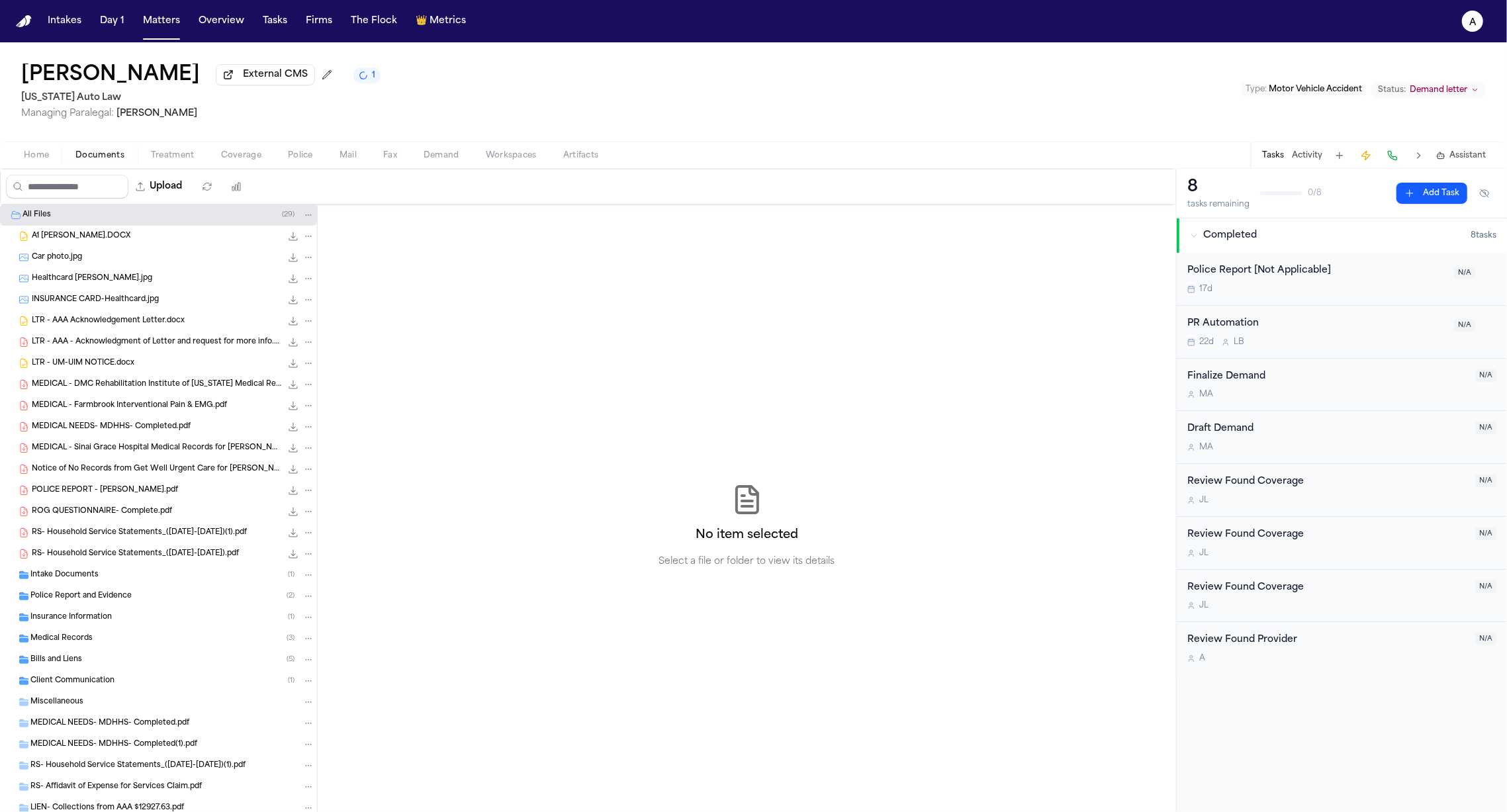
click at [438, 160] on span "Demand" at bounding box center [441, 155] width 36 height 11
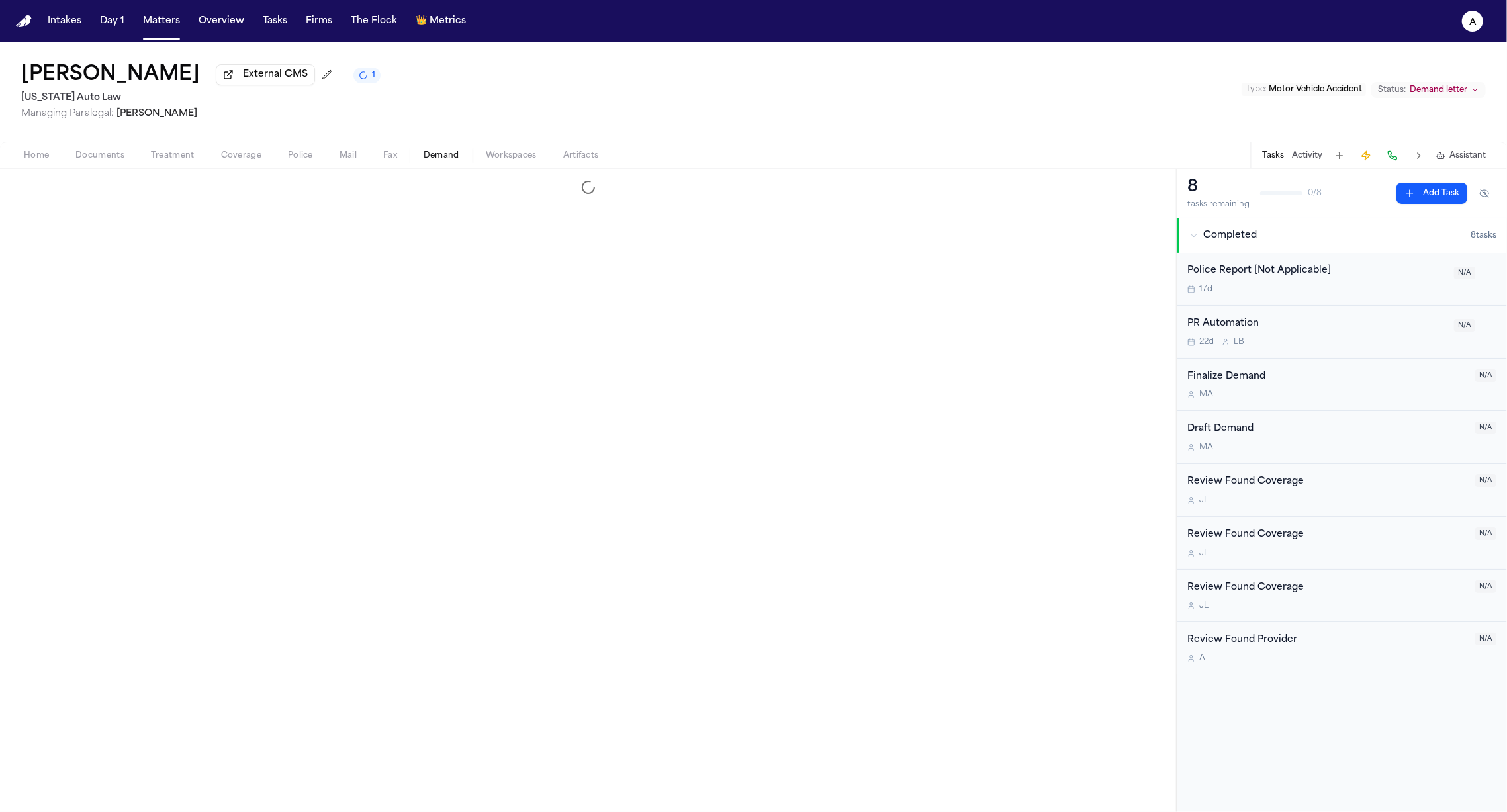
select select "**********"
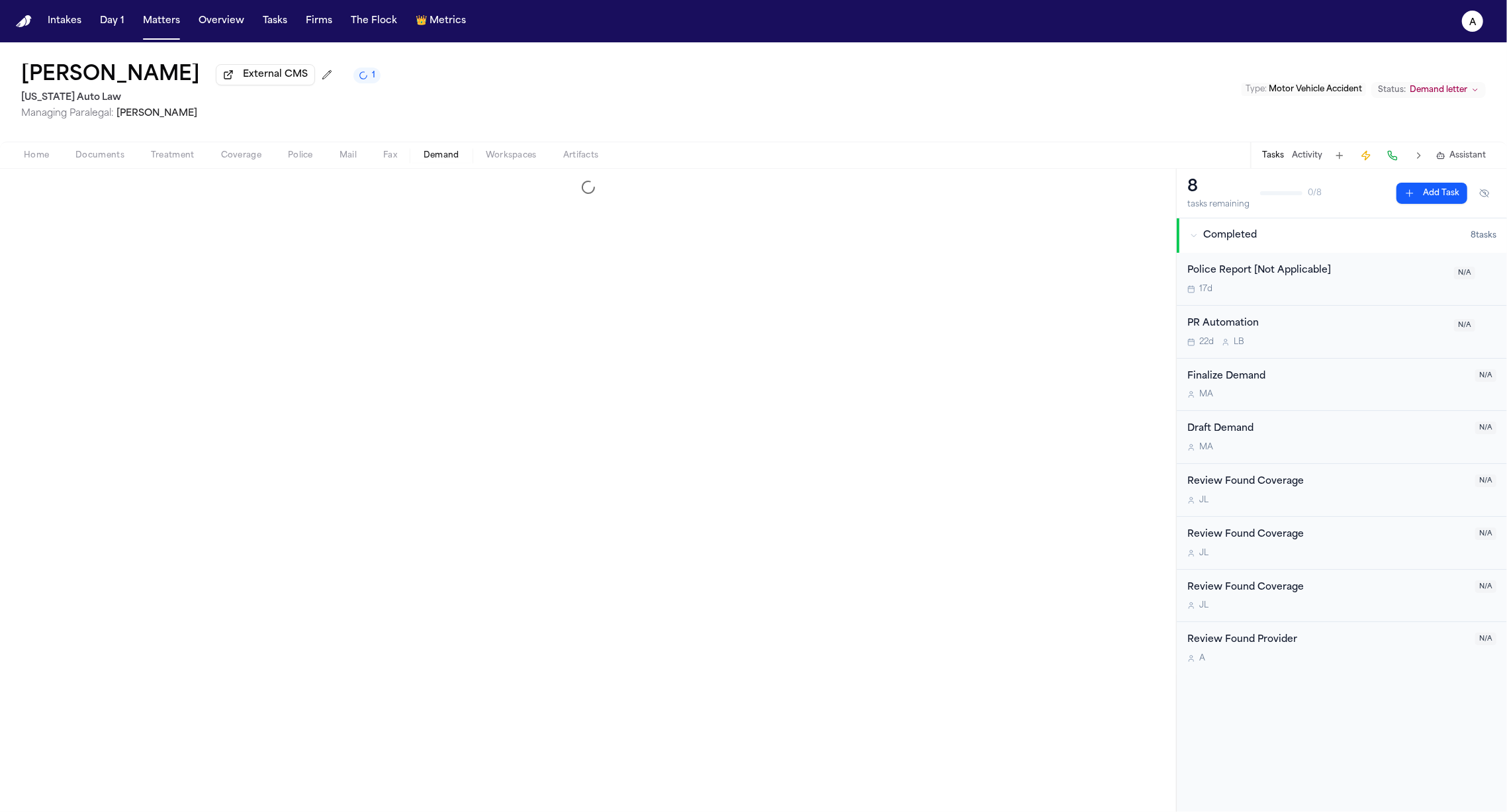
select select "**********"
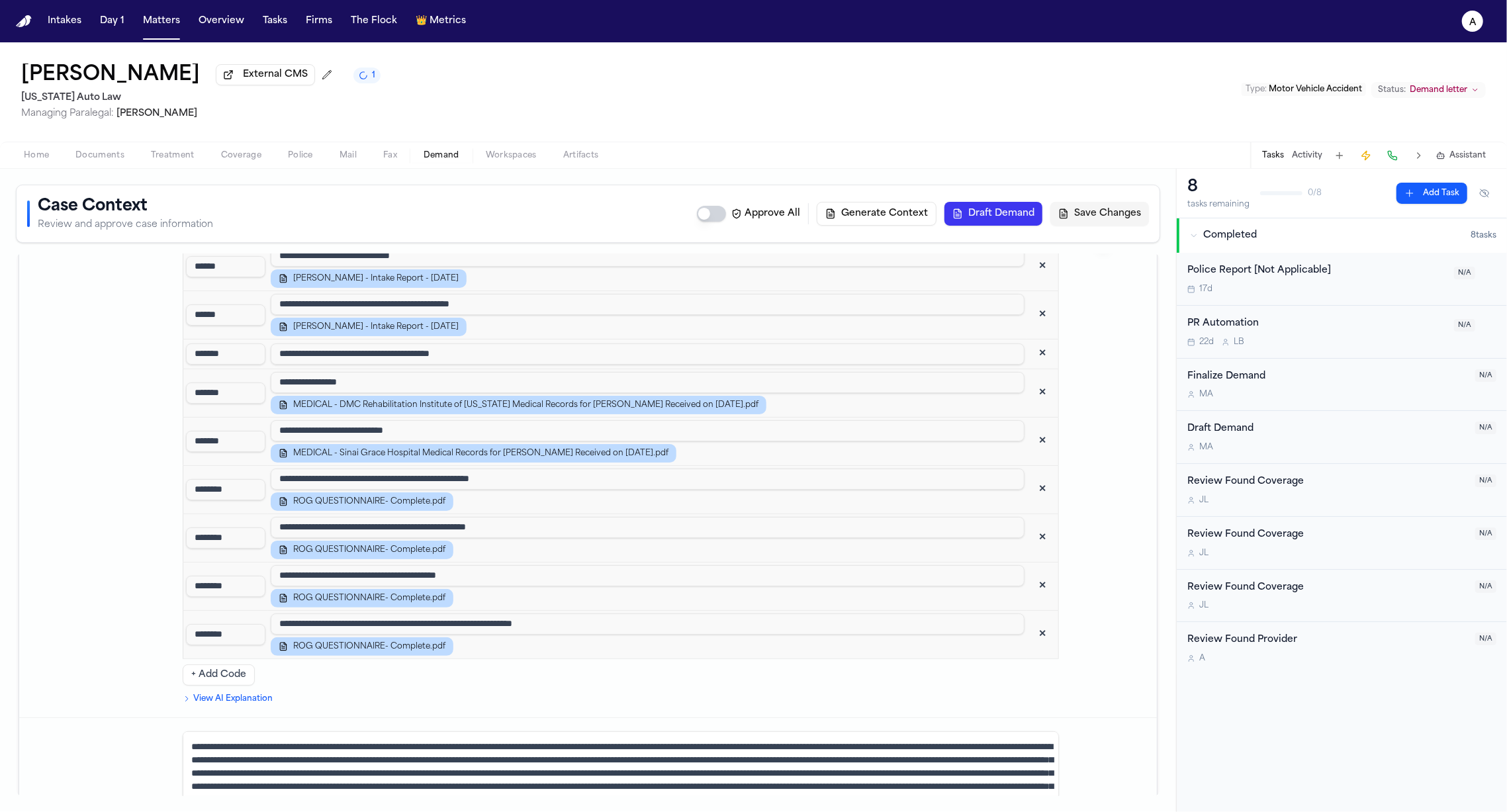
scroll to position [1673, 0]
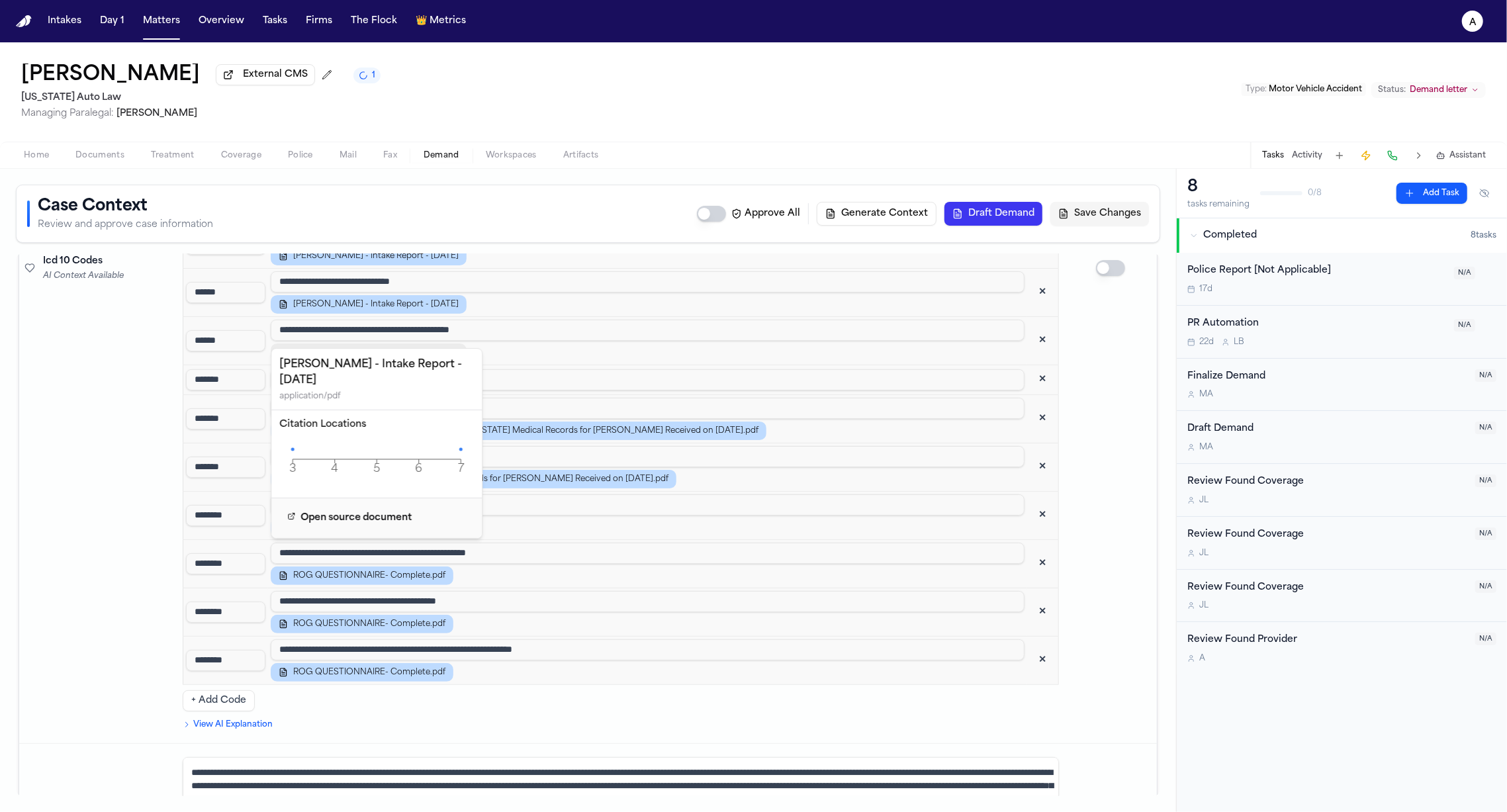
click at [369, 347] on span "[PERSON_NAME] - Intake Report - [DATE]" at bounding box center [376, 352] width 166 height 11
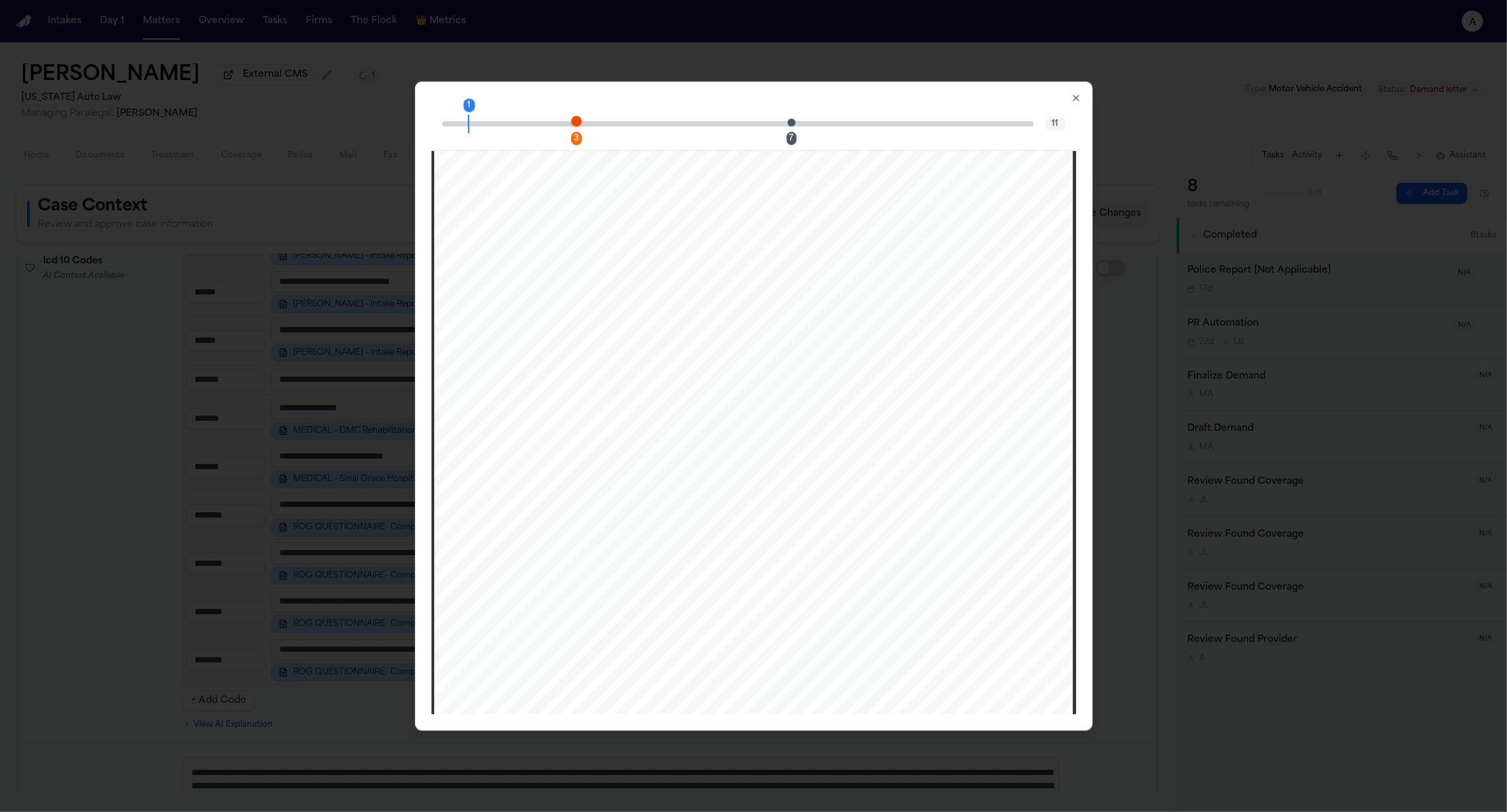
click at [577, 121] on span "Page 3 citation marker - 1 citation" at bounding box center [576, 121] width 11 height 11
click at [791, 124] on span "Page 7 citation marker - 1 citation" at bounding box center [791, 122] width 8 height 8
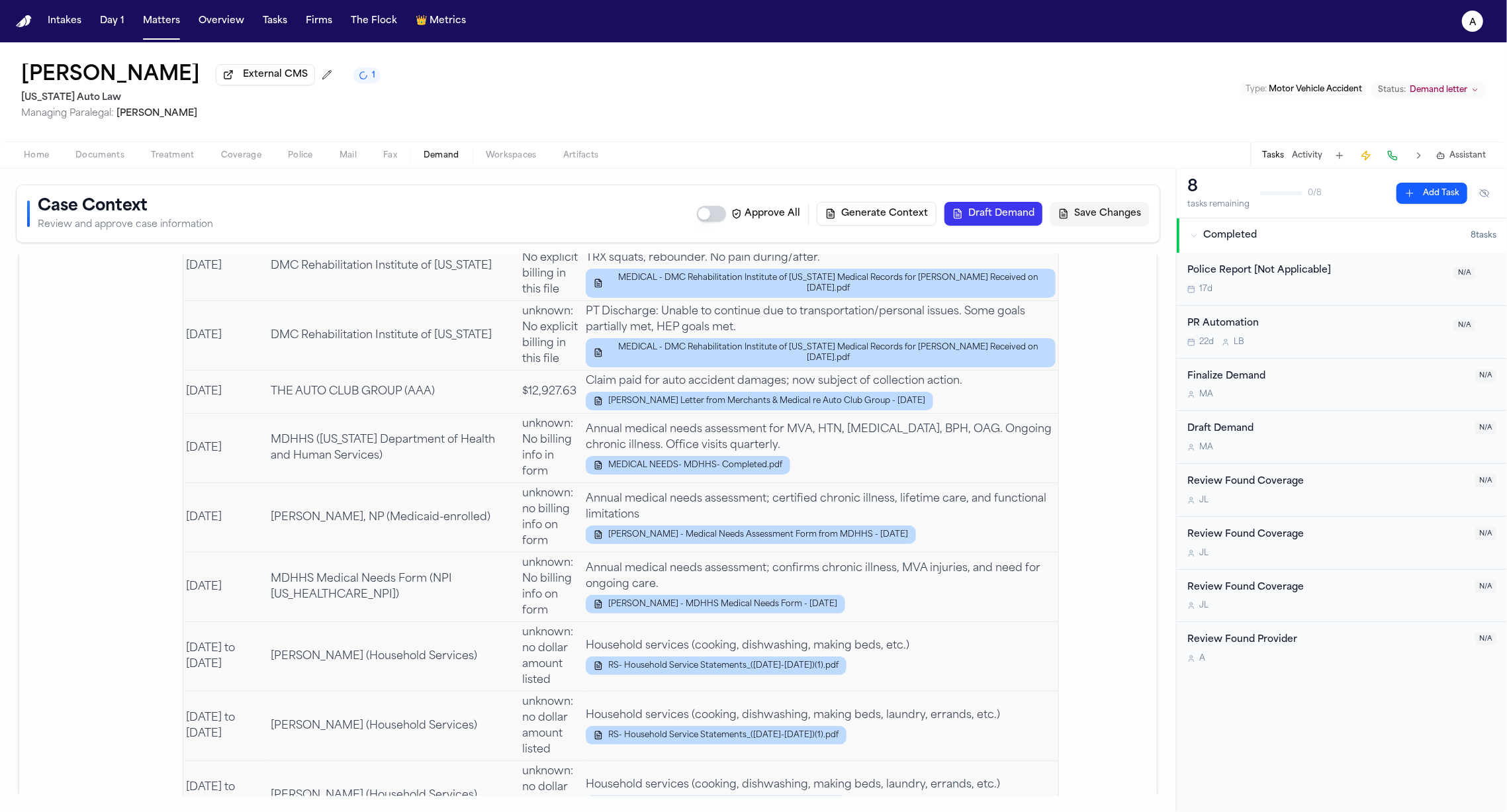
scroll to position [4050, 0]
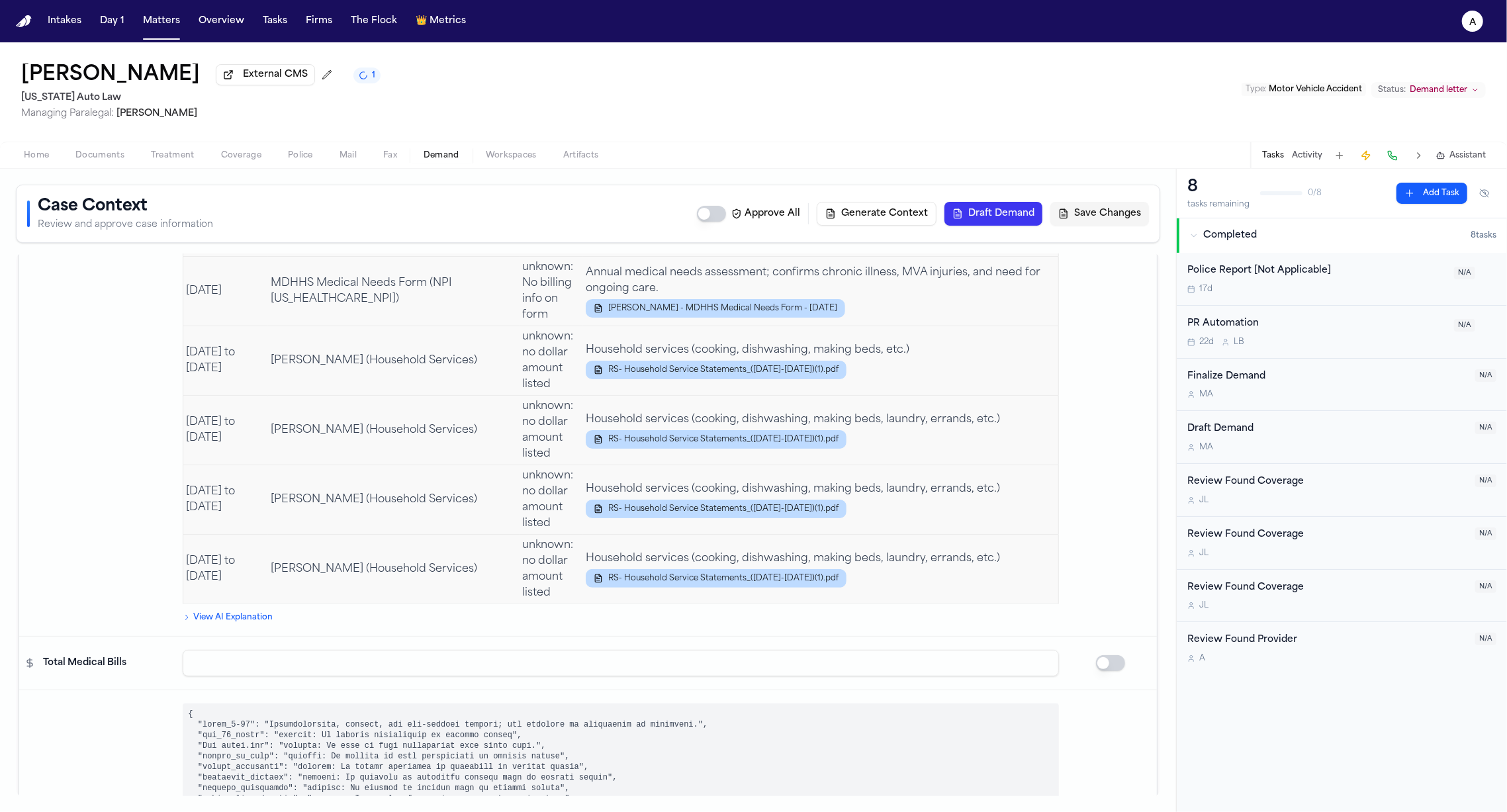
click at [512, 161] on span "Workspaces" at bounding box center [511, 155] width 51 height 11
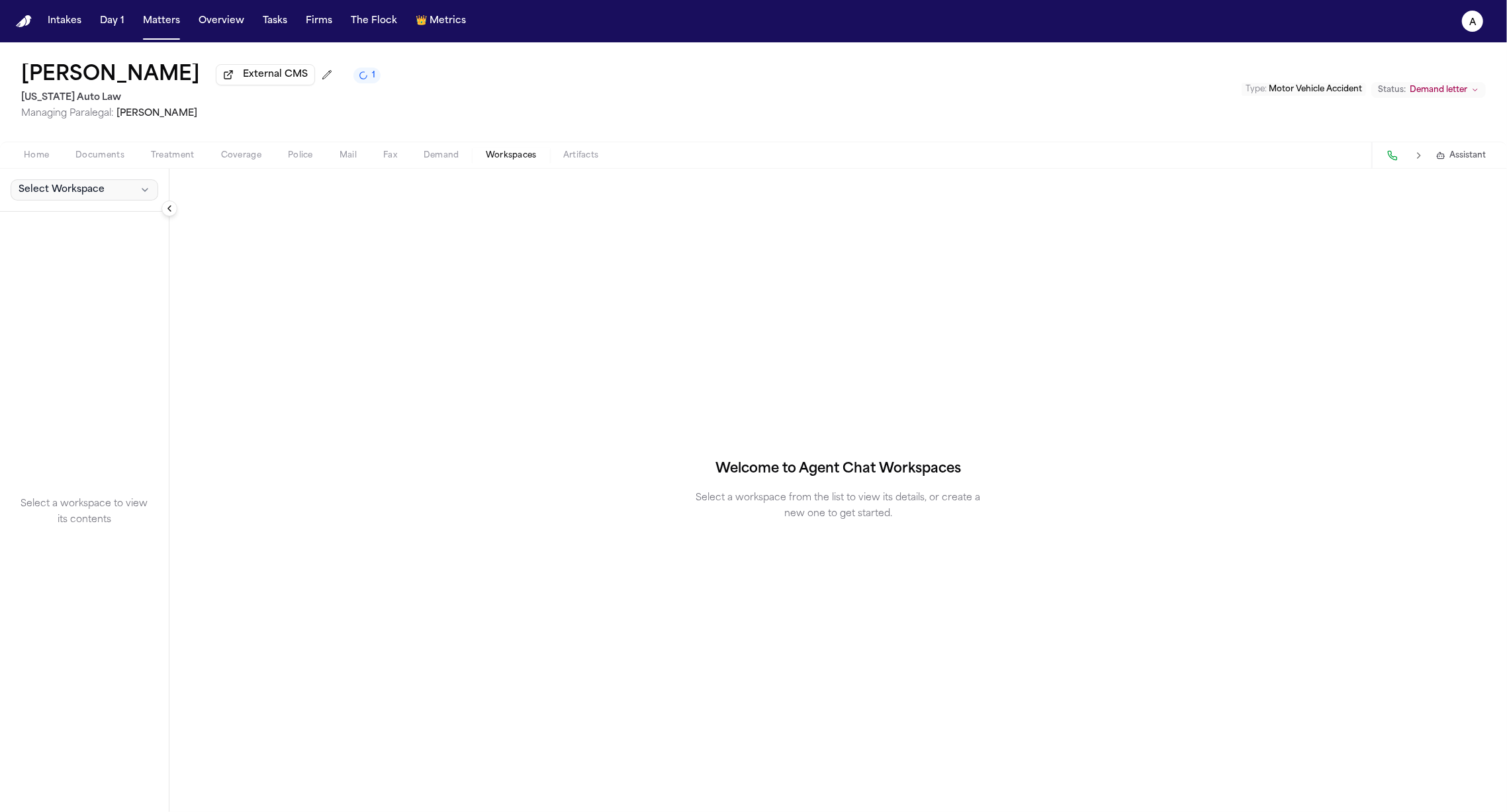
click at [107, 192] on button "Select Workspace" at bounding box center [84, 190] width 147 height 21
click at [93, 224] on span "[PERSON_NAME] Agent Demand" at bounding box center [92, 222] width 154 height 13
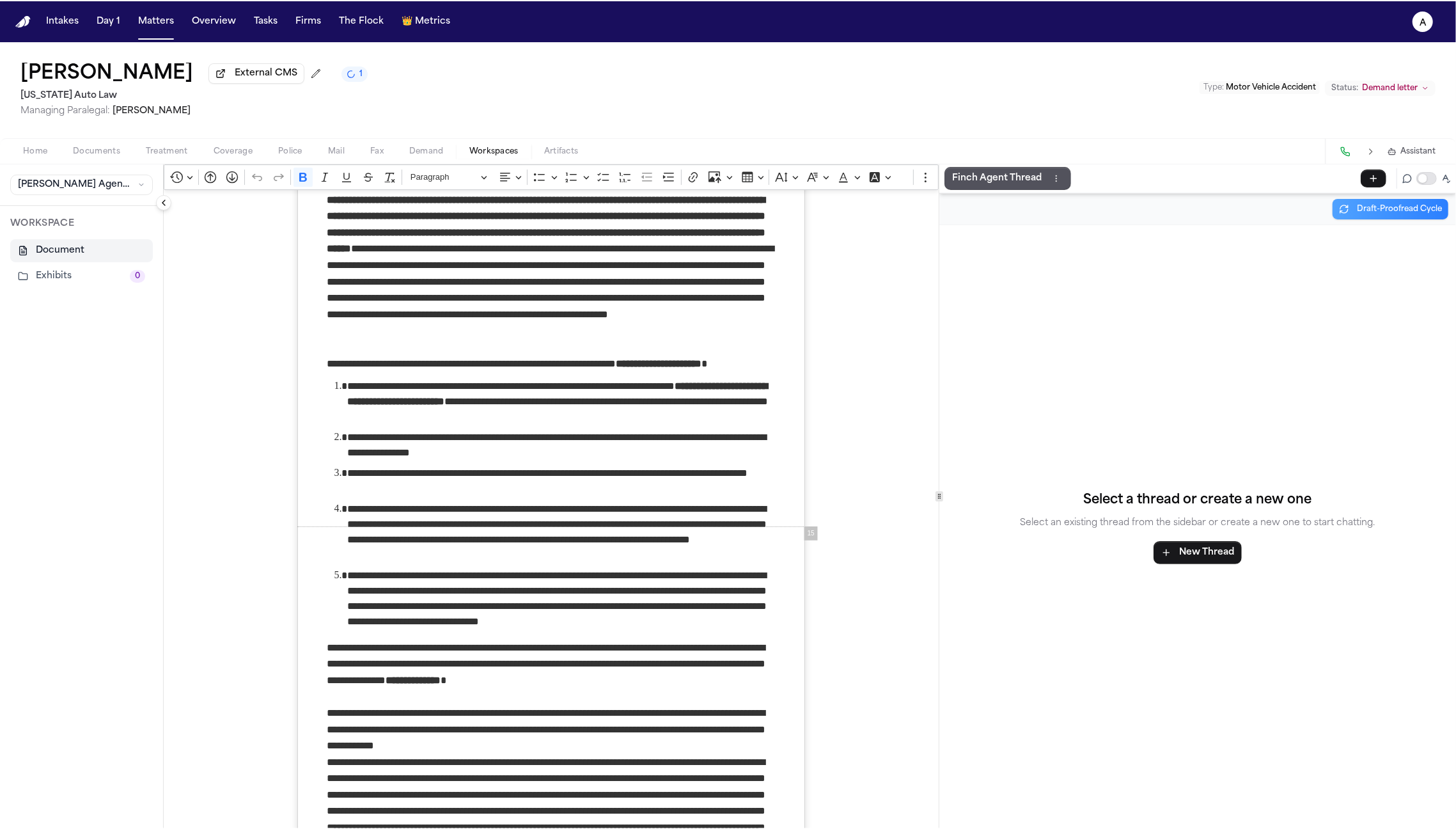
scroll to position [8322, 0]
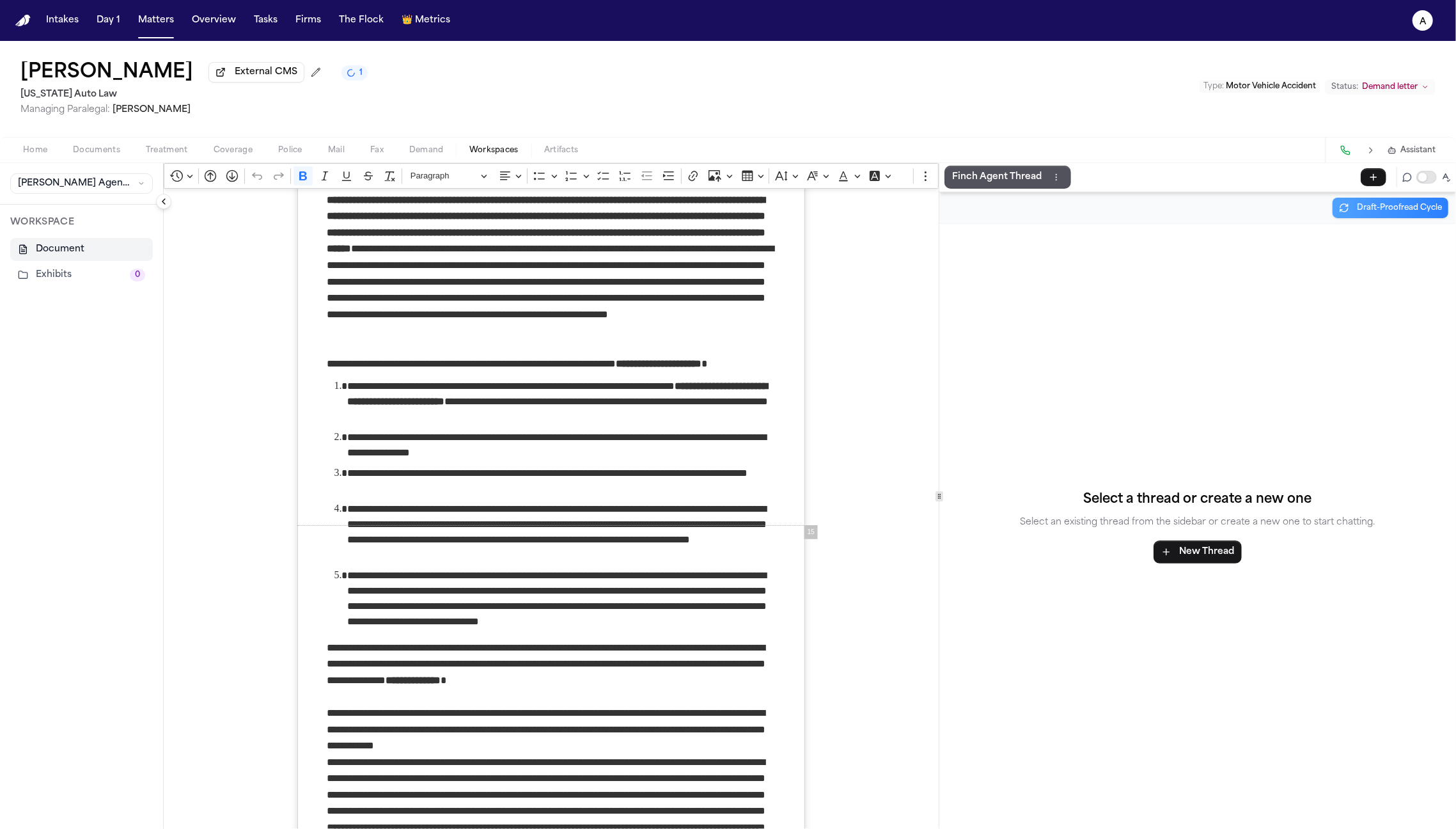
select select "**********"
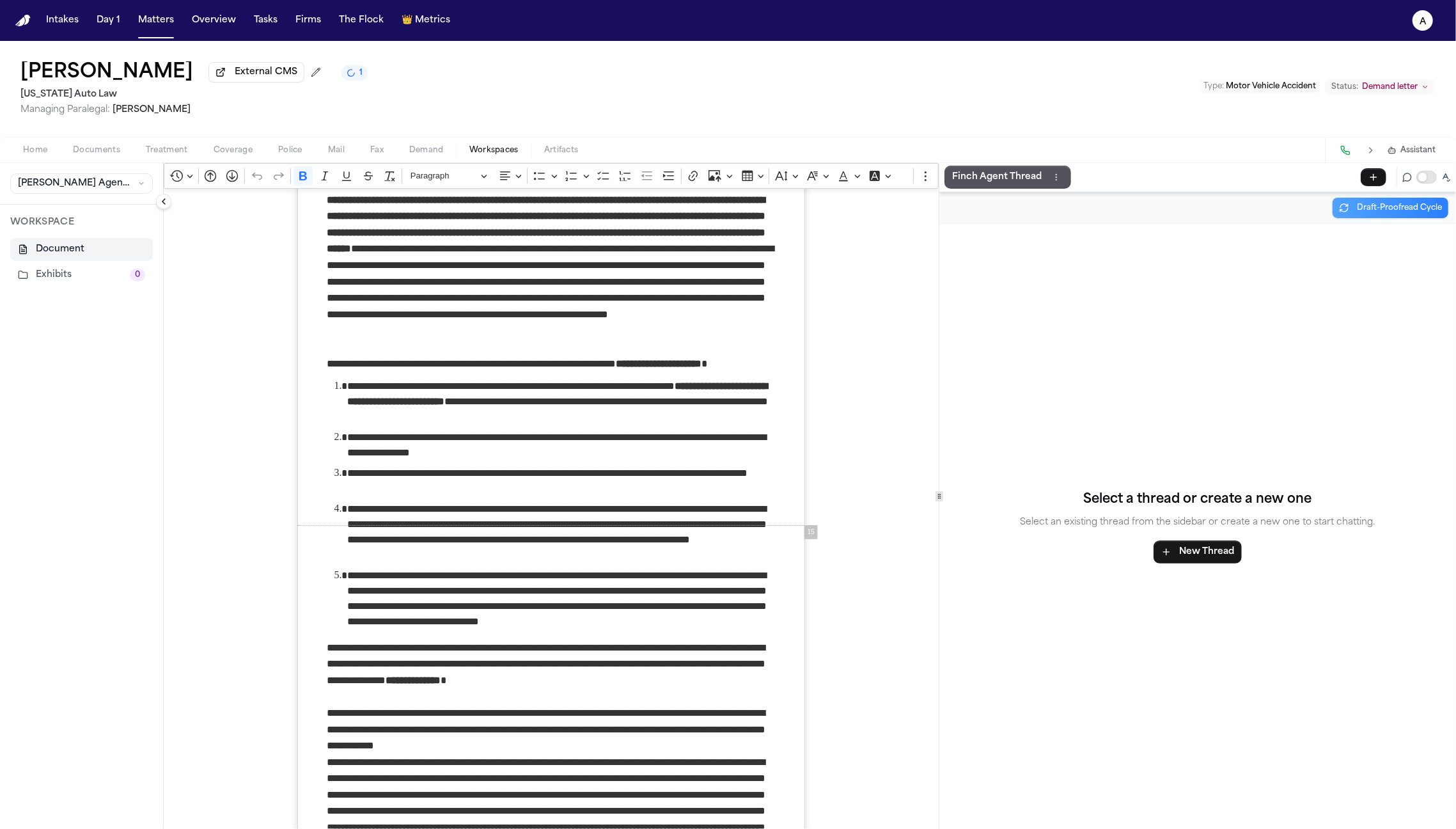
select select "**********"
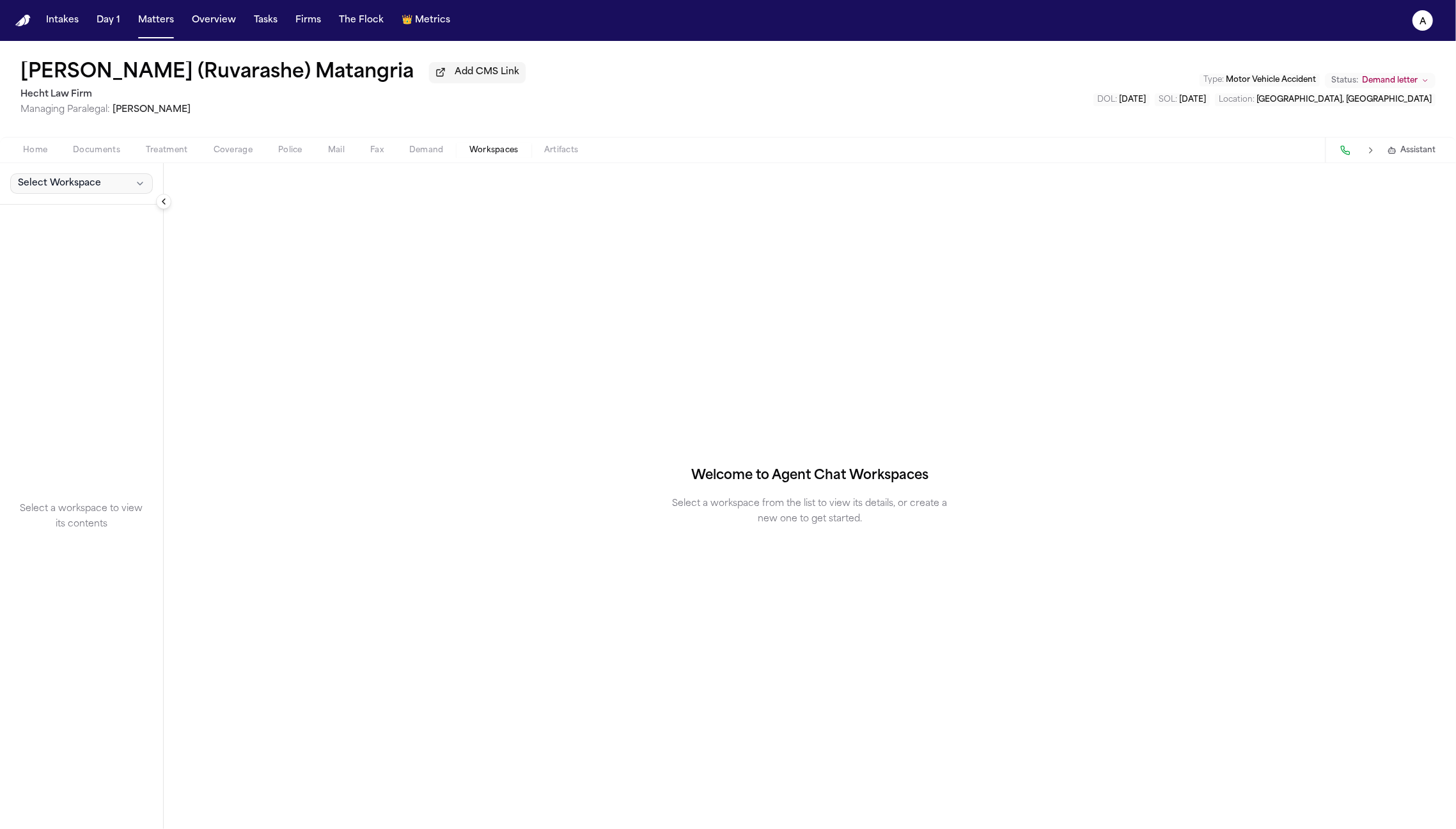
click at [76, 183] on span "Select Workspace" at bounding box center [60, 183] width 83 height 13
click at [69, 215] on span "MedChron" at bounding box center [72, 214] width 116 height 13
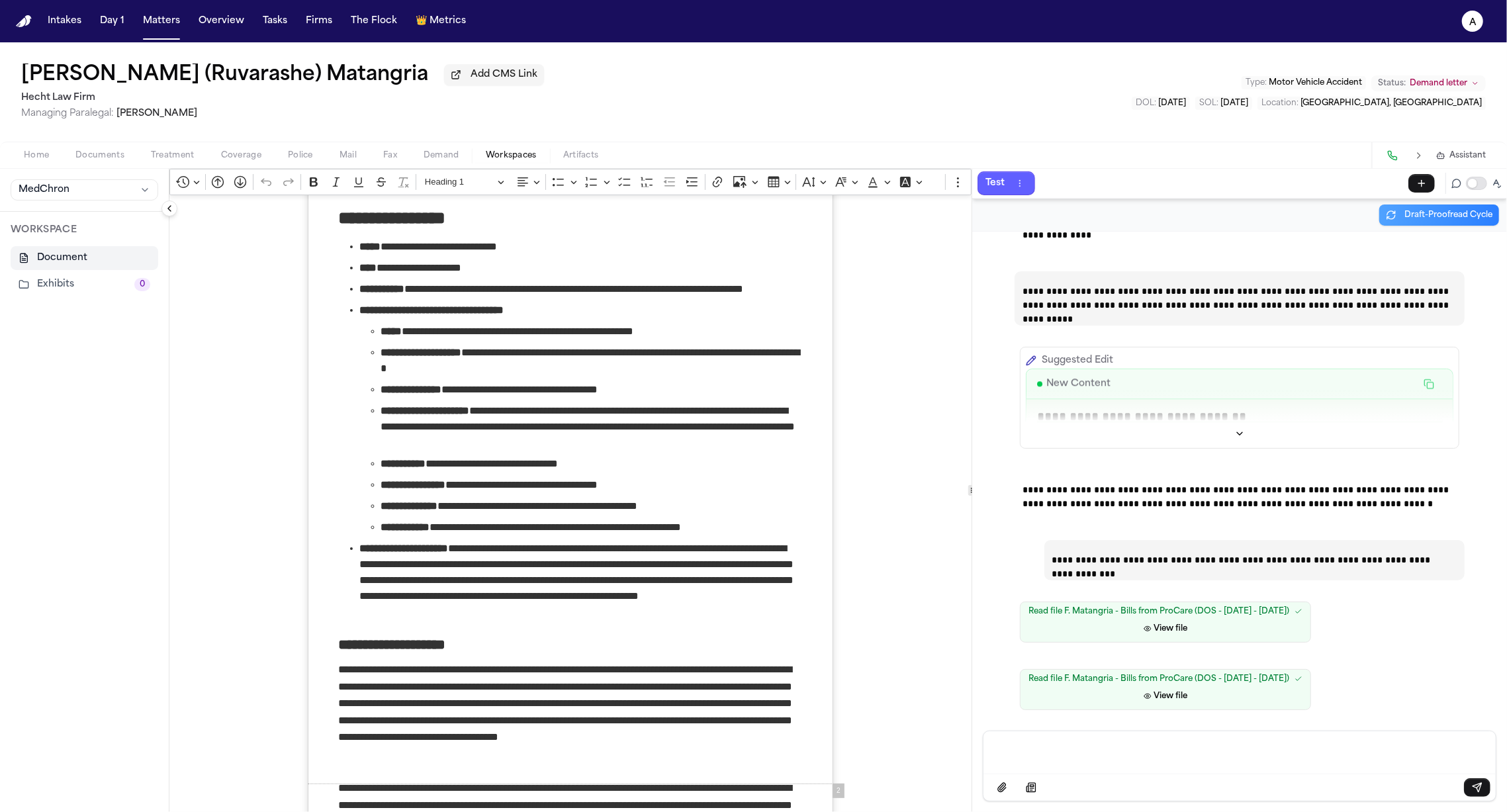
scroll to position [93, 0]
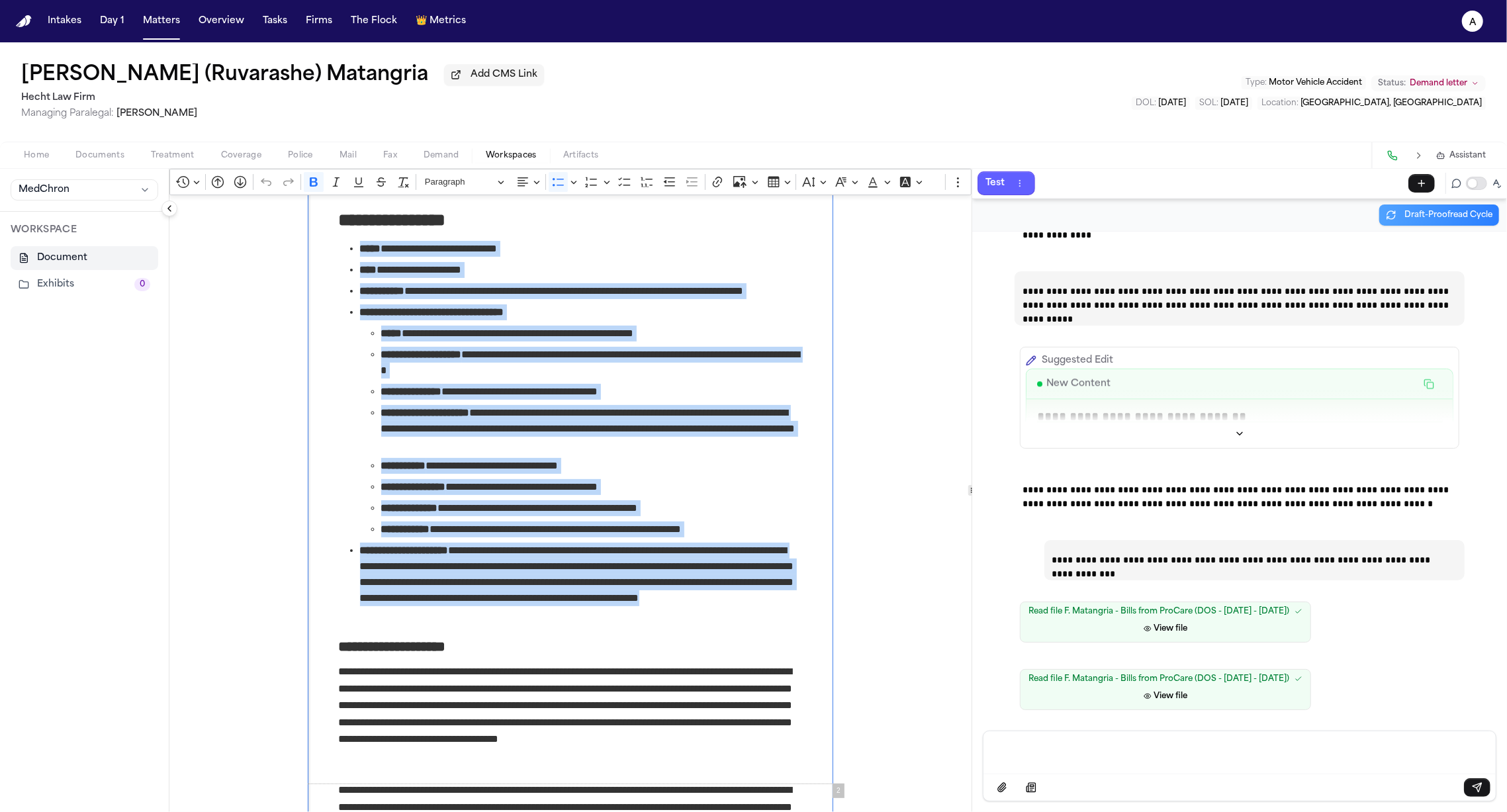
drag, startPoint x: 451, startPoint y: 616, endPoint x: 339, endPoint y: 254, distance: 378.9
click at [339, 254] on ul "**********" at bounding box center [571, 431] width 464 height 381
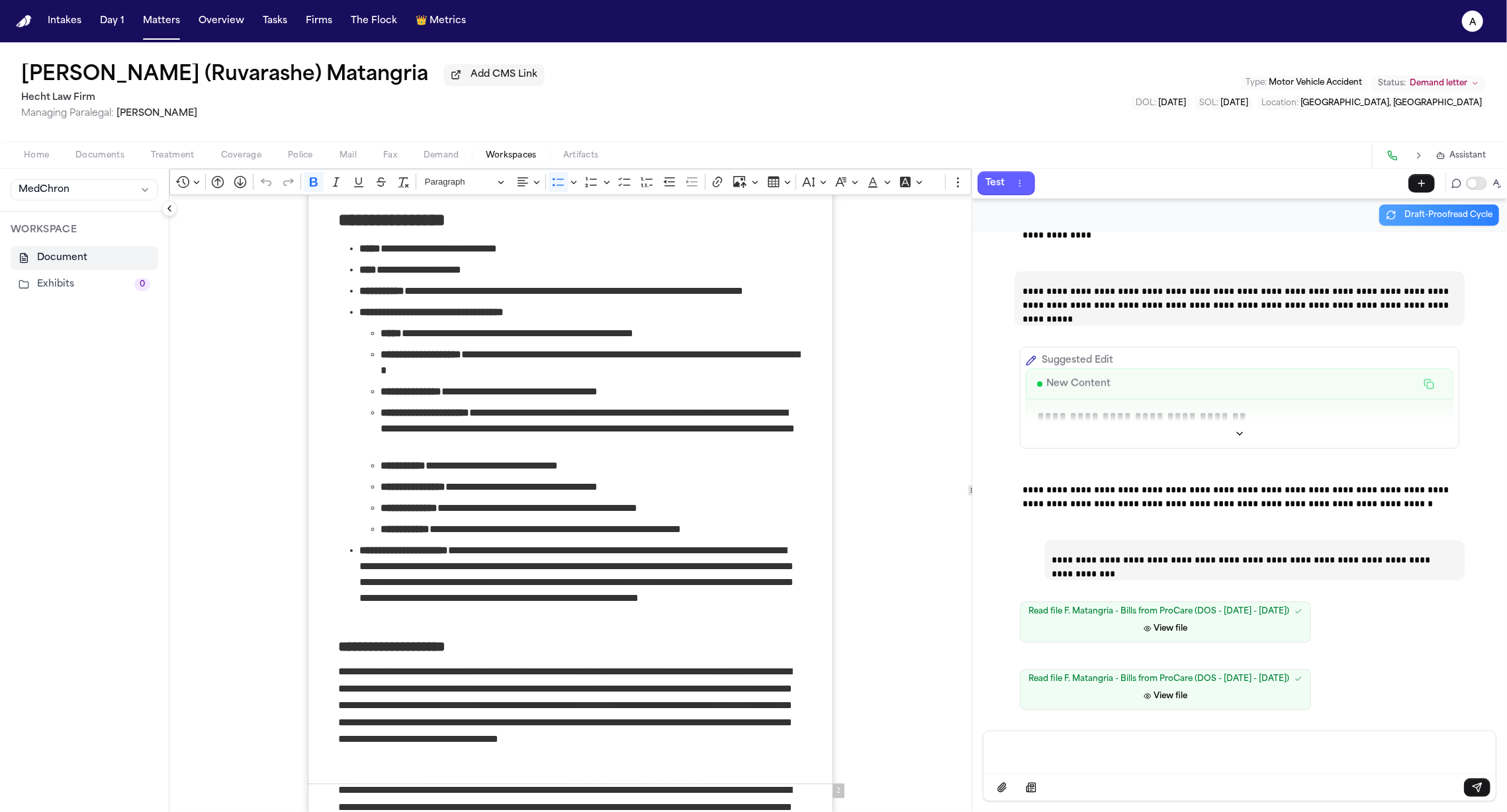
click at [1142, 754] on p "Message input" at bounding box center [1240, 751] width 481 height 13
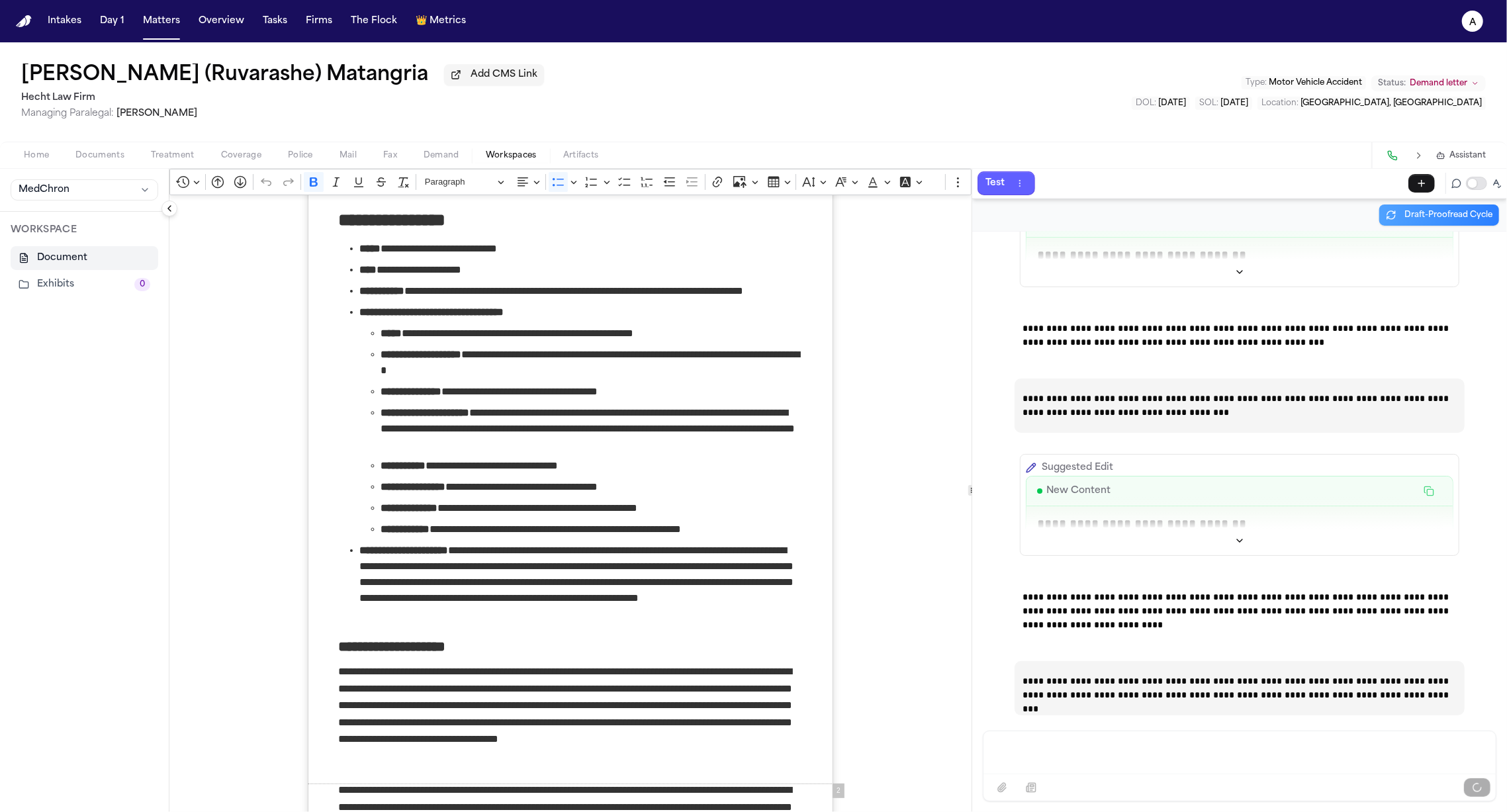
scroll to position [17867, 0]
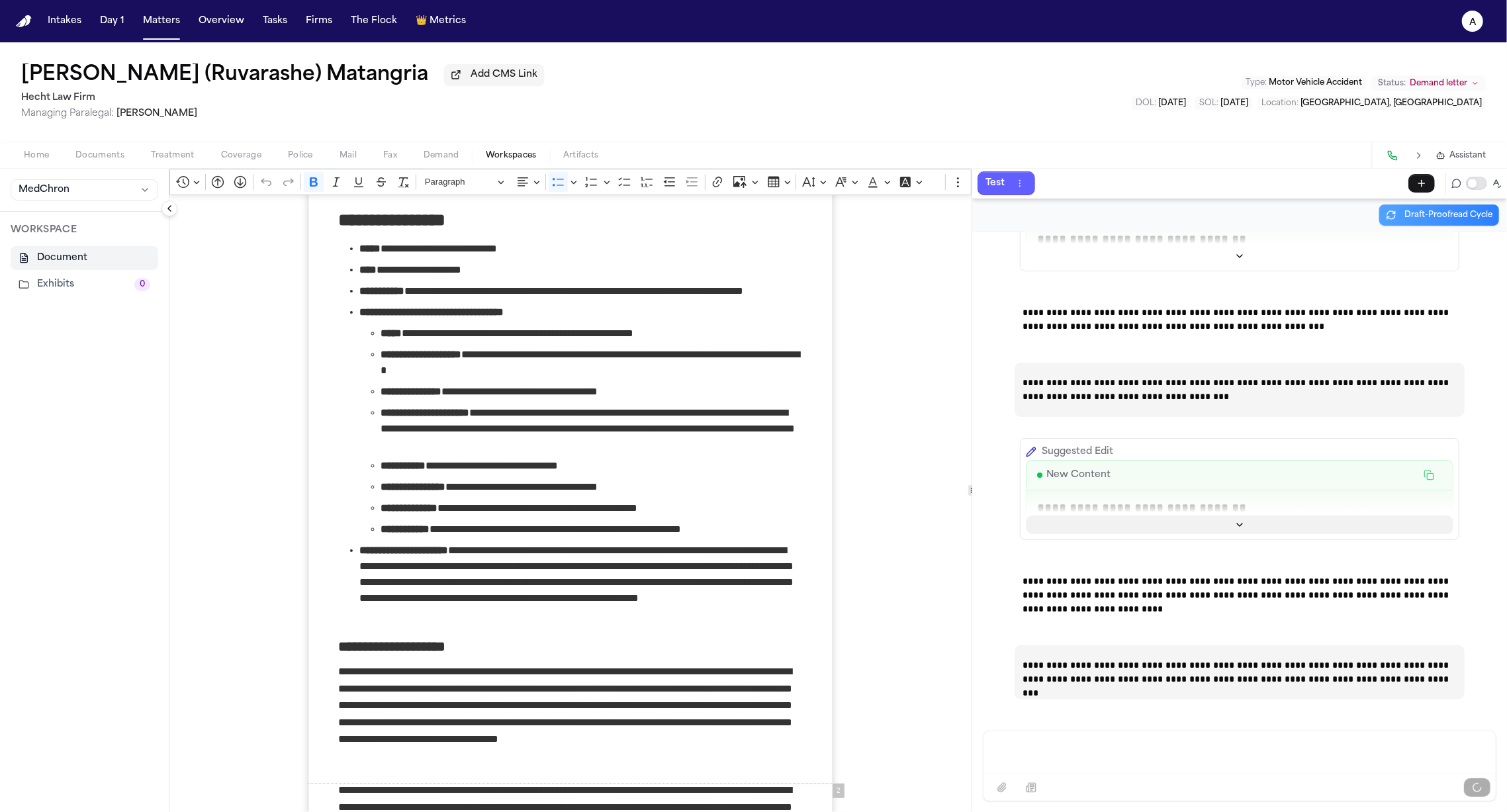
click at [1237, 524] on icon "Show more" at bounding box center [1239, 525] width 5 height 3
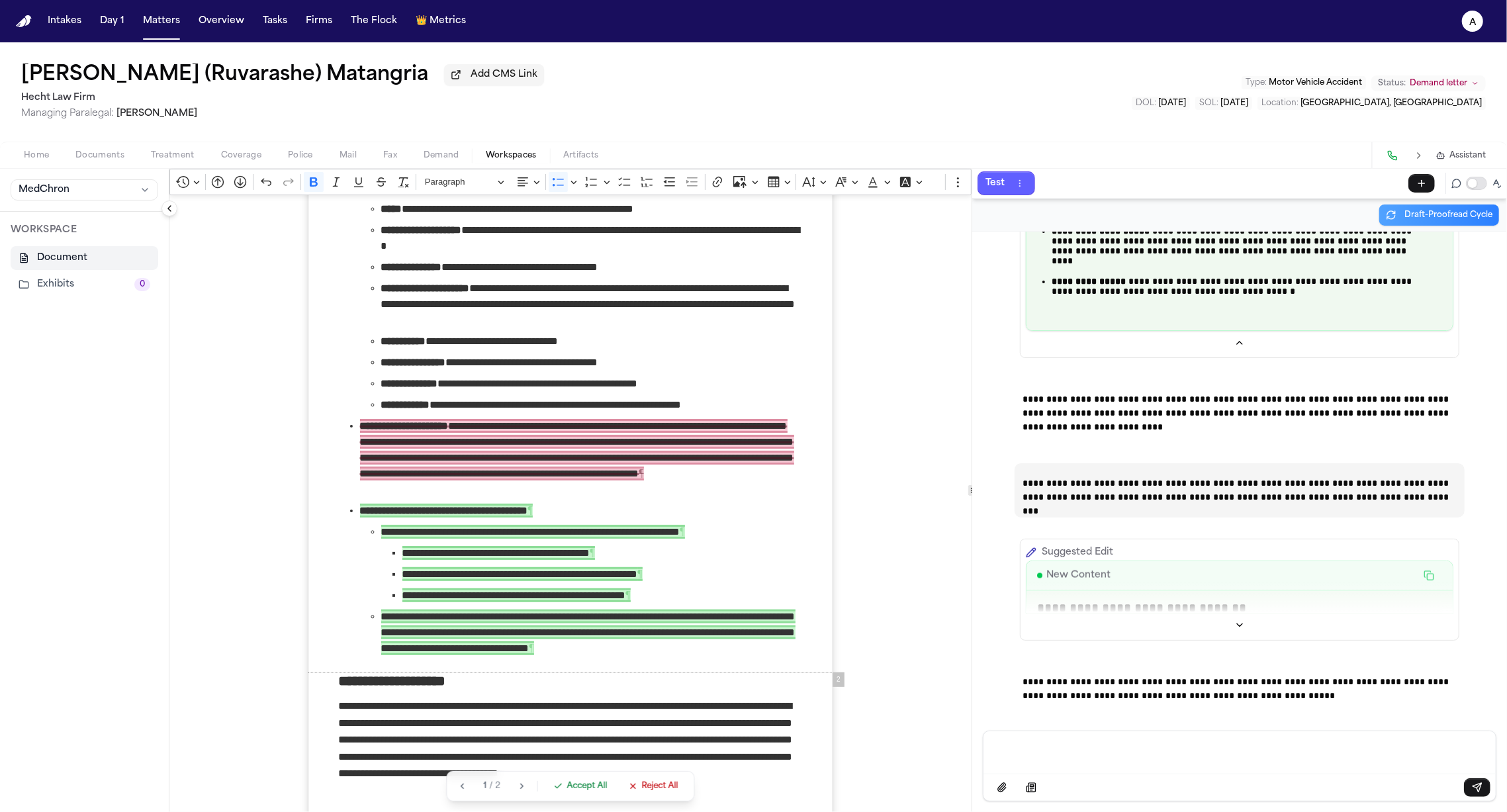
scroll to position [217, 0]
click at [1236, 620] on icon "Show more" at bounding box center [1239, 625] width 11 height 11
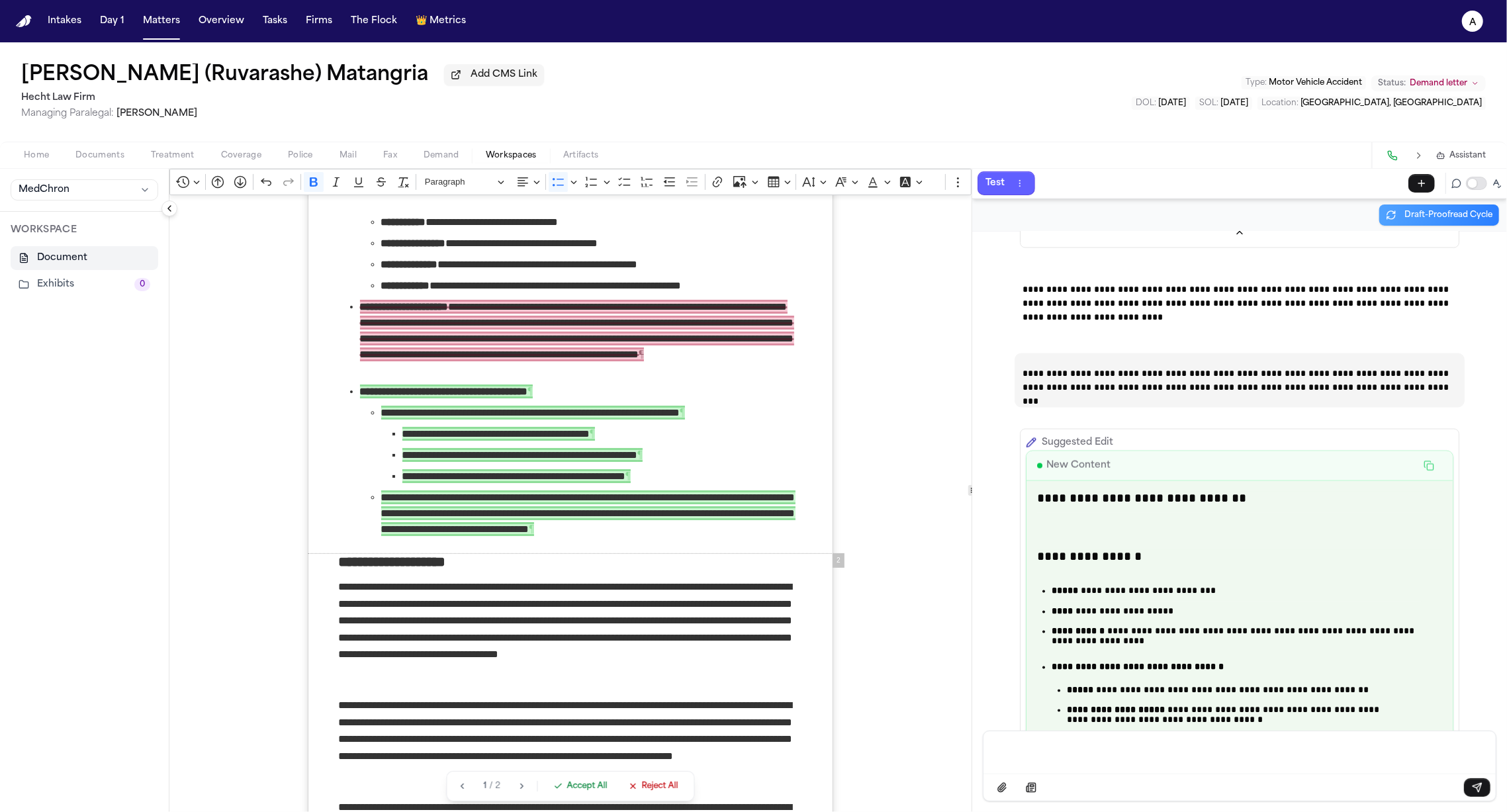
scroll to position [29132, 0]
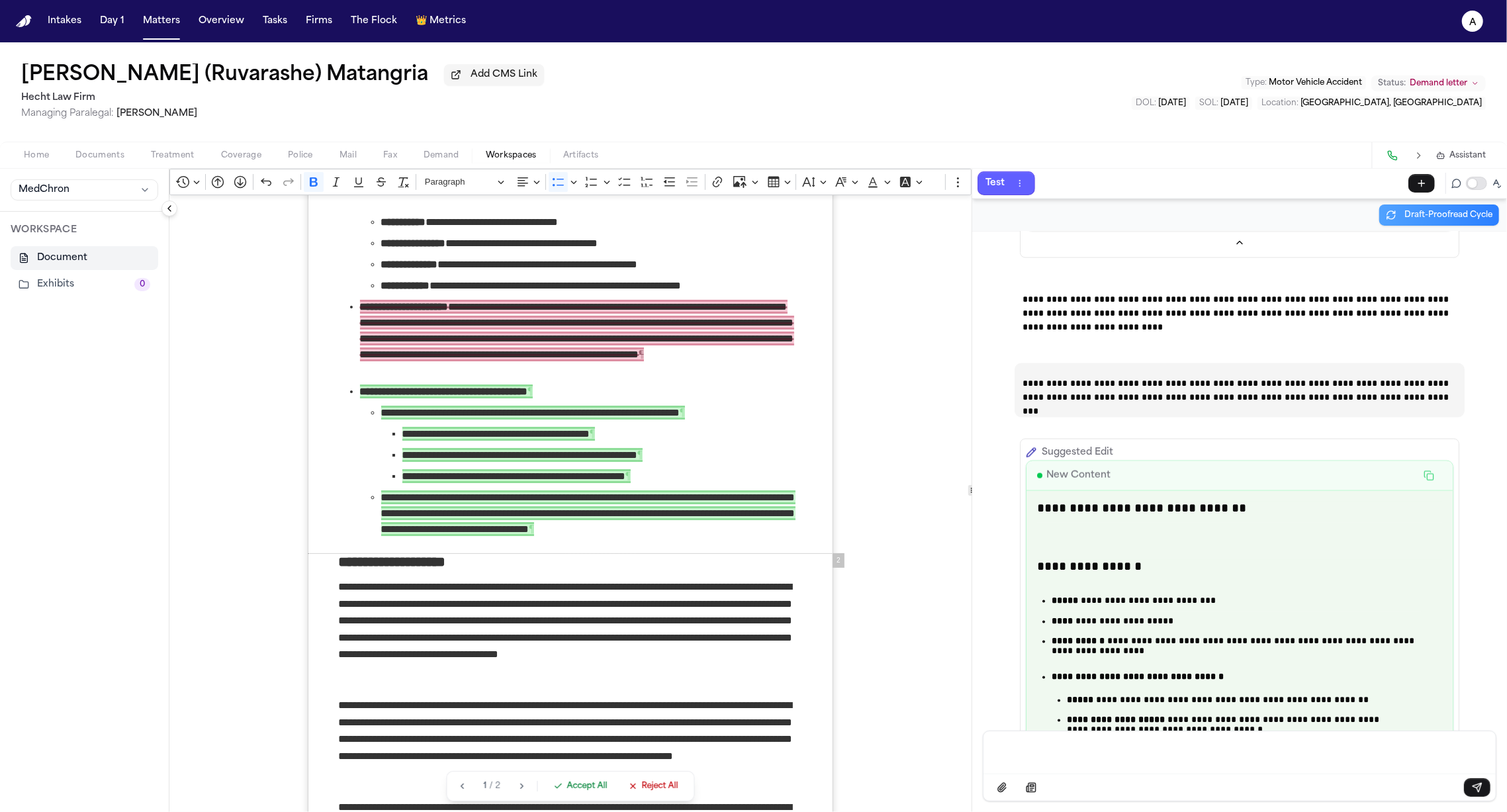
click at [1071, 444] on p "Suggested Edit" at bounding box center [1077, 452] width 71 height 16
click at [1028, 447] on icon at bounding box center [1031, 452] width 11 height 11
click at [612, 521] on span "**********" at bounding box center [588, 513] width 414 height 46
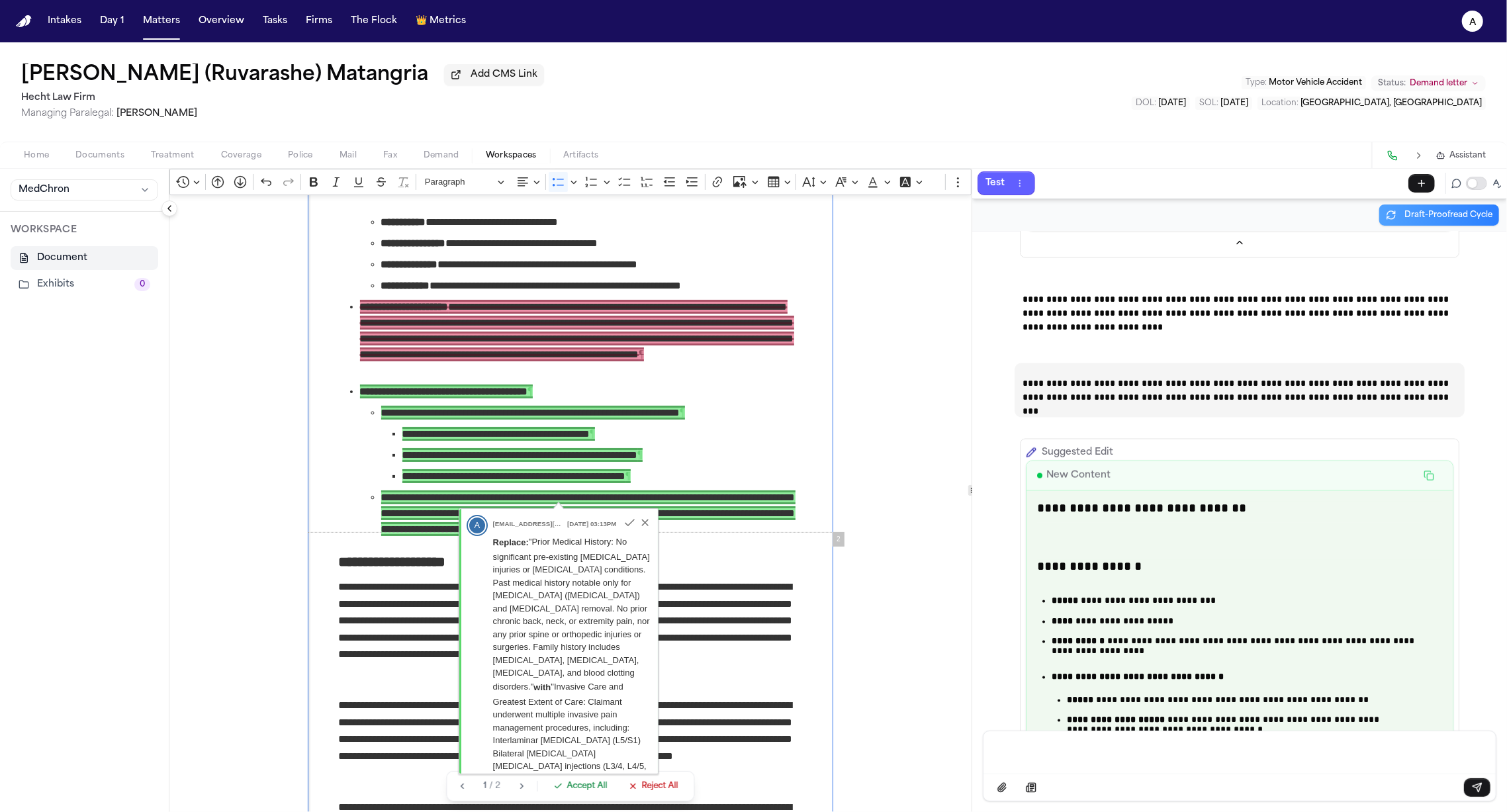
scroll to position [368, 0]
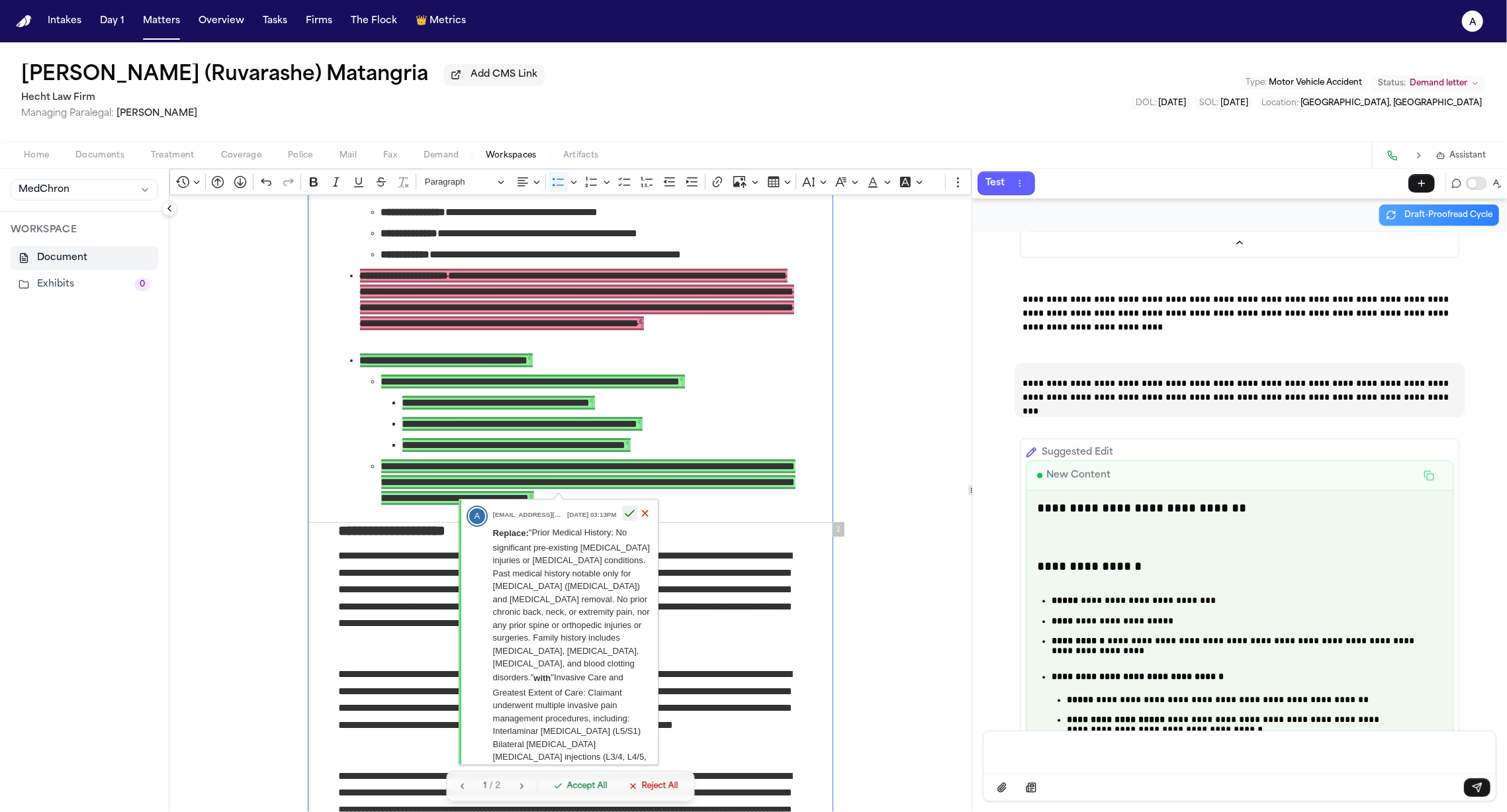
click at [630, 517] on icon "button" at bounding box center [629, 513] width 11 height 11
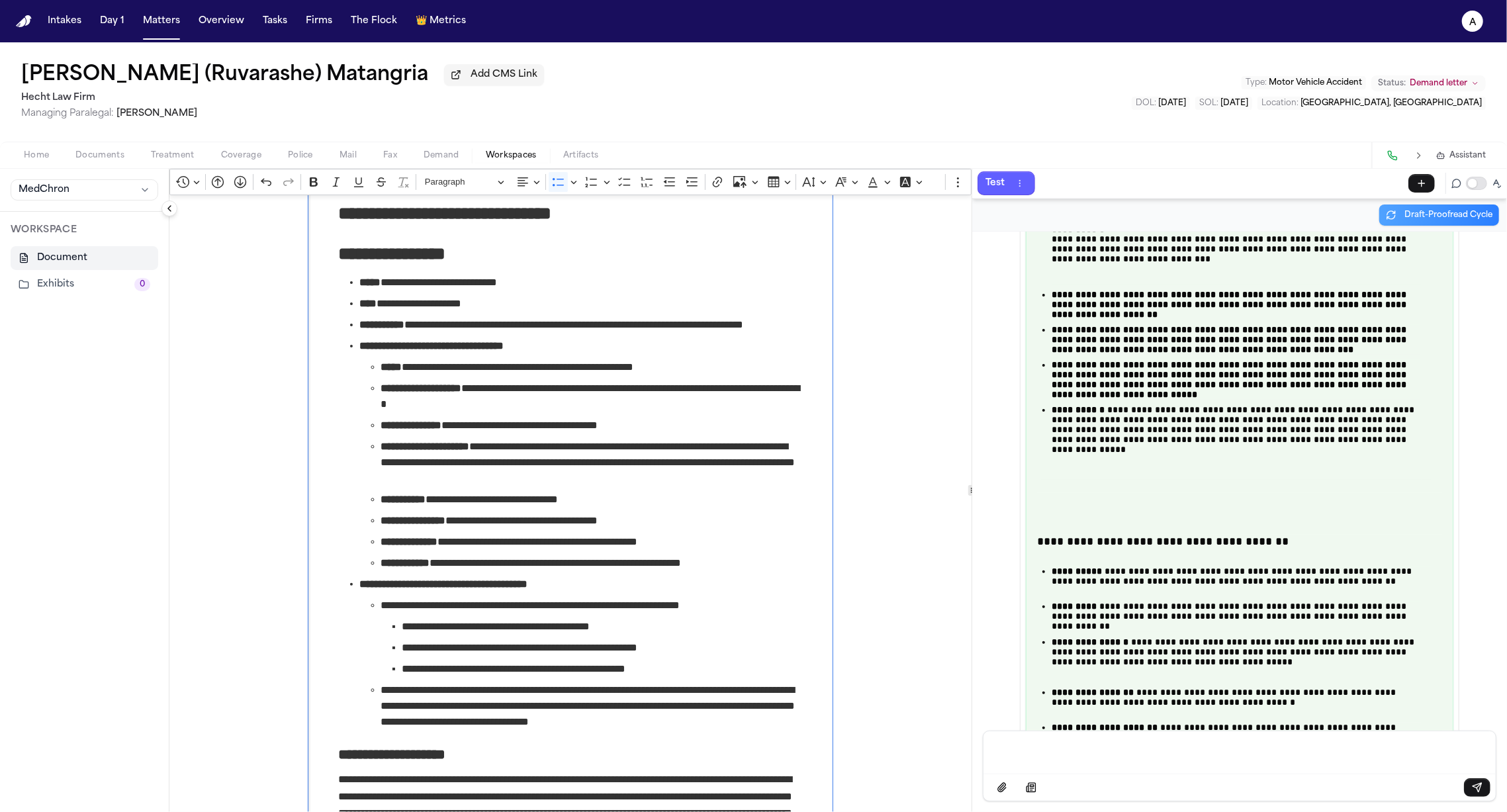
scroll to position [40126, 0]
